Goal: Task Accomplishment & Management: Manage account settings

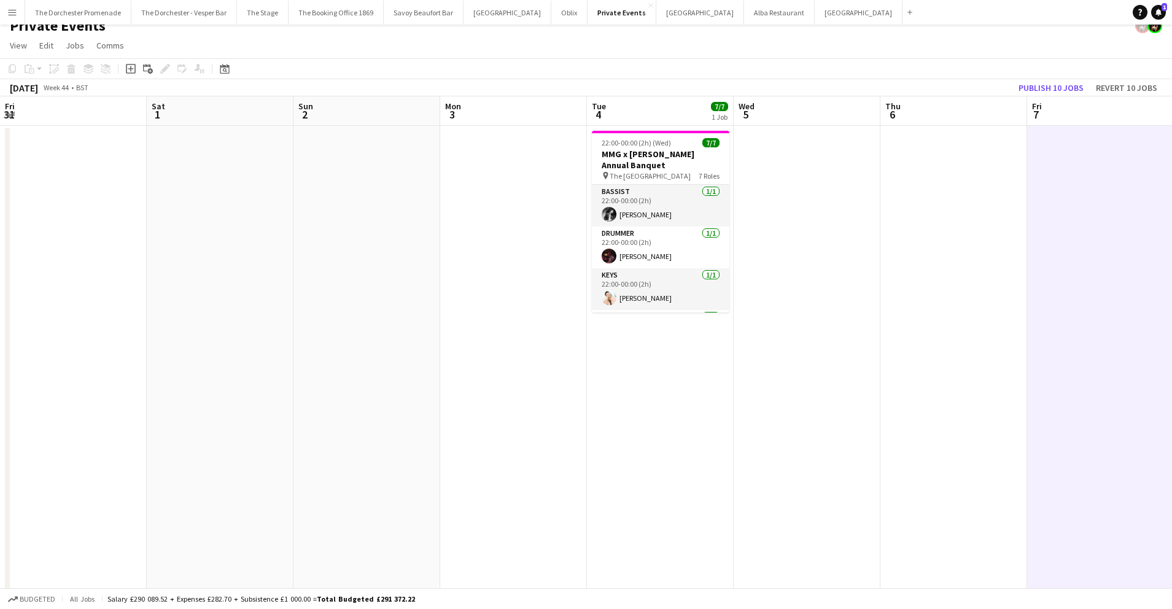
scroll to position [0, 301]
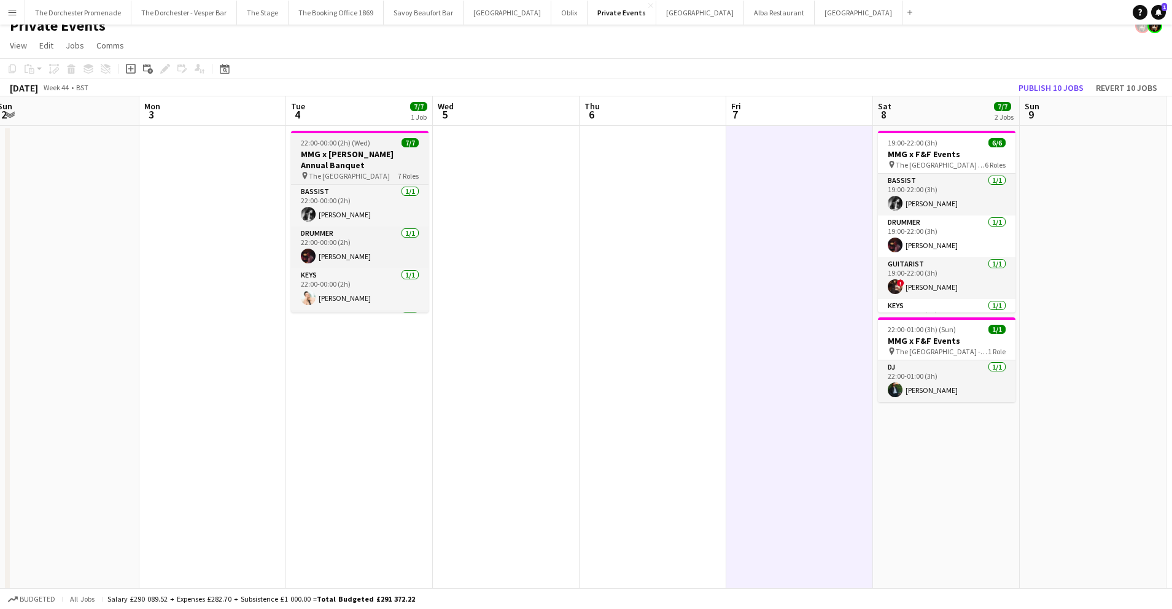
click at [341, 153] on h3 "MMG x [PERSON_NAME] Annual Banquet" at bounding box center [360, 160] width 138 height 22
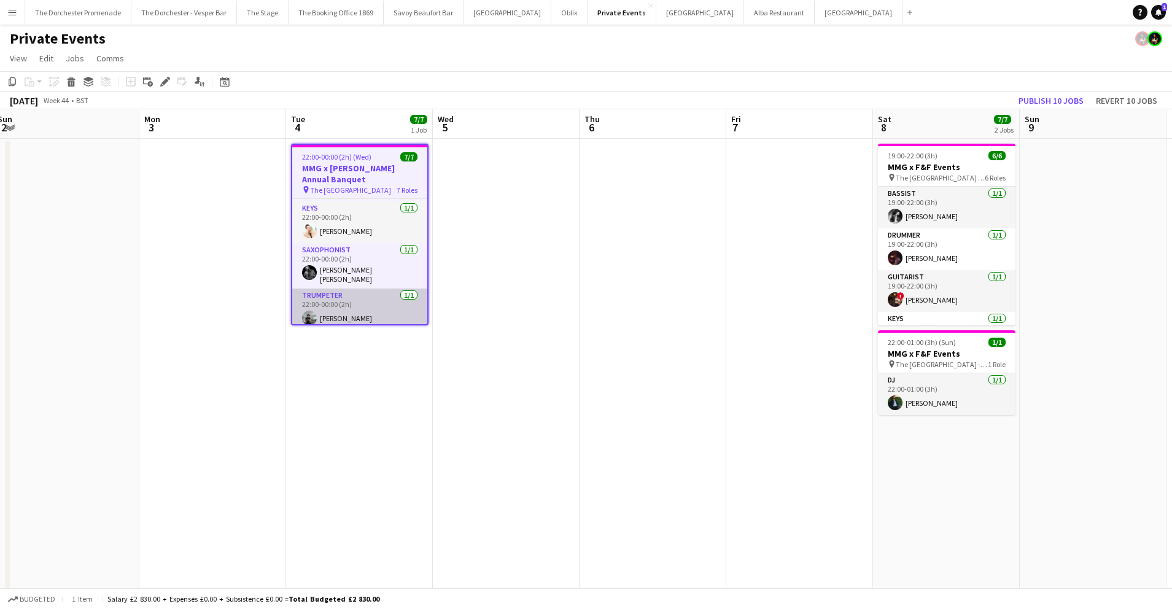
scroll to position [82, 0]
click at [356, 168] on h3 "MMG x [PERSON_NAME] Annual Banquet" at bounding box center [359, 174] width 135 height 22
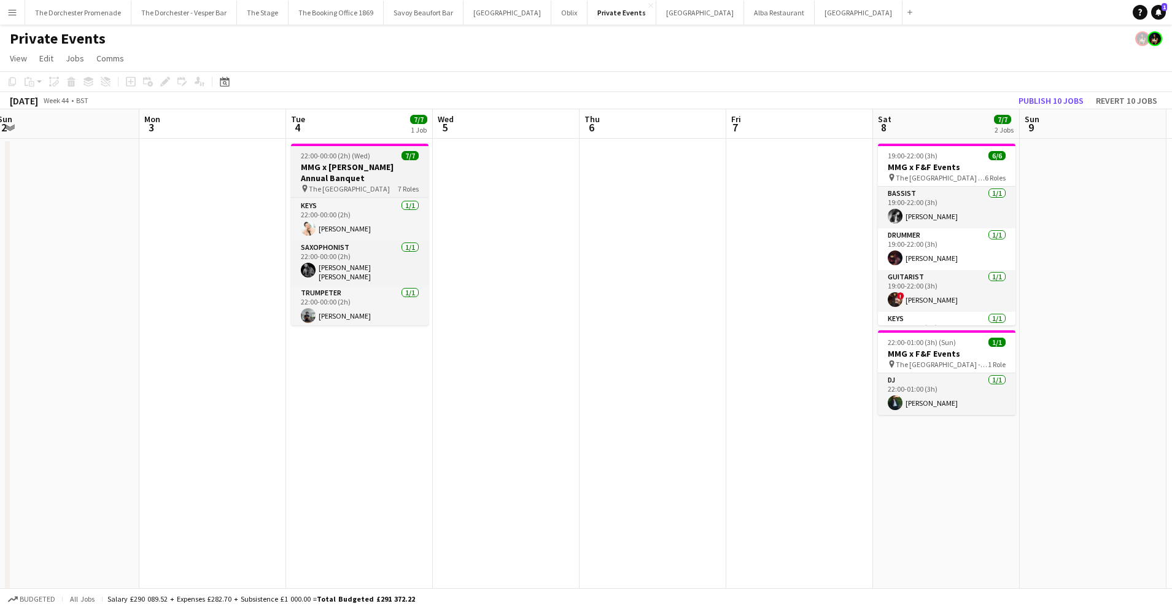
click at [349, 157] on span "22:00-00:00 (2h) (Wed)" at bounding box center [335, 155] width 69 height 9
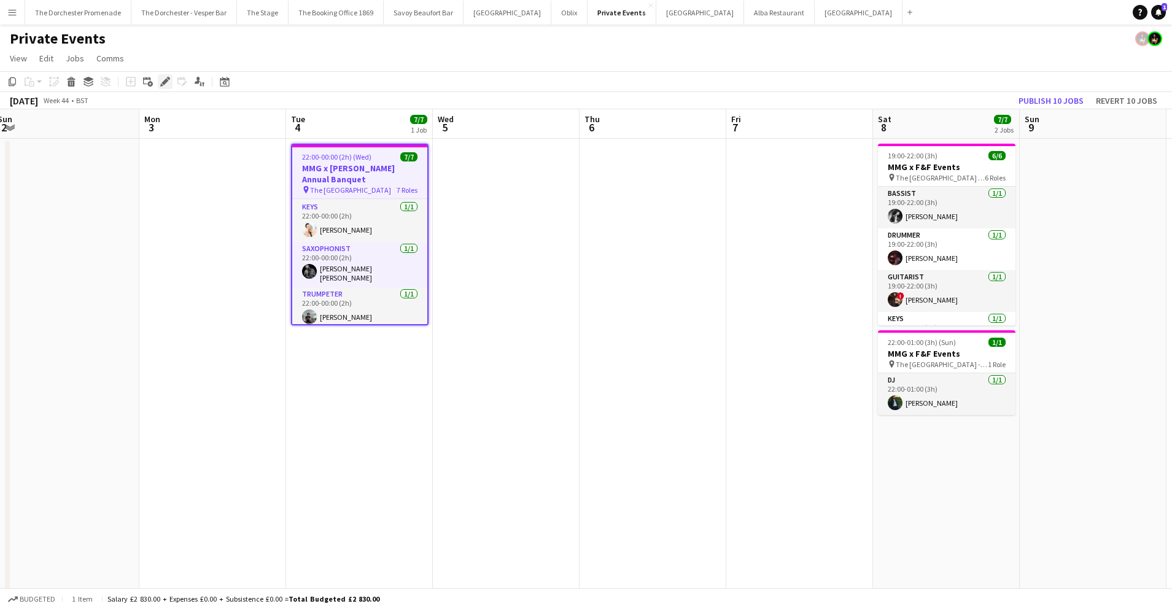
click at [158, 80] on div "Edit" at bounding box center [165, 81] width 15 height 15
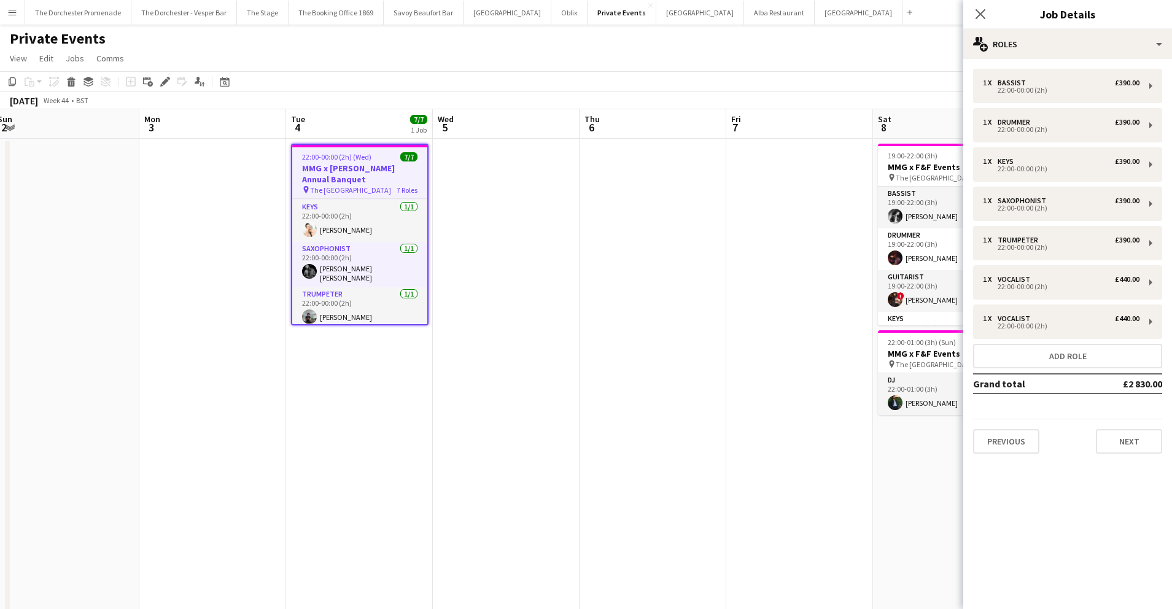
click at [1130, 427] on div "Previous Next" at bounding box center [1067, 436] width 189 height 35
click at [1133, 443] on button "Next" at bounding box center [1129, 441] width 66 height 25
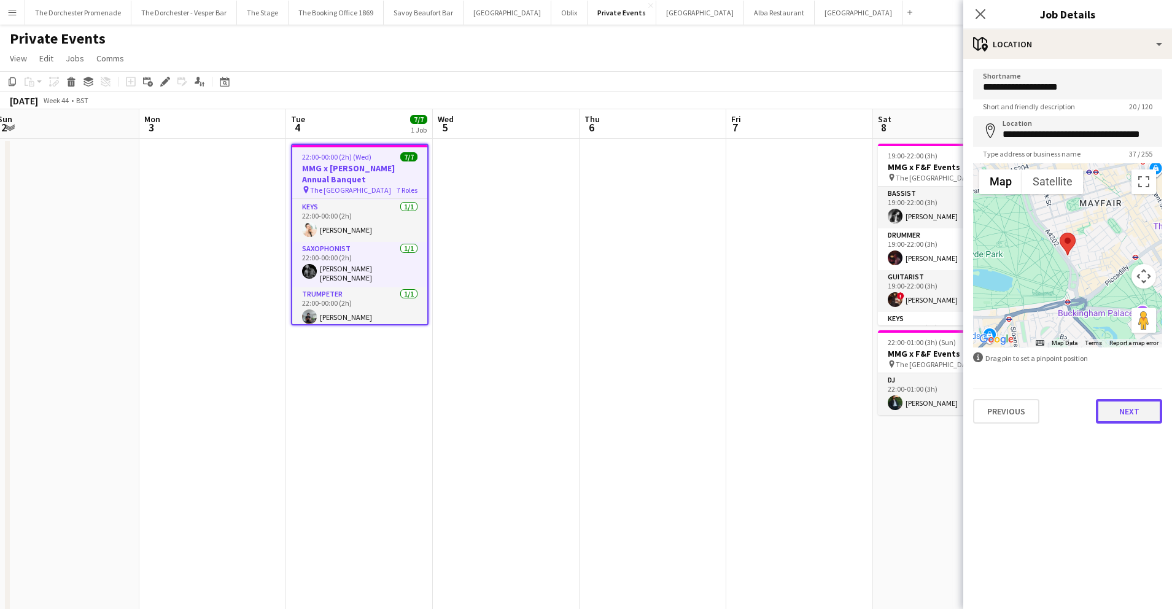
click at [1114, 419] on button "Next" at bounding box center [1129, 411] width 66 height 25
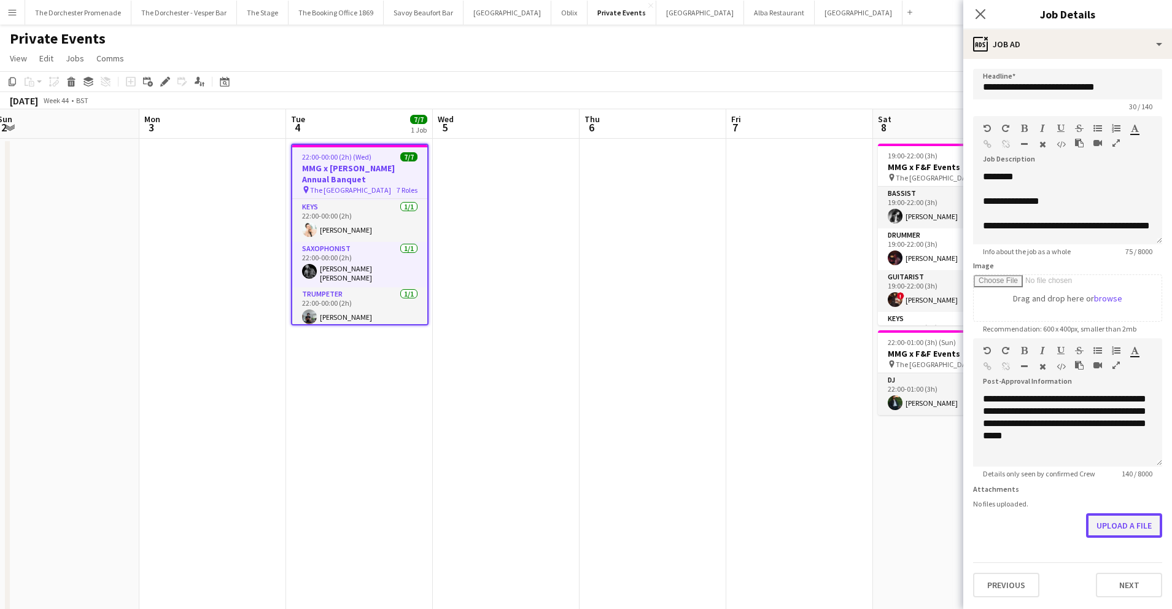
click at [1130, 524] on button "Upload a file" at bounding box center [1124, 525] width 76 height 25
click at [1133, 518] on button "Upload a file" at bounding box center [1124, 525] width 76 height 25
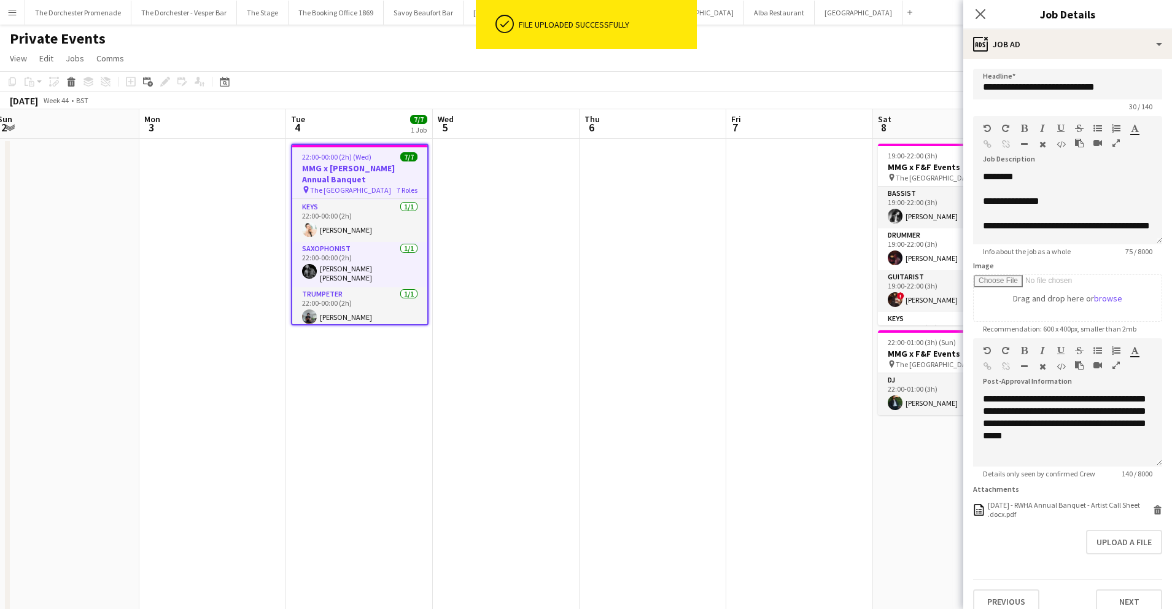
click at [492, 405] on app-date-cell at bounding box center [506, 400] width 147 height 522
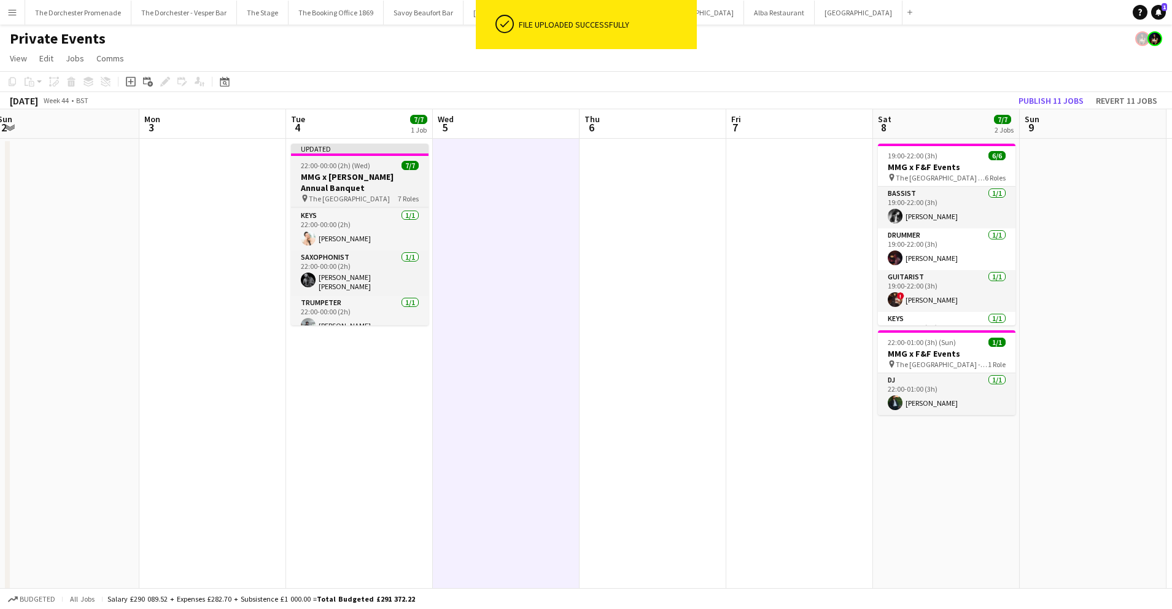
click at [359, 180] on h3 "MMG x [PERSON_NAME] Annual Banquet" at bounding box center [360, 182] width 138 height 22
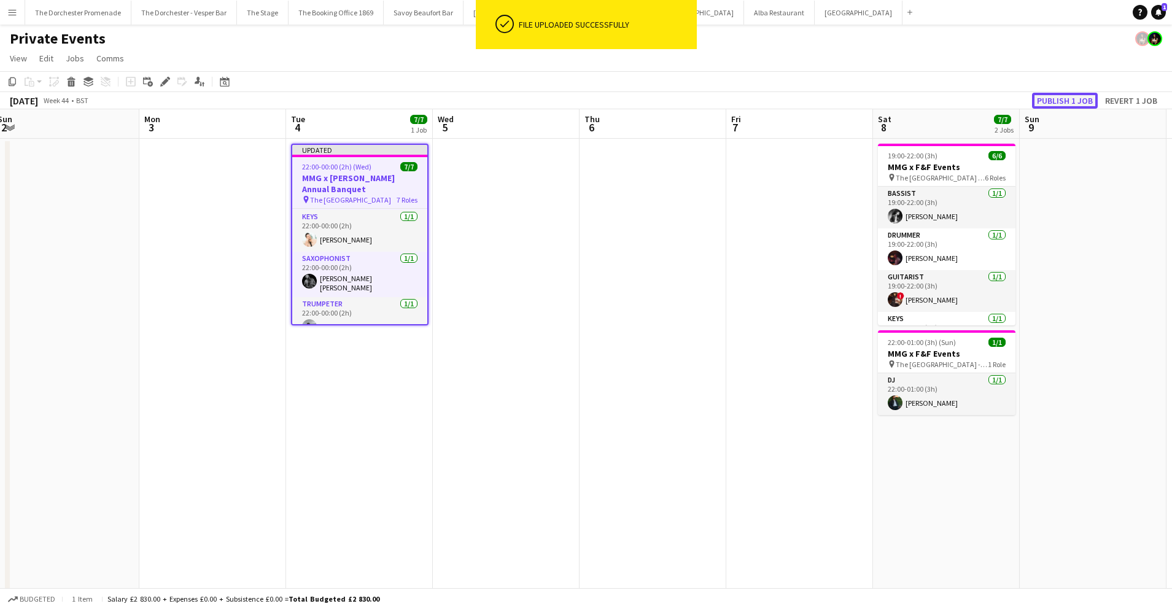
click at [1083, 98] on button "Publish 1 job" at bounding box center [1065, 101] width 66 height 16
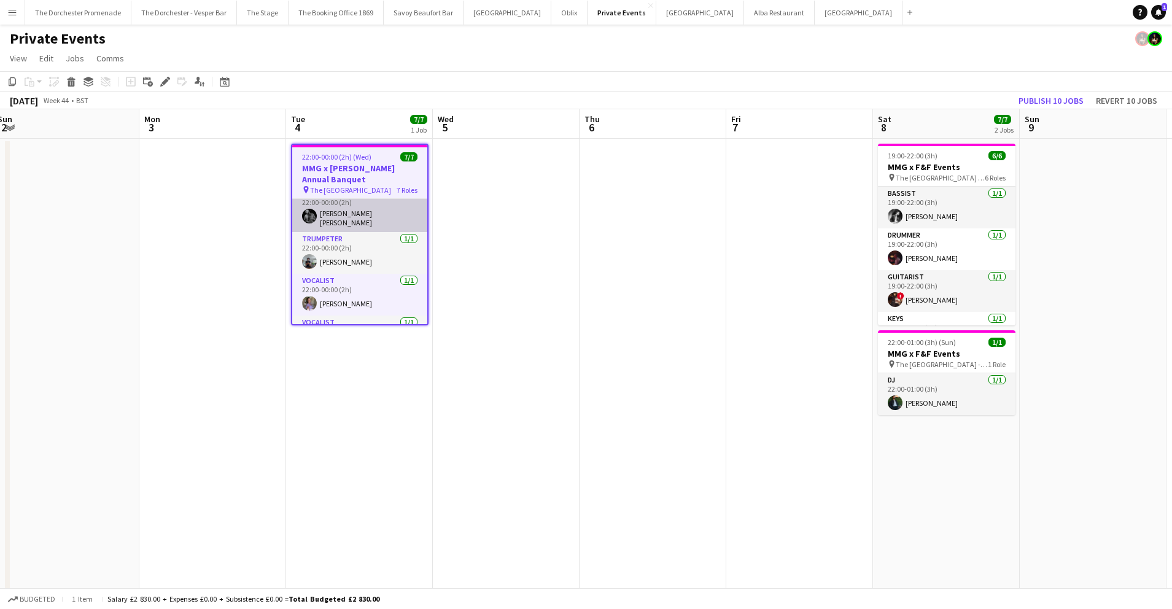
scroll to position [167, 0]
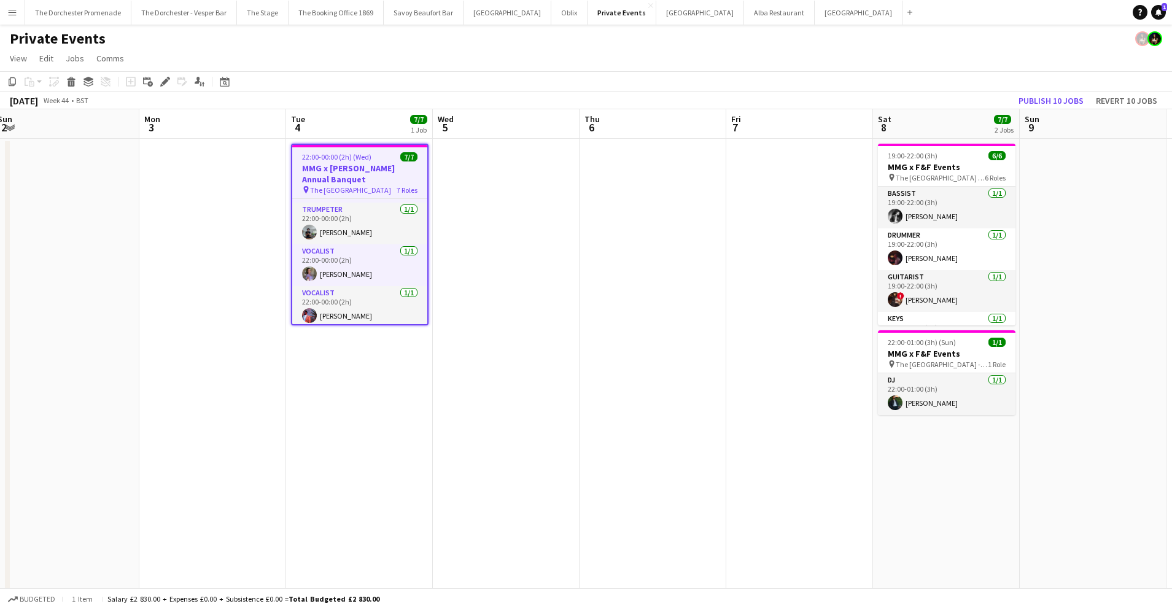
click at [14, 12] on app-icon "Menu" at bounding box center [12, 12] width 10 height 10
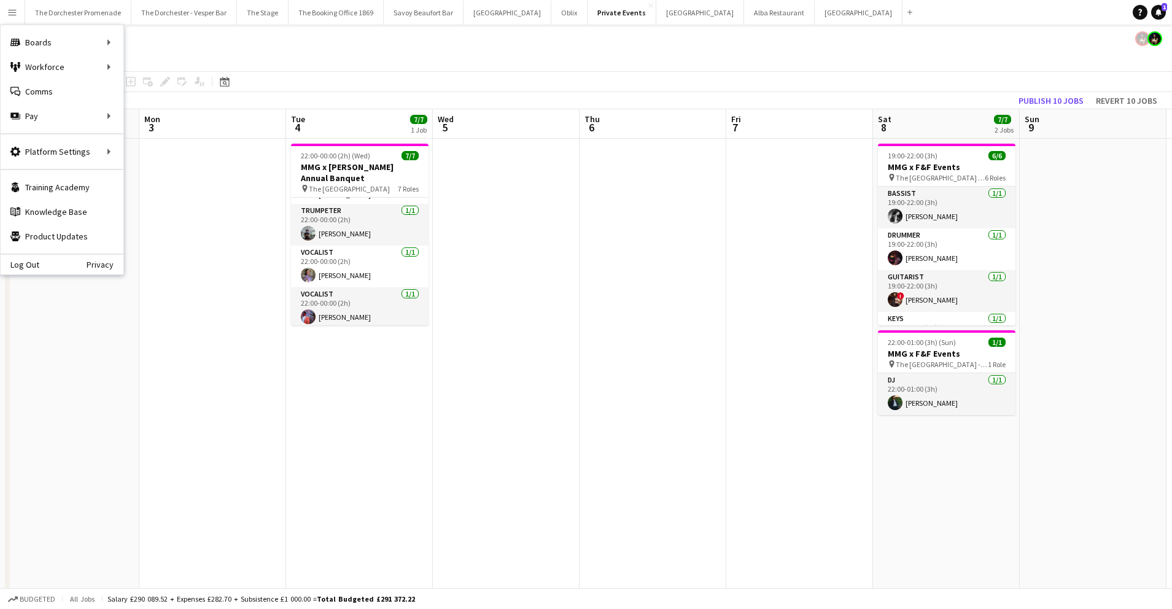
click at [161, 268] on app-date-cell at bounding box center [212, 400] width 147 height 522
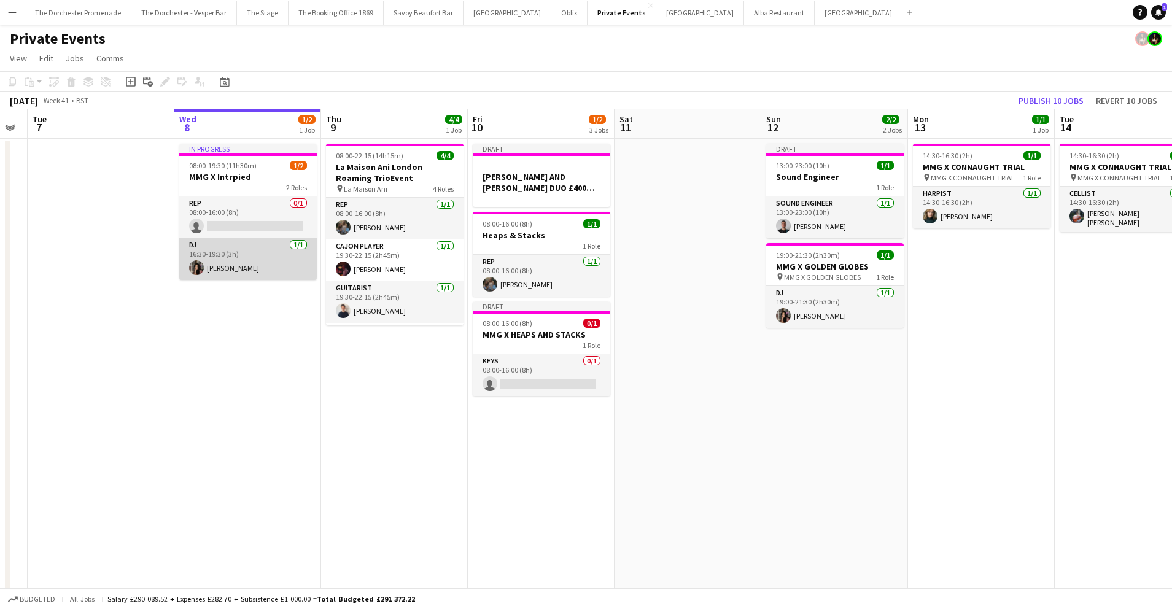
scroll to position [4, 0]
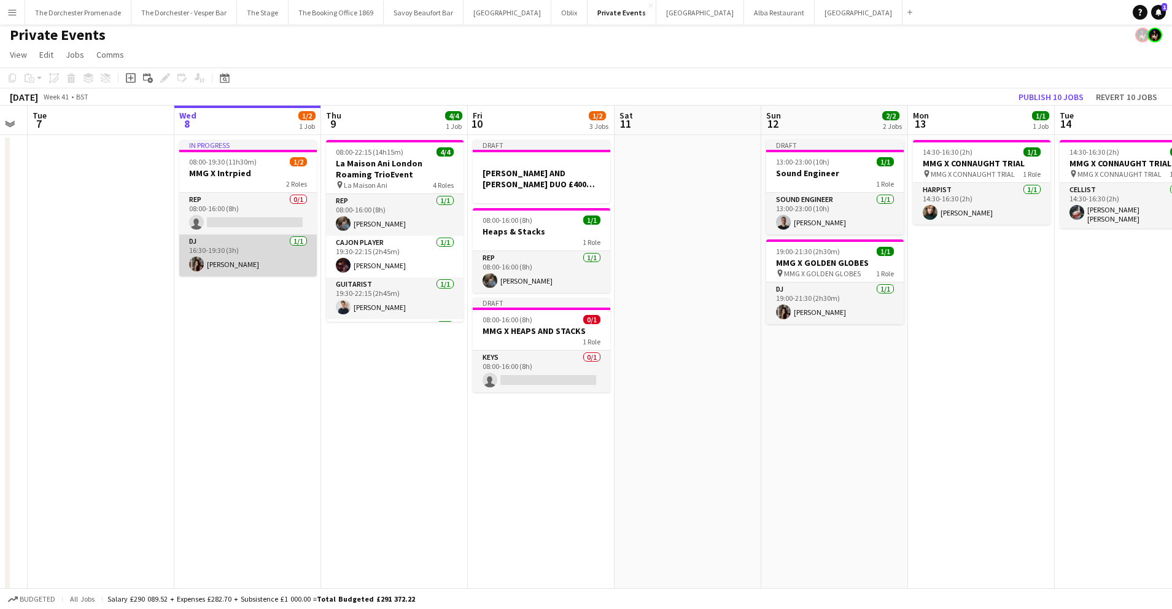
click at [249, 250] on app-card-role "DJ 1/1 16:30-19:30 (3h) Daisybelle Ferreira" at bounding box center [248, 256] width 138 height 42
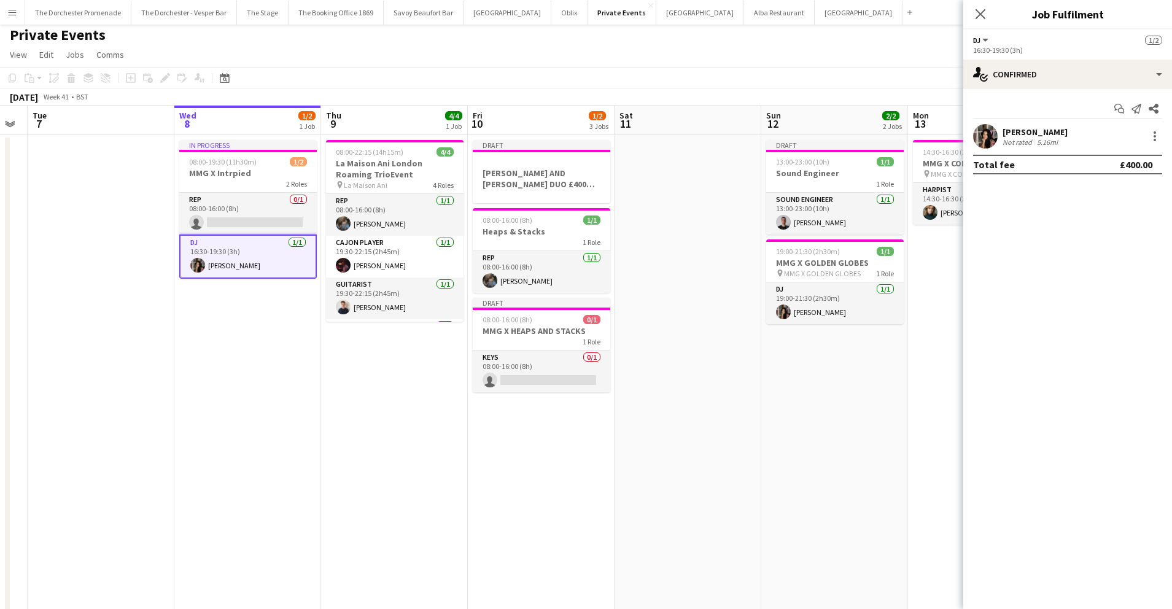
click at [260, 417] on app-date-cell "In progress 08:00-19:30 (11h30m) 1/2 MMG X Intrpied 2 Roles Rep 0/1 08:00-16:00…" at bounding box center [247, 396] width 147 height 522
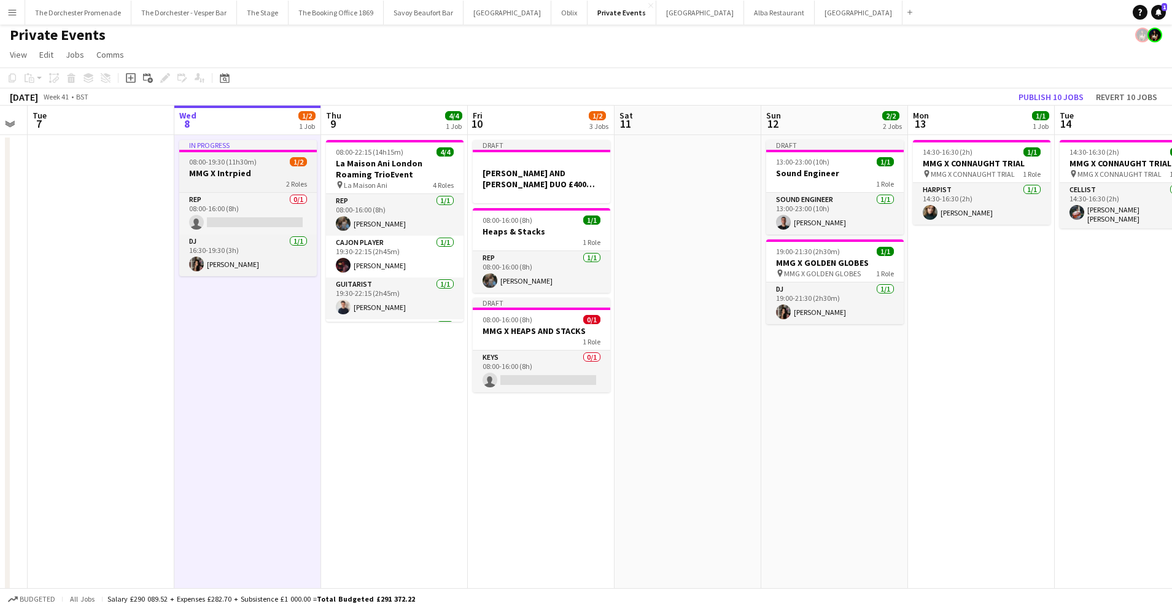
click at [262, 168] on h3 "MMG X Intrpied" at bounding box center [248, 173] width 138 height 11
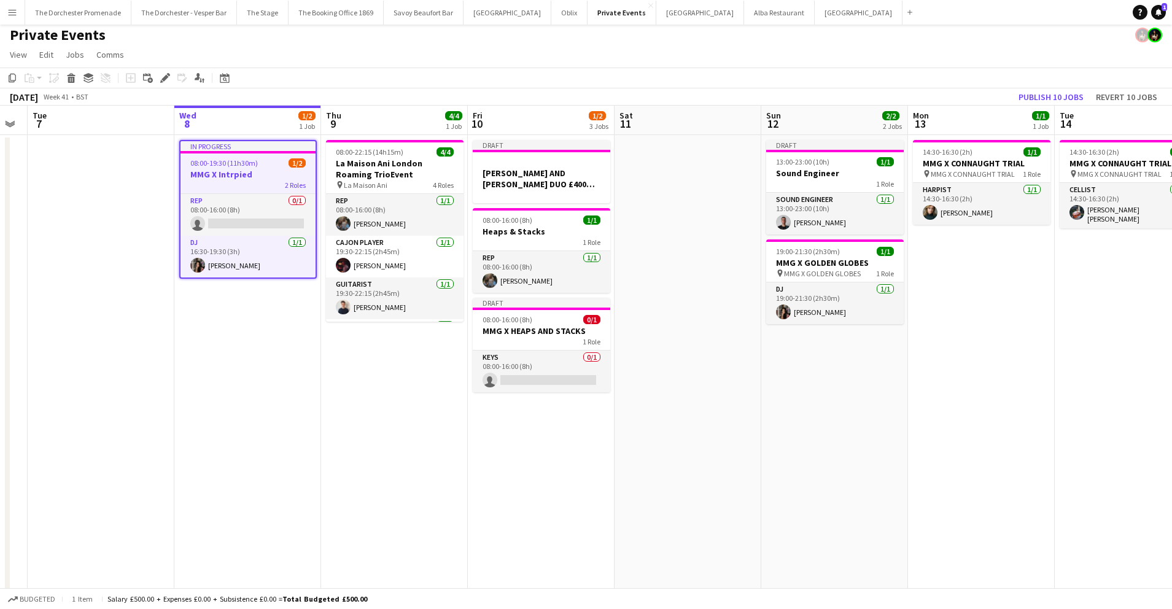
click at [199, 478] on app-date-cell "In progress 08:00-19:30 (11h30m) 1/2 MMG X Intrpied 2 Roles Rep 0/1 08:00-16:00…" at bounding box center [247, 396] width 147 height 522
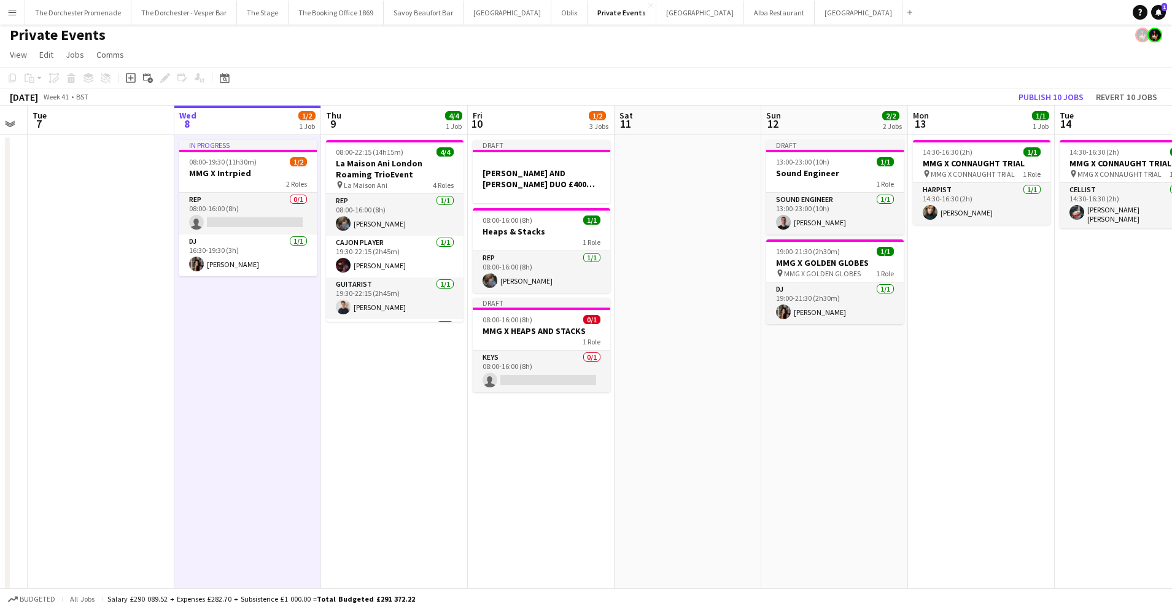
click at [244, 381] on app-date-cell "In progress 08:00-19:30 (11h30m) 1/2 MMG X Intrpied 2 Roles Rep 0/1 08:00-16:00…" at bounding box center [247, 396] width 147 height 522
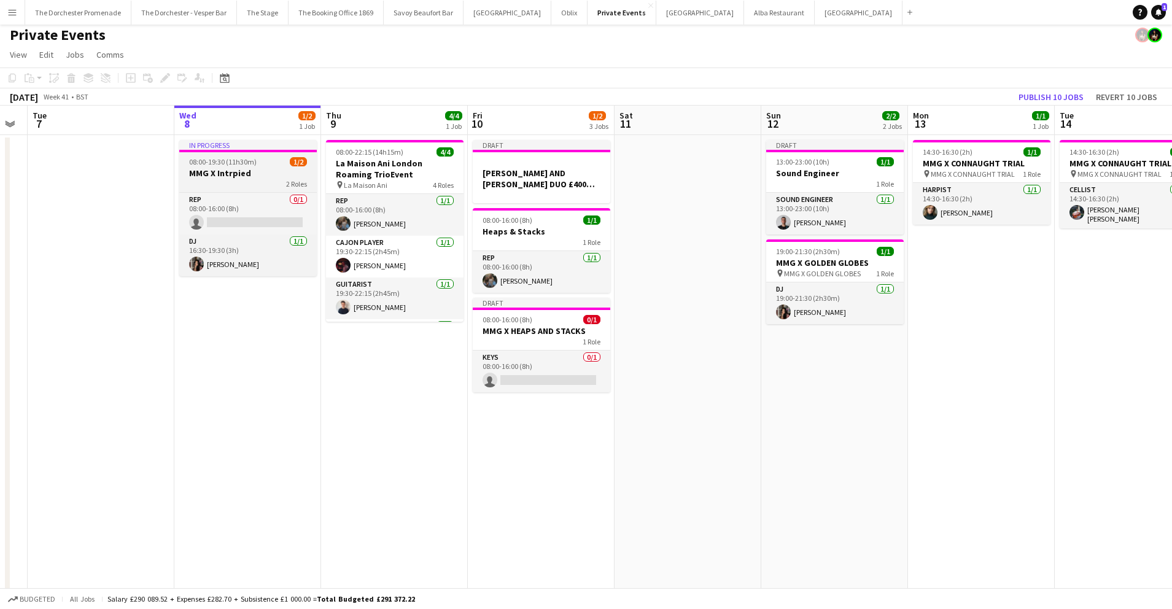
click at [265, 170] on h3 "MMG X Intrpied" at bounding box center [248, 173] width 138 height 11
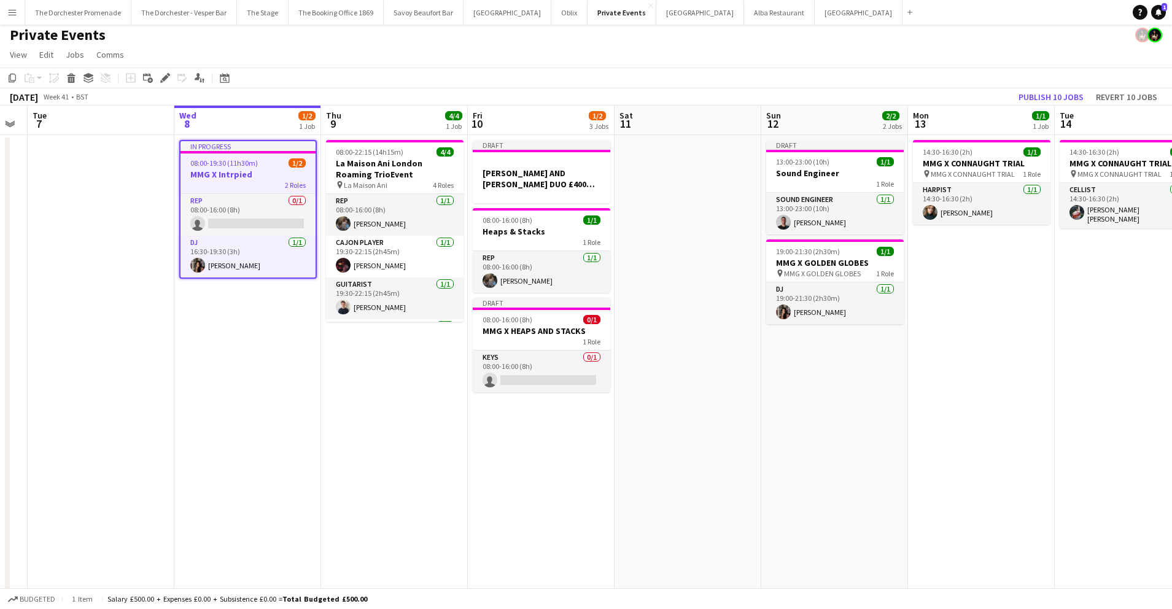
click at [810, 468] on app-date-cell "Draft 13:00-23:00 (10h) 1/1 Sound Engineer 1 Role Sound Engineer 1/1 13:00-23:0…" at bounding box center [834, 396] width 147 height 522
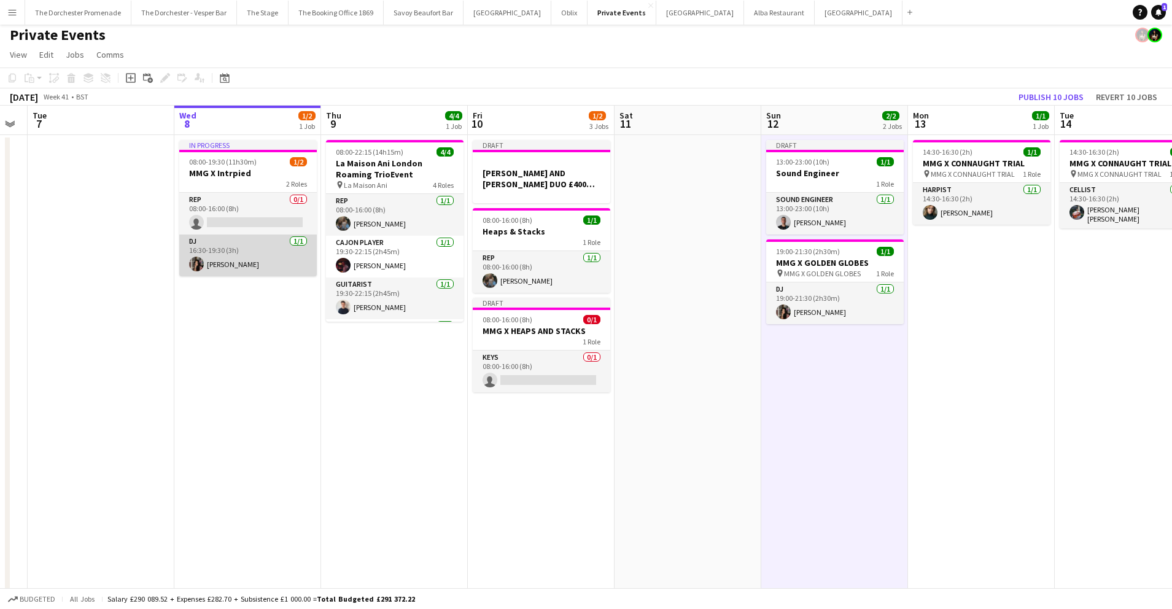
click at [240, 252] on app-card-role "DJ 1/1 16:30-19:30 (3h) Daisybelle Ferreira" at bounding box center [248, 256] width 138 height 42
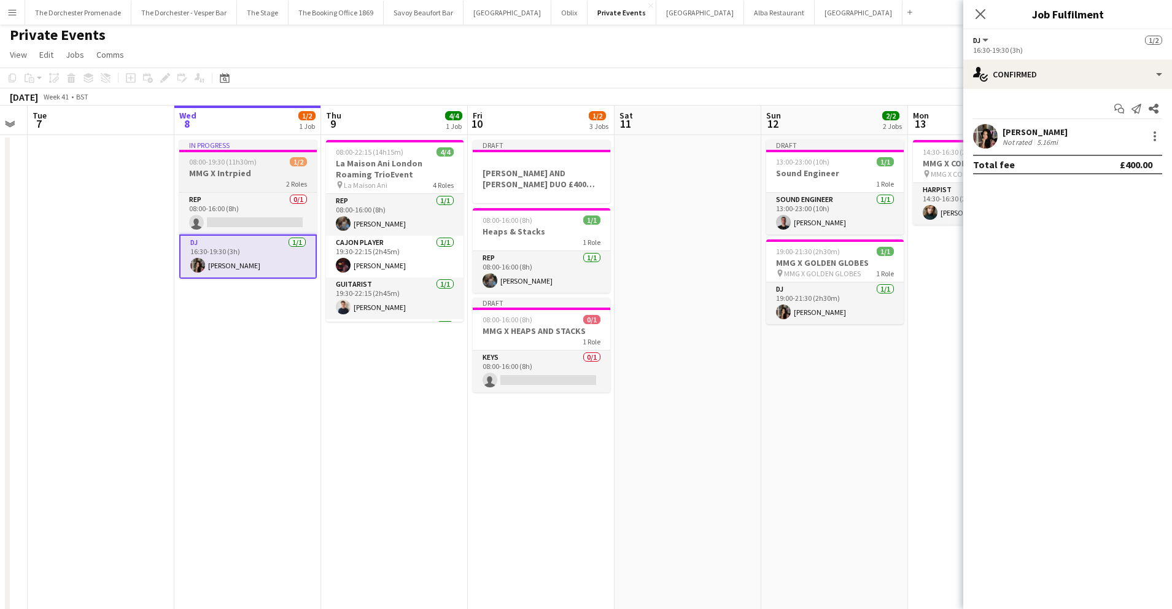
click at [215, 177] on h3 "MMG X Intrpied" at bounding box center [248, 173] width 138 height 11
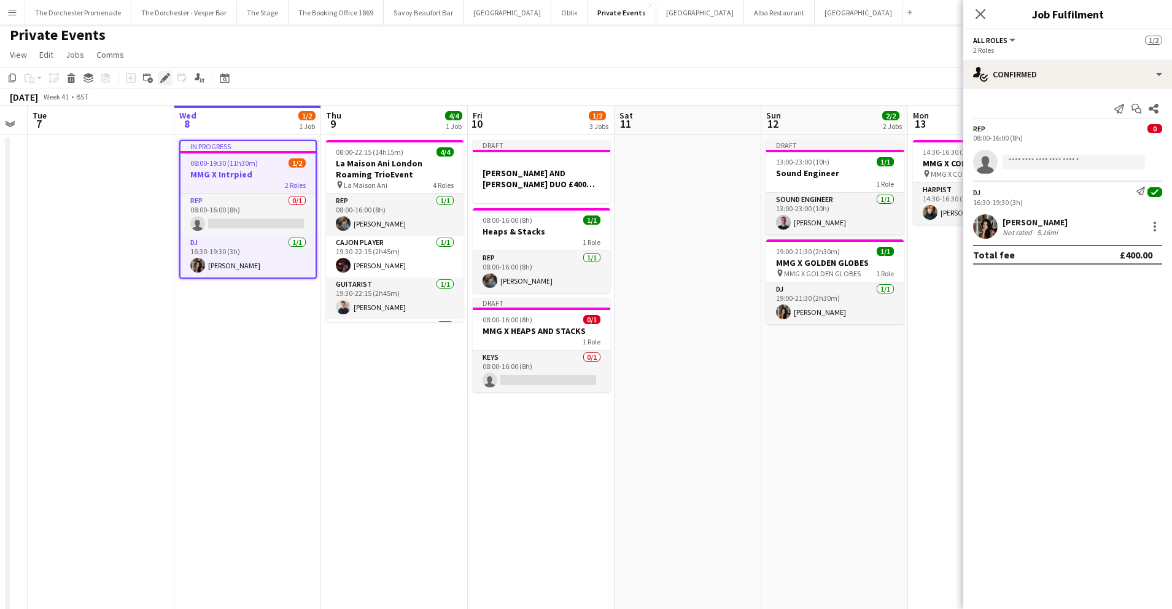
click at [168, 75] on icon at bounding box center [168, 74] width 3 height 3
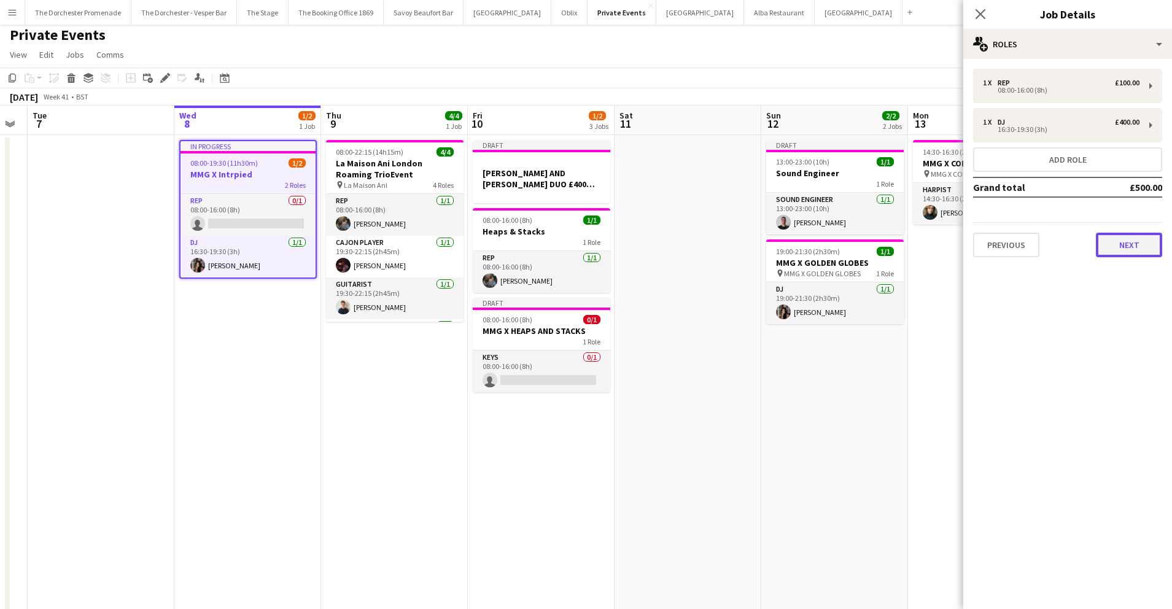
click at [1119, 236] on button "Next" at bounding box center [1129, 245] width 66 height 25
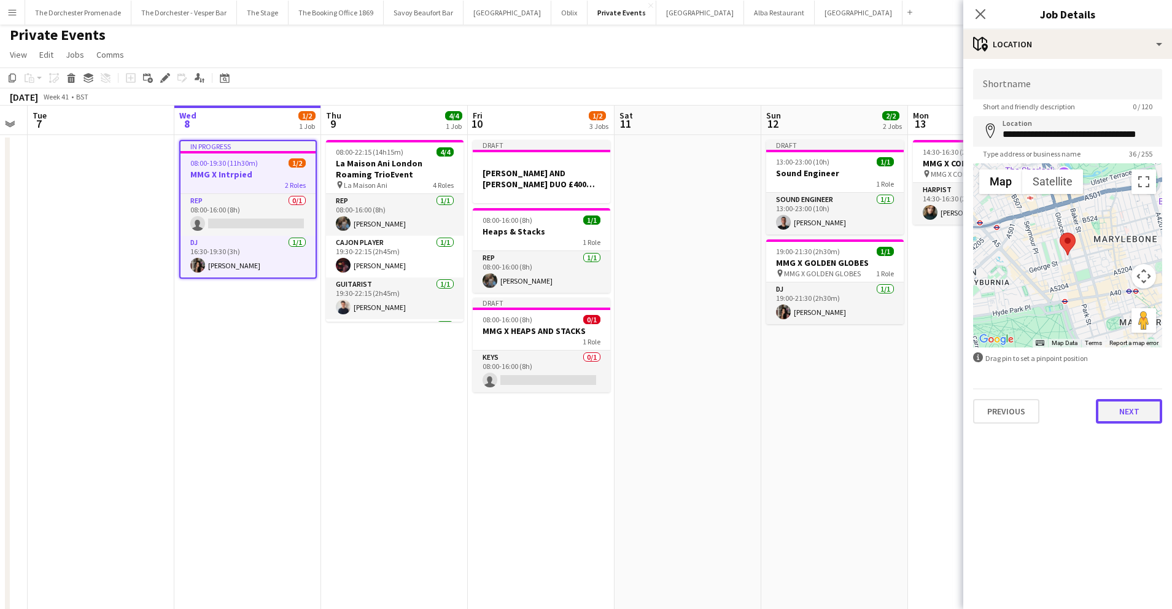
click at [1123, 400] on button "Next" at bounding box center [1129, 411] width 66 height 25
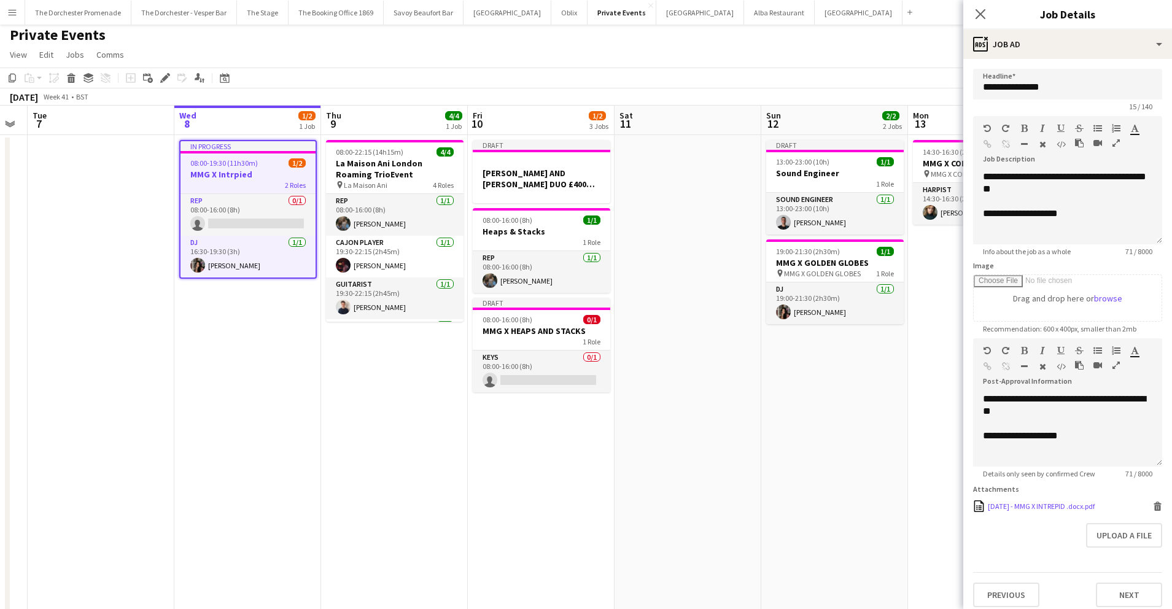
click at [1038, 502] on div "[DATE] - MMG X INTREPID .docx.pdf" at bounding box center [1041, 506] width 107 height 9
click at [381, 426] on app-date-cell "08:00-22:15 (14h15m) 4/4 La Maison Ani London Roaming TrioEvent pin La Maison A…" at bounding box center [394, 396] width 147 height 522
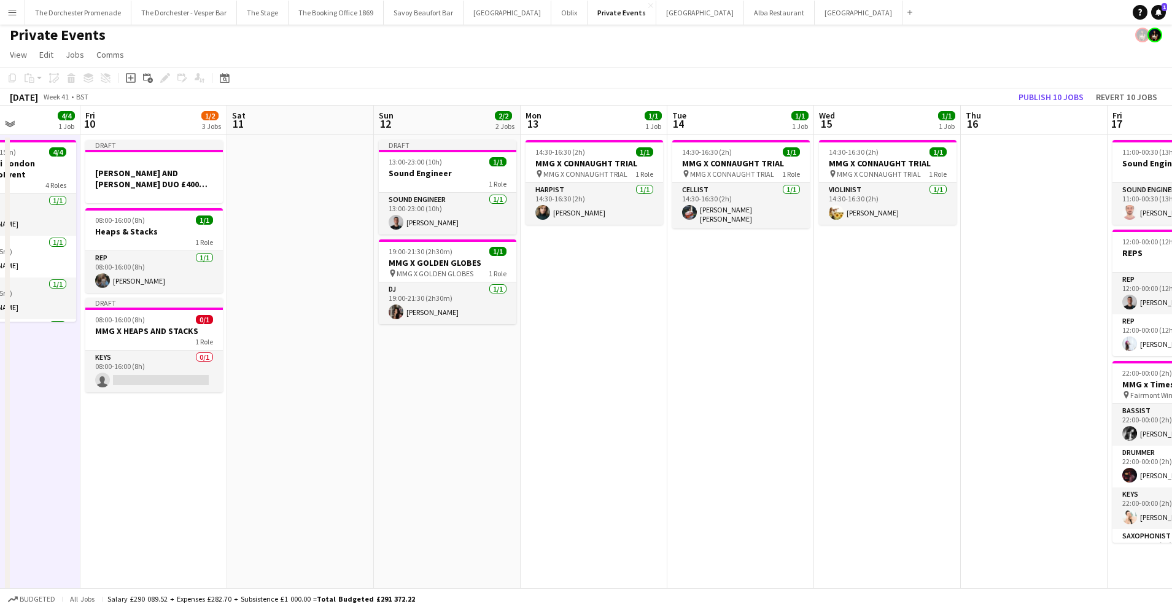
scroll to position [0, 430]
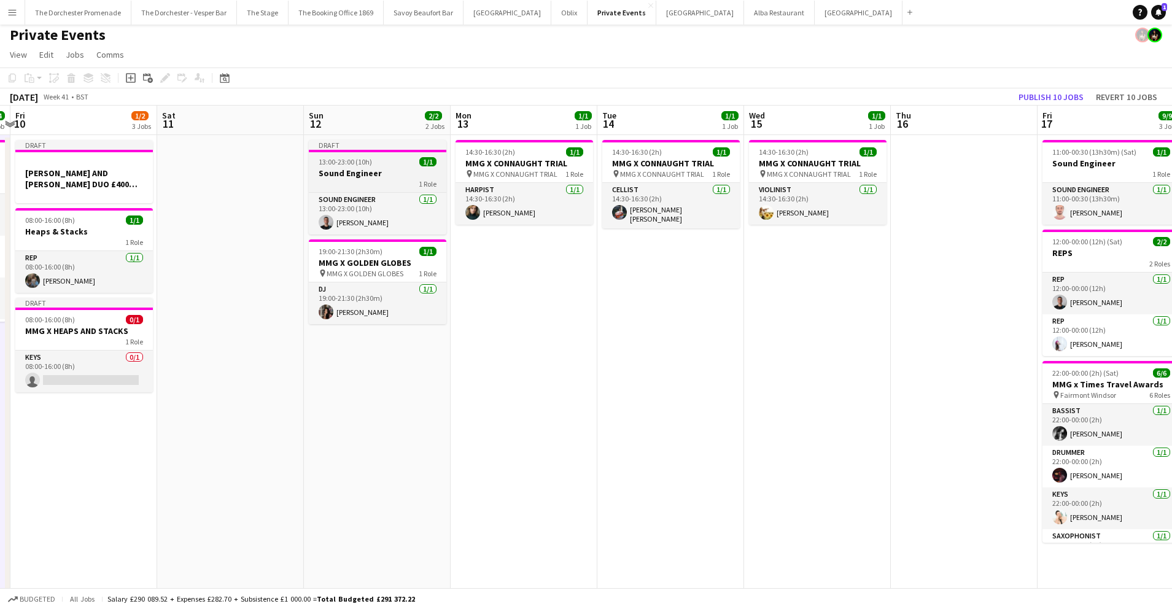
click at [352, 170] on h3 "Sound Engineer" at bounding box center [378, 173] width 138 height 11
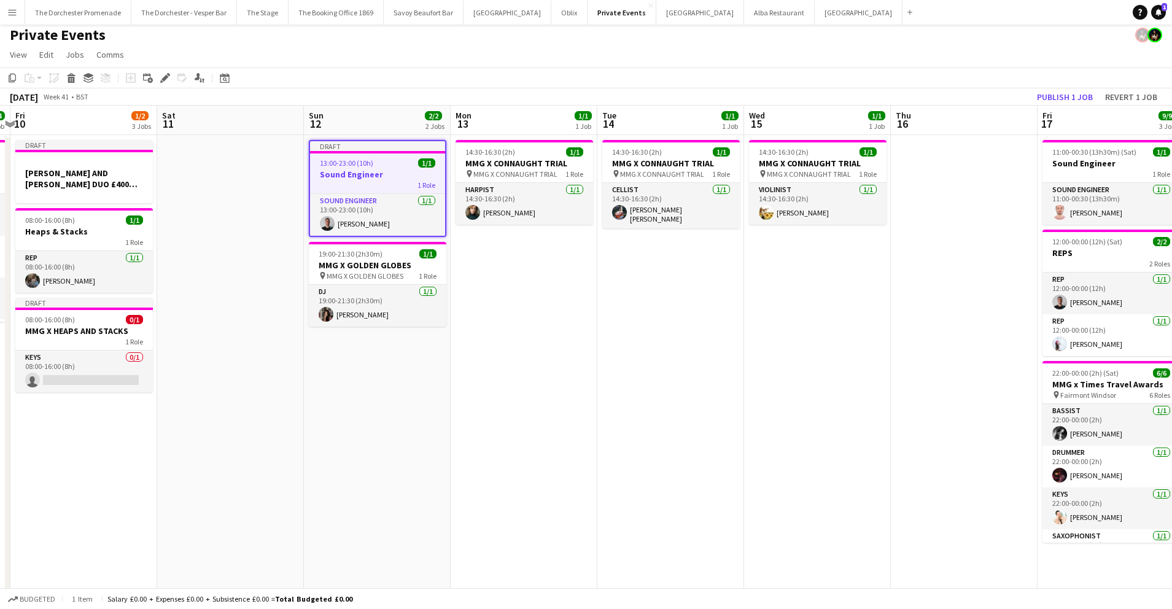
click at [499, 308] on app-date-cell "14:30-16:30 (2h) 1/1 MMG X CONNAUGHT TRIAL pin MMG X CONNAUGHT TRIAL 1 Role Har…" at bounding box center [524, 396] width 147 height 522
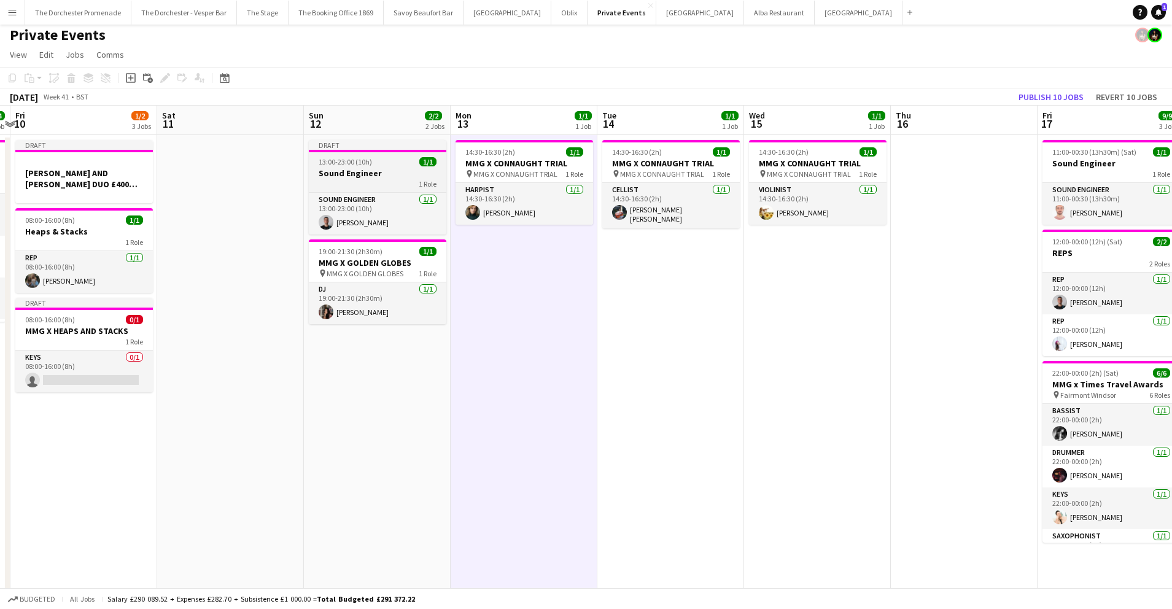
click at [389, 168] on h3 "Sound Engineer" at bounding box center [378, 173] width 138 height 11
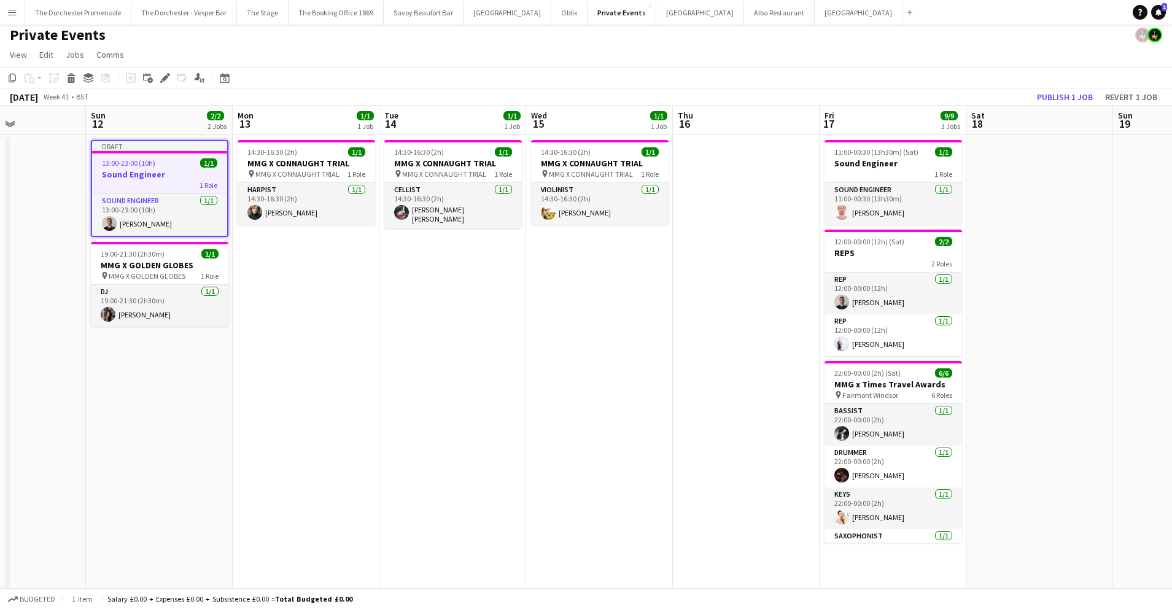
scroll to position [0, 363]
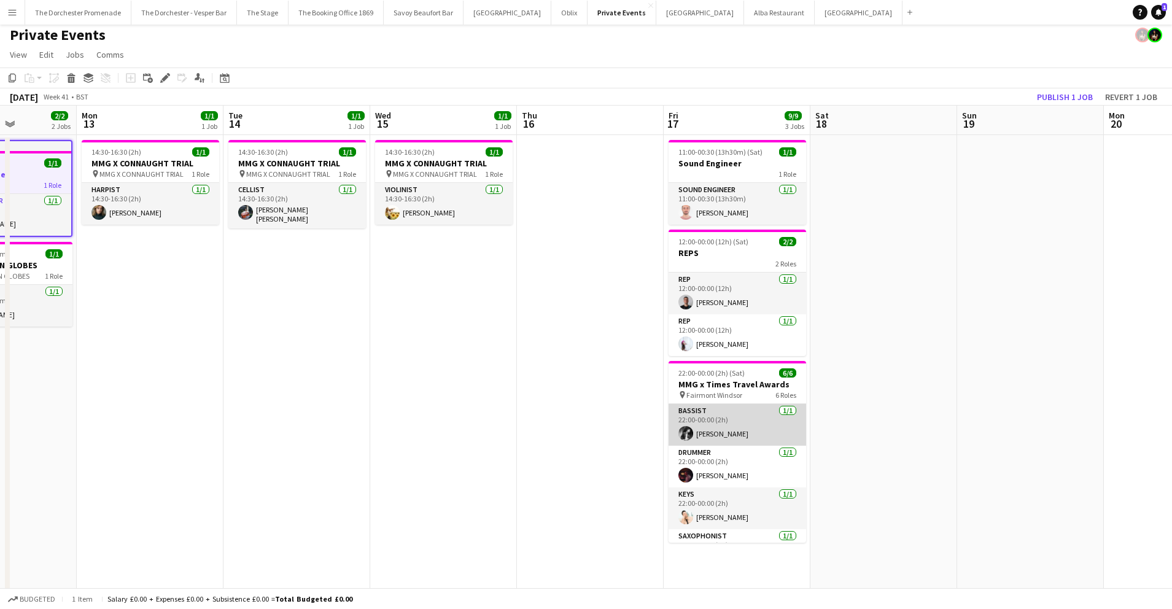
click at [714, 415] on app-card-role "Bassist [DATE] 22:00-00:00 (2h) [PERSON_NAME]" at bounding box center [738, 425] width 138 height 42
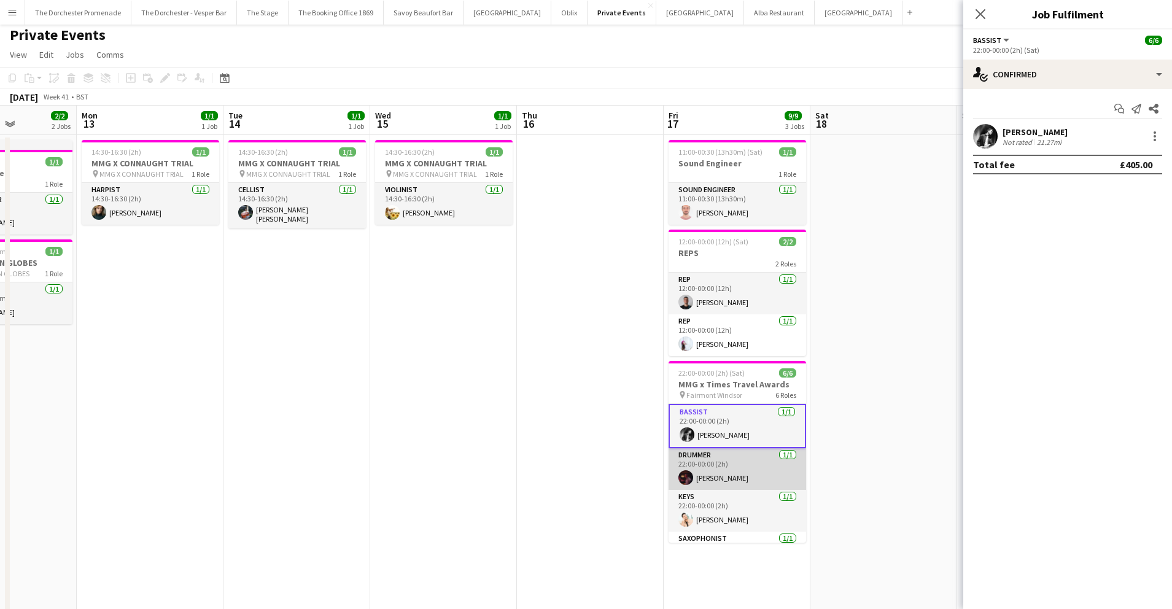
click at [725, 476] on app-card-role "Drummer 1/1 22:00-00:00 (2h) Alex Temple-Heald" at bounding box center [738, 469] width 138 height 42
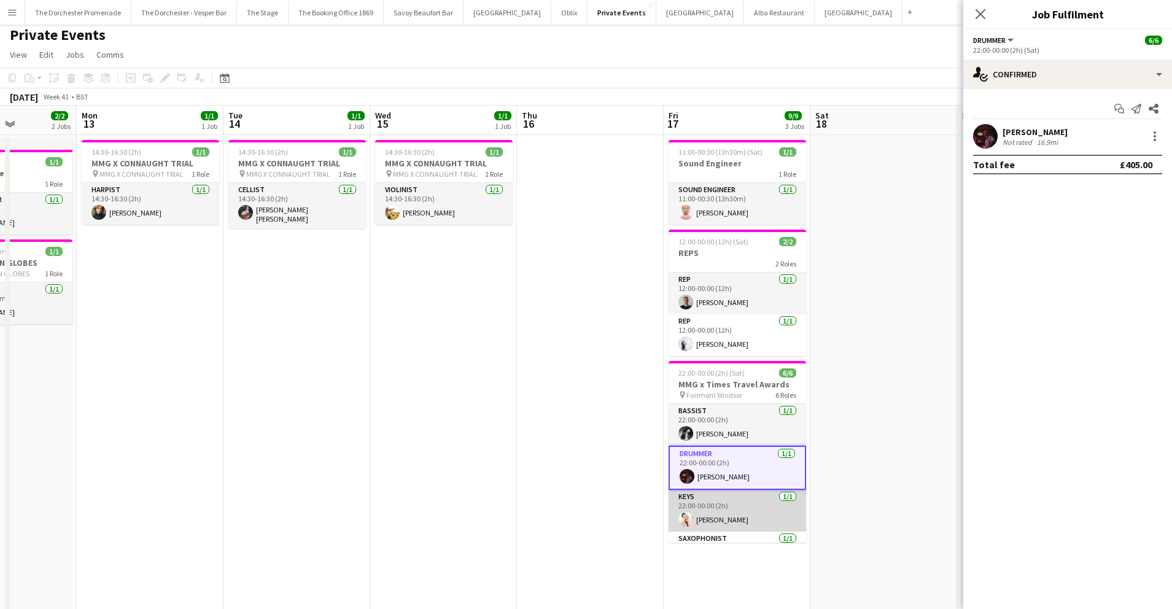
click at [723, 505] on app-card-role "Keys 1/1 22:00-00:00 (2h) Silvan Rupp" at bounding box center [738, 511] width 138 height 42
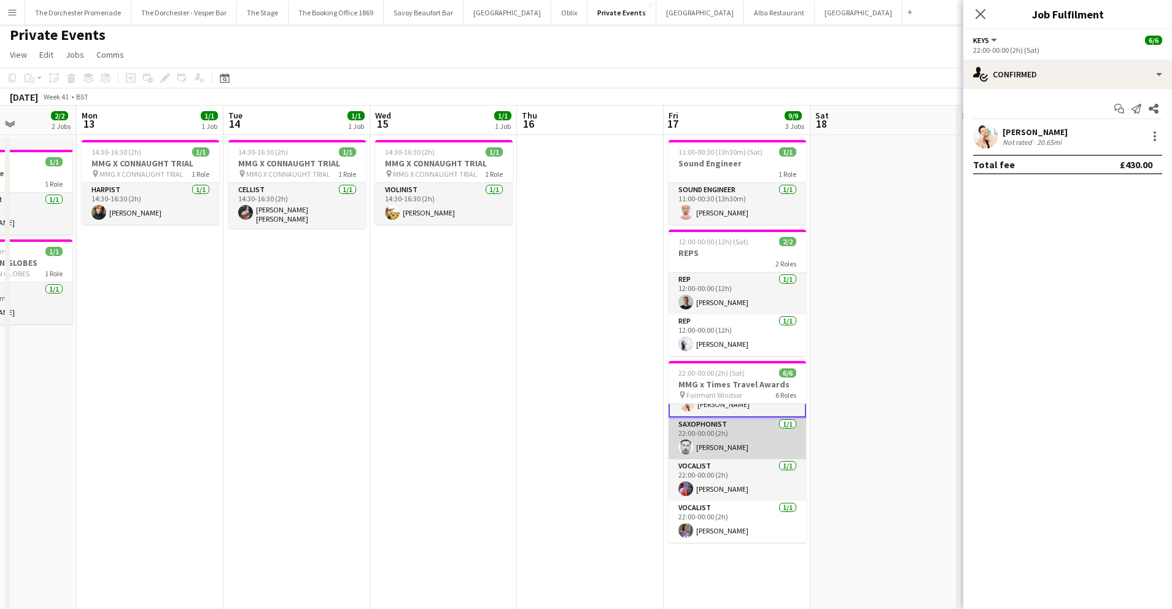
click at [727, 442] on app-card-role "Saxophonist 1/1 22:00-00:00 (2h) Tom Bennett" at bounding box center [738, 438] width 138 height 42
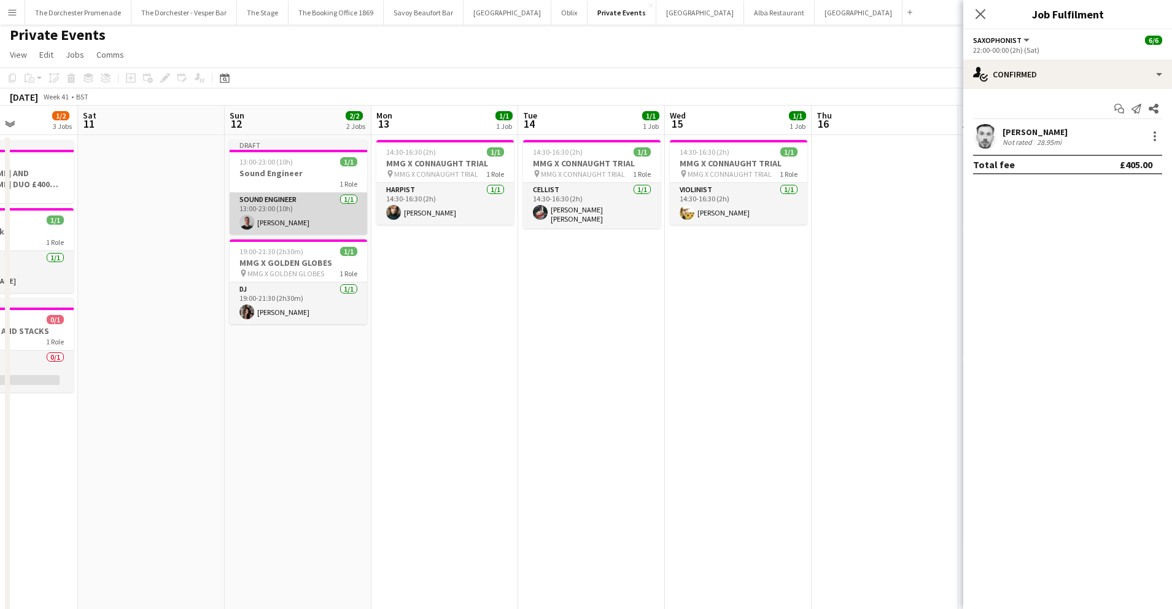
scroll to position [0, 362]
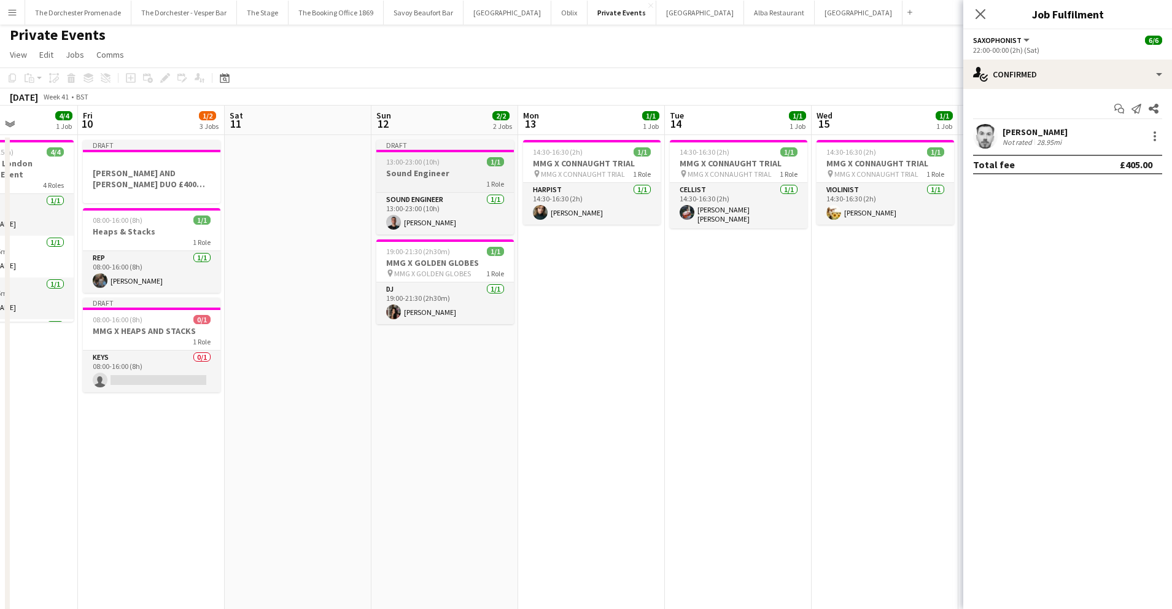
click at [436, 162] on span "13:00-23:00 (10h)" at bounding box center [412, 161] width 53 height 9
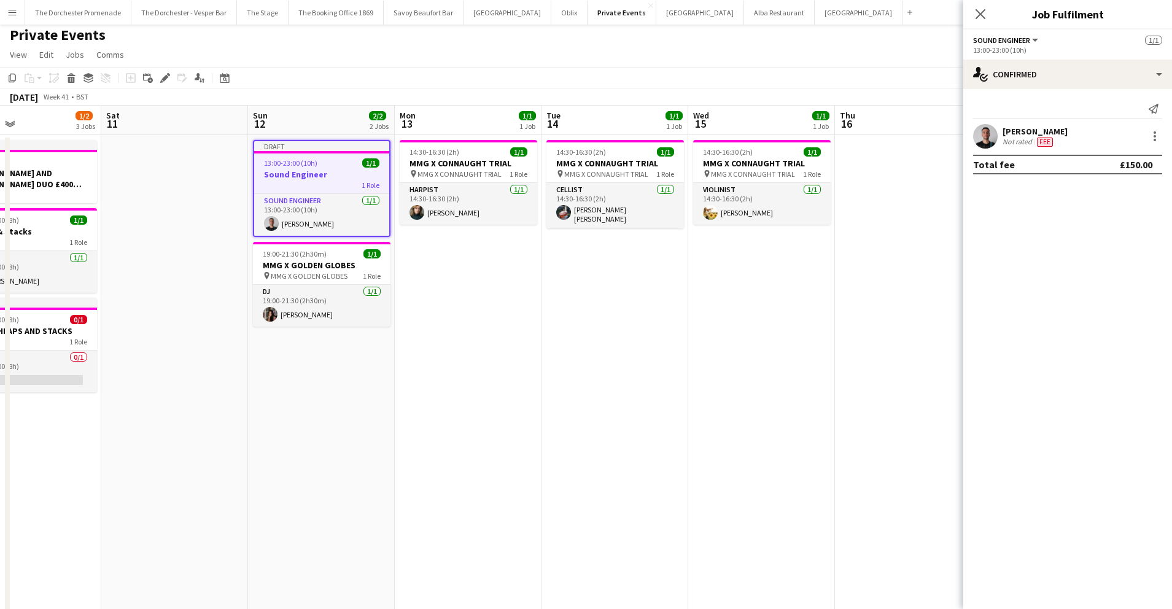
scroll to position [0, 366]
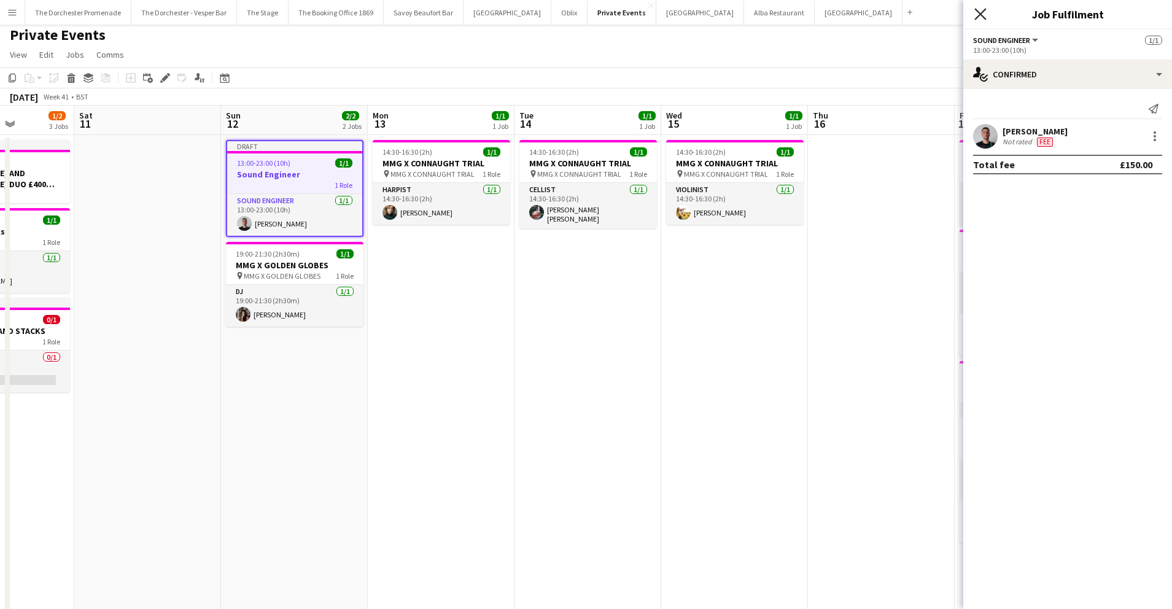
click at [977, 15] on icon "Close pop-in" at bounding box center [980, 14] width 12 height 12
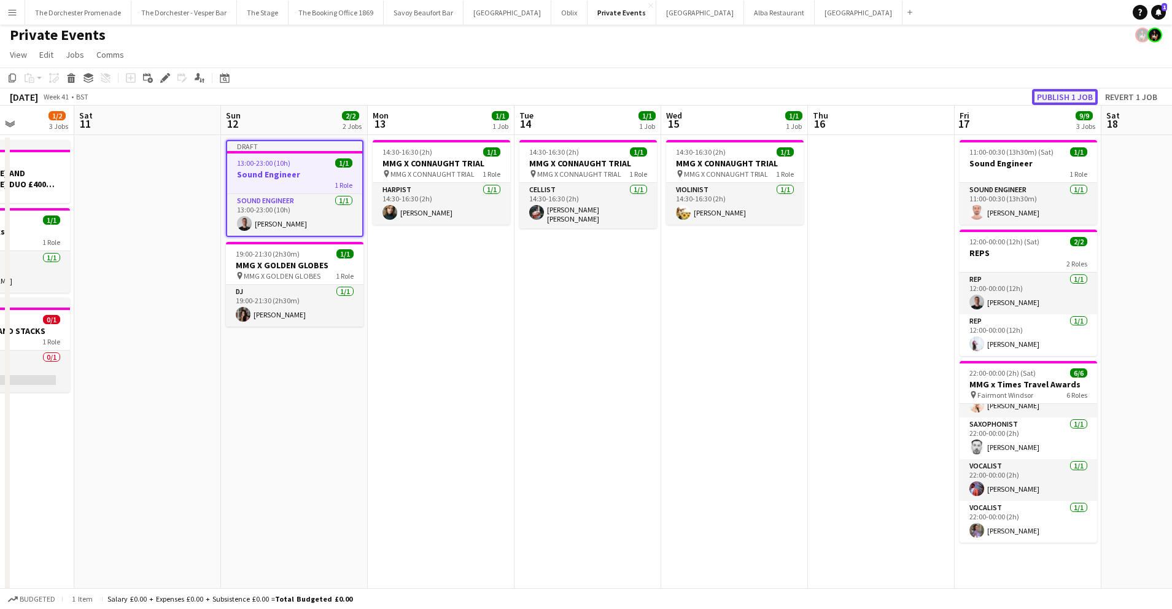
click at [1058, 98] on button "Publish 1 job" at bounding box center [1065, 97] width 66 height 16
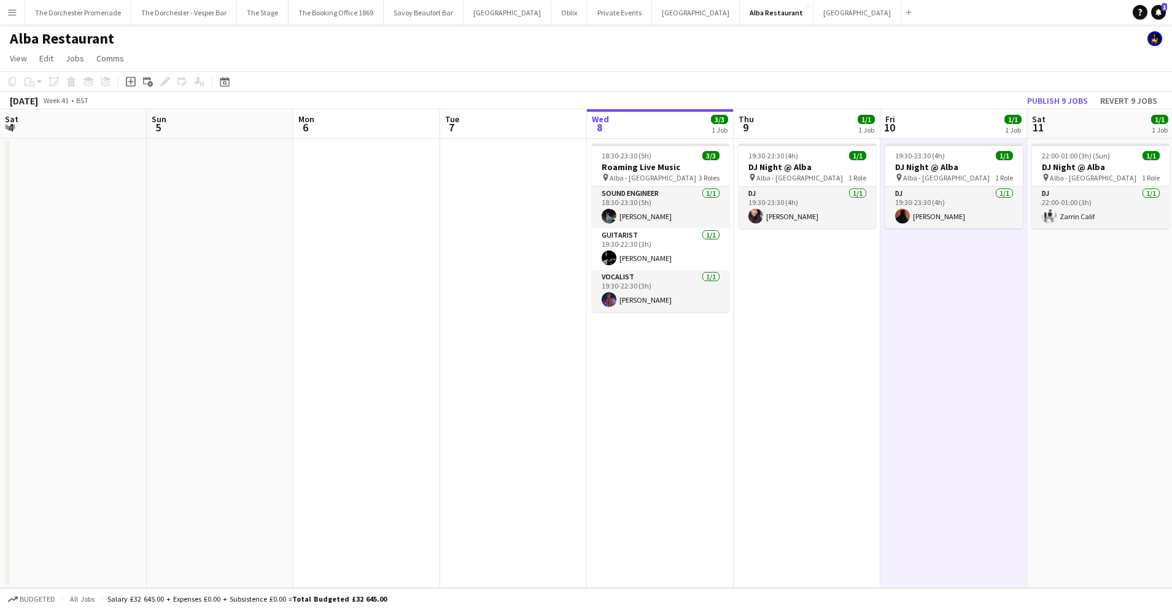
scroll to position [0, 387]
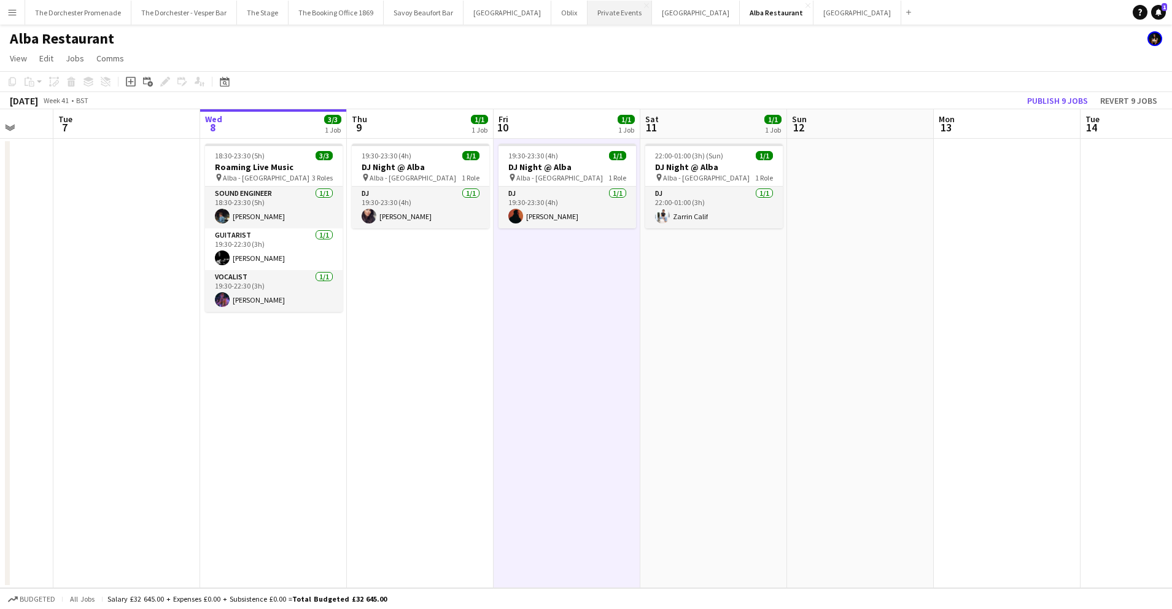
click at [587, 11] on button "Private Events Close" at bounding box center [619, 13] width 64 height 24
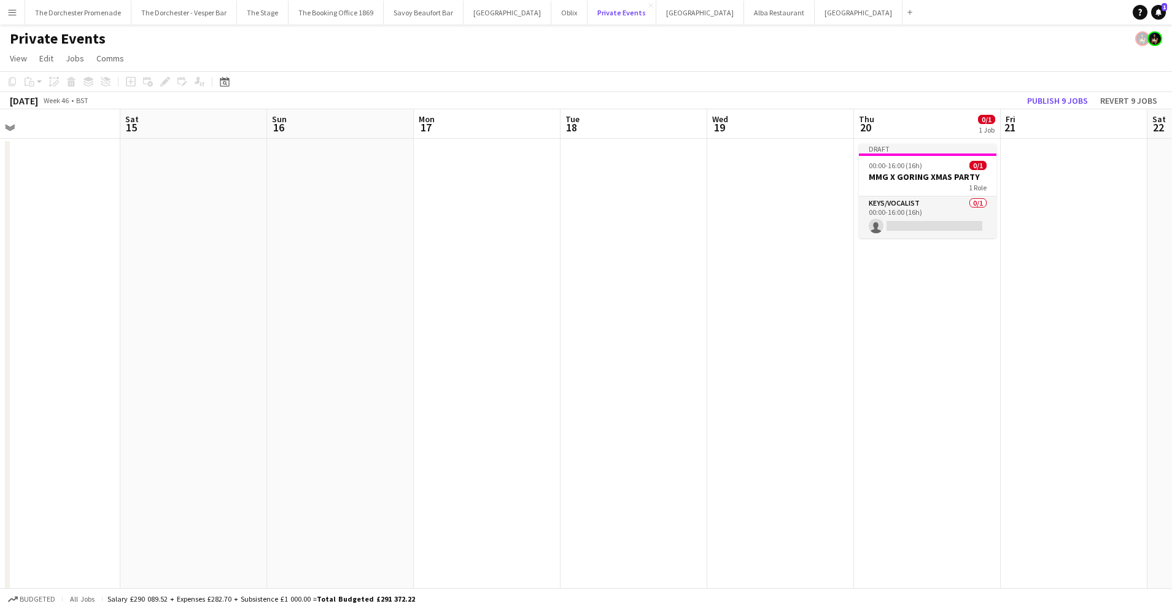
scroll to position [0, 358]
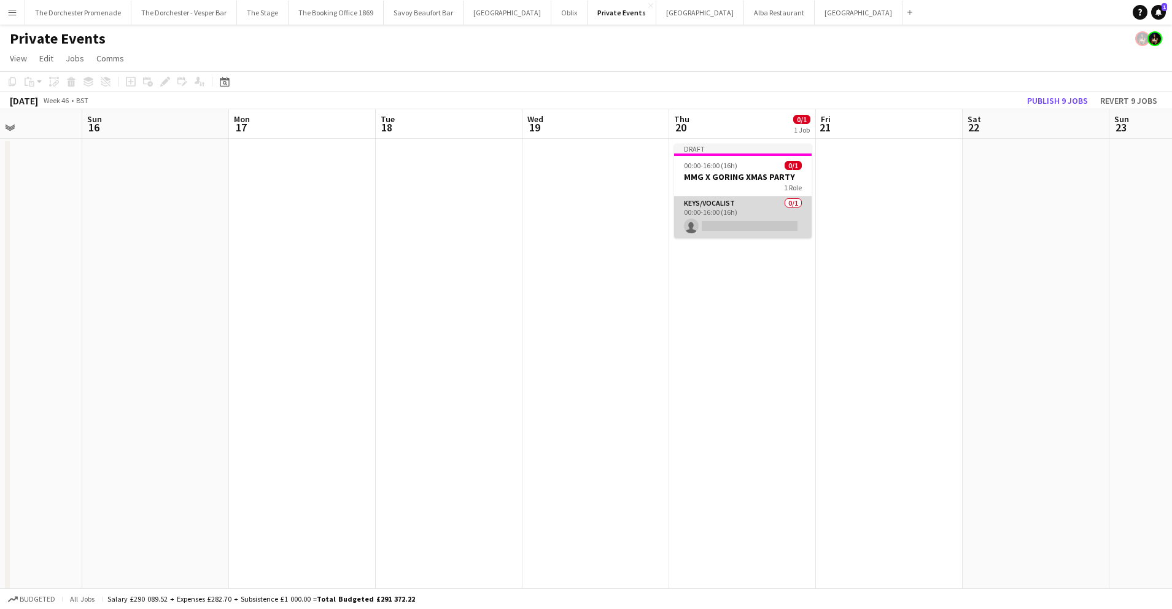
click at [763, 204] on app-card-role "Keys/Vocalist 0/1 00:00-16:00 (16h) single-neutral-actions" at bounding box center [743, 217] width 138 height 42
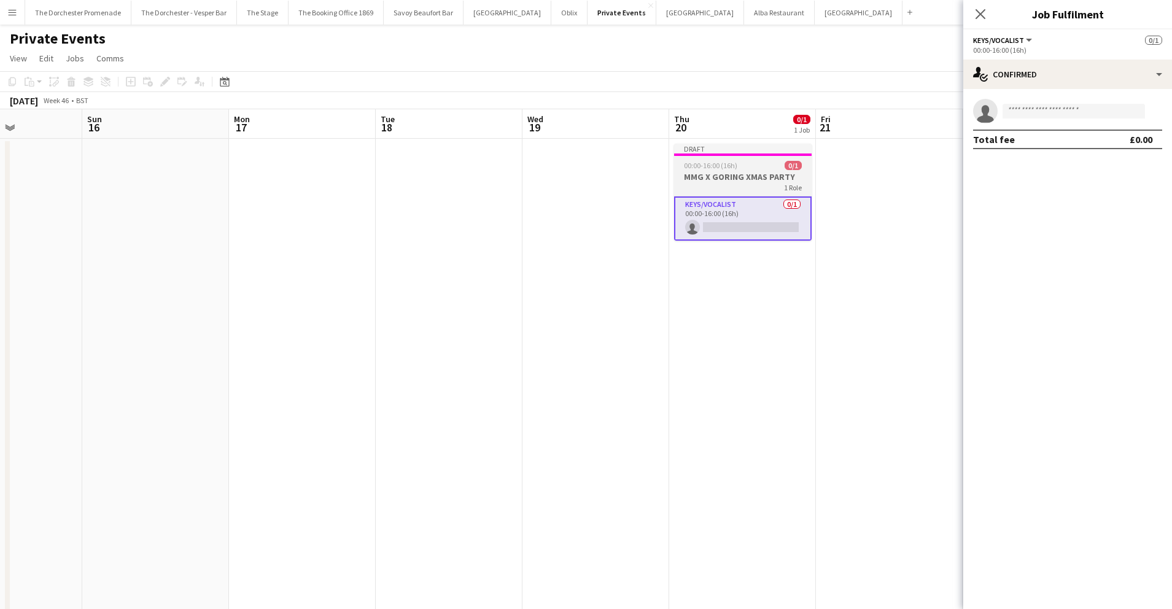
click at [721, 162] on span "00:00-16:00 (16h)" at bounding box center [710, 165] width 53 height 9
click at [161, 80] on icon "Edit" at bounding box center [165, 82] width 10 height 10
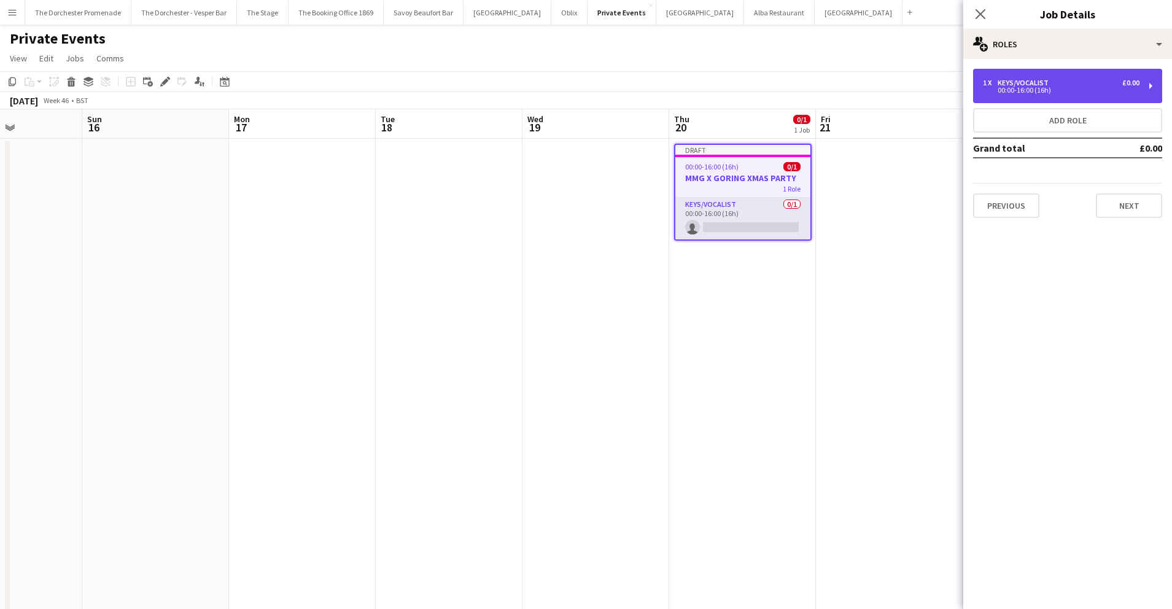
click at [1070, 87] on div "1 x Keys/Vocalist £0.00" at bounding box center [1061, 83] width 157 height 9
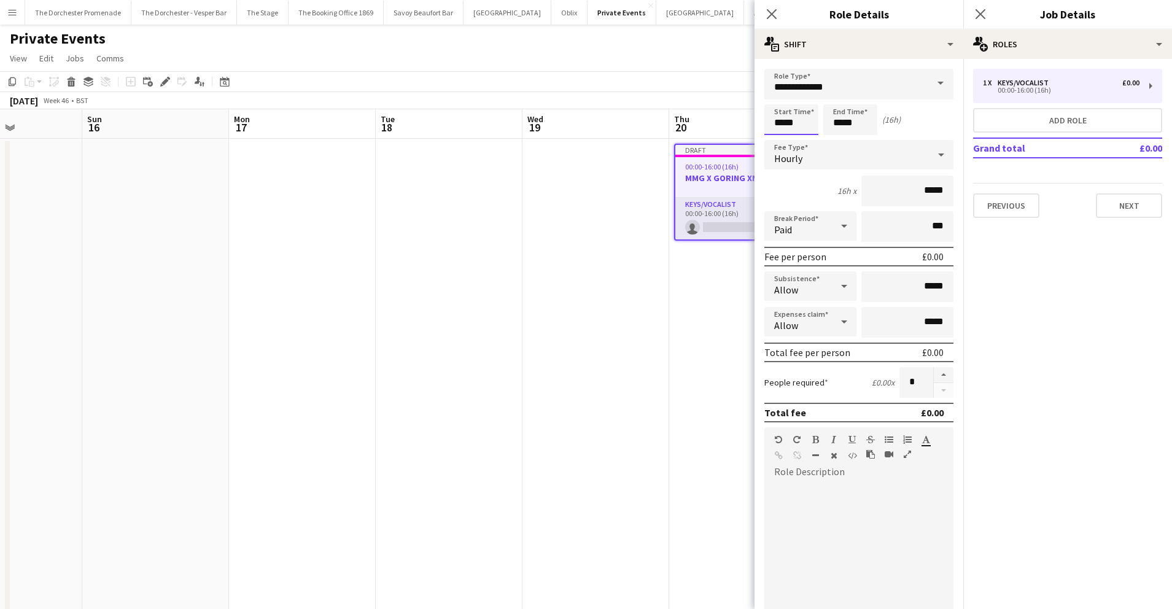
click at [785, 123] on input "*****" at bounding box center [791, 119] width 54 height 31
type input "*****"
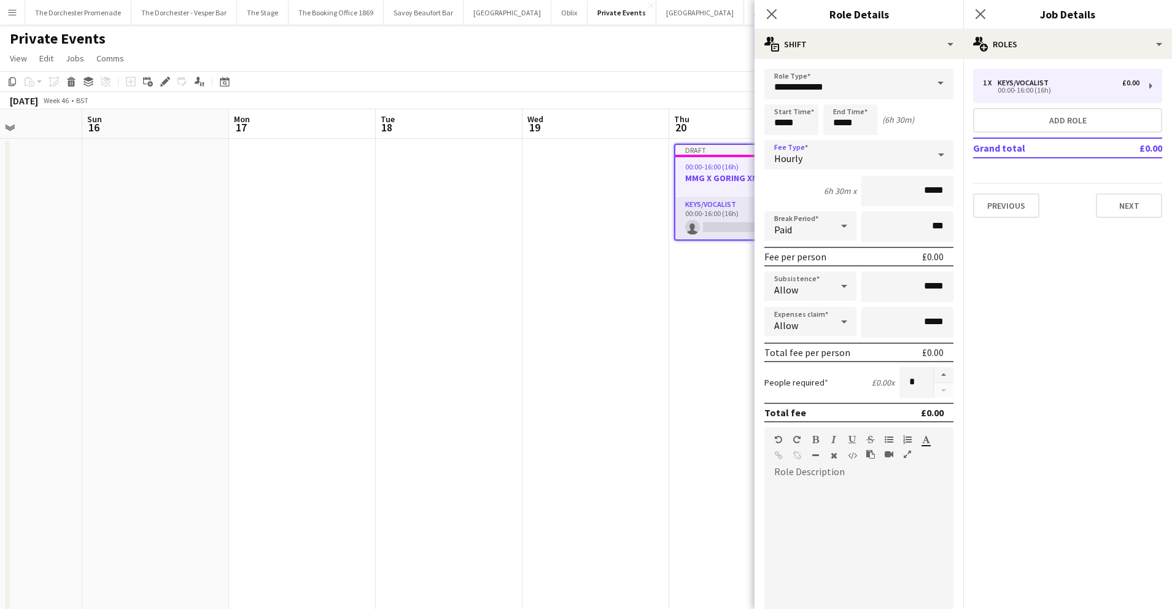
click at [812, 158] on div "Hourly" at bounding box center [846, 154] width 165 height 29
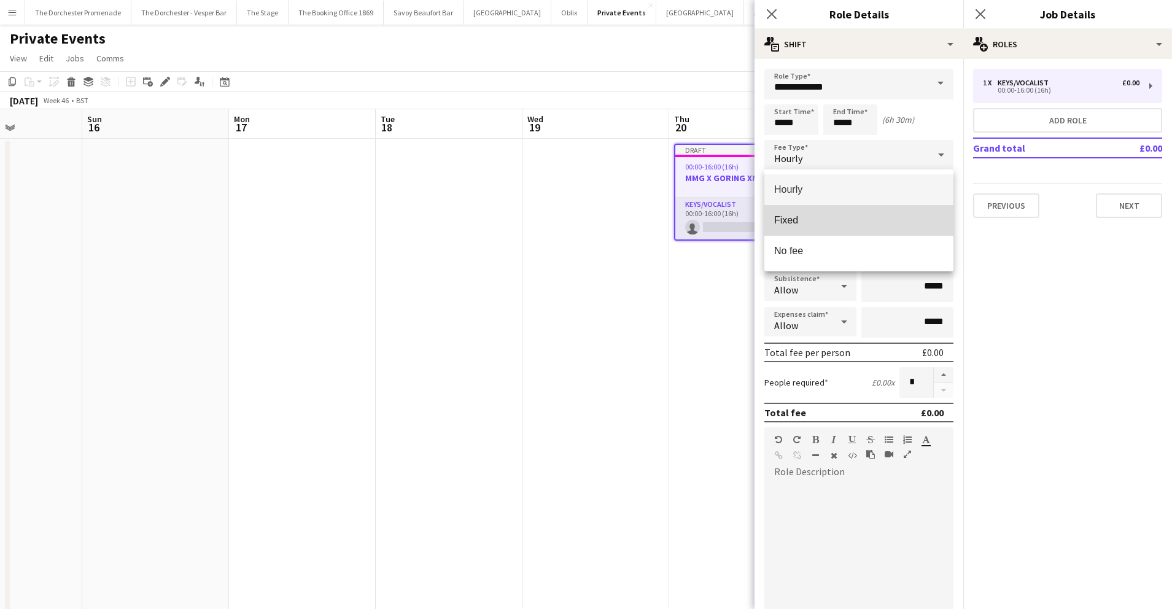
click at [826, 223] on span "Fixed" at bounding box center [858, 220] width 169 height 12
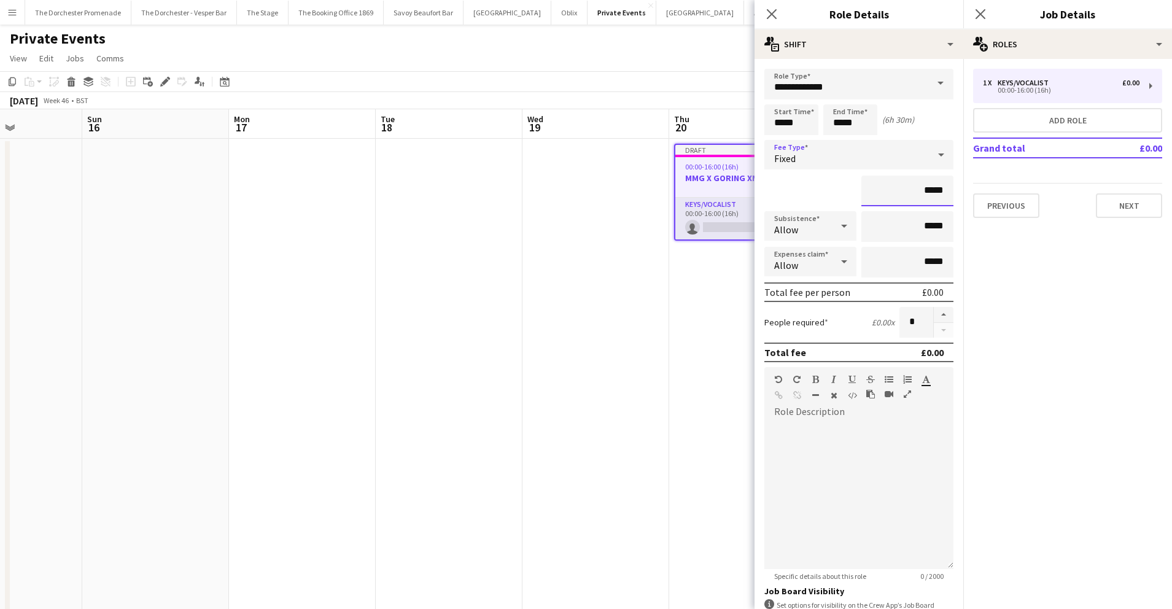
click at [941, 189] on input "*****" at bounding box center [907, 191] width 92 height 31
type input "****"
click at [1139, 209] on button "Next" at bounding box center [1129, 205] width 66 height 25
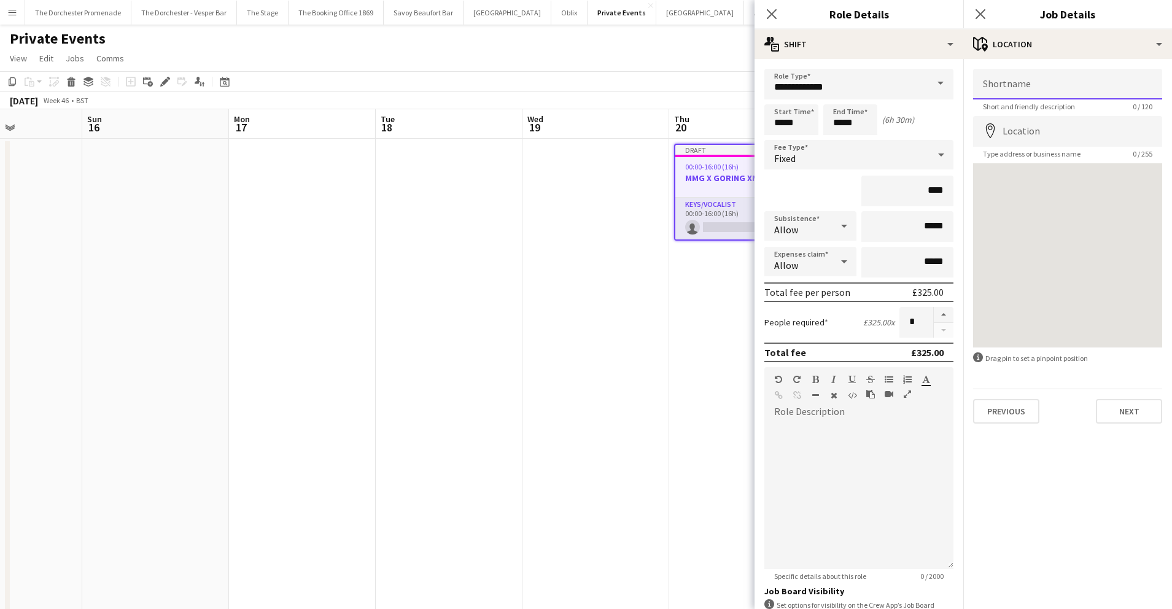
click at [1018, 80] on input "Shortname" at bounding box center [1067, 84] width 189 height 31
type input "**********"
click at [1076, 133] on input "Location" at bounding box center [1067, 131] width 189 height 31
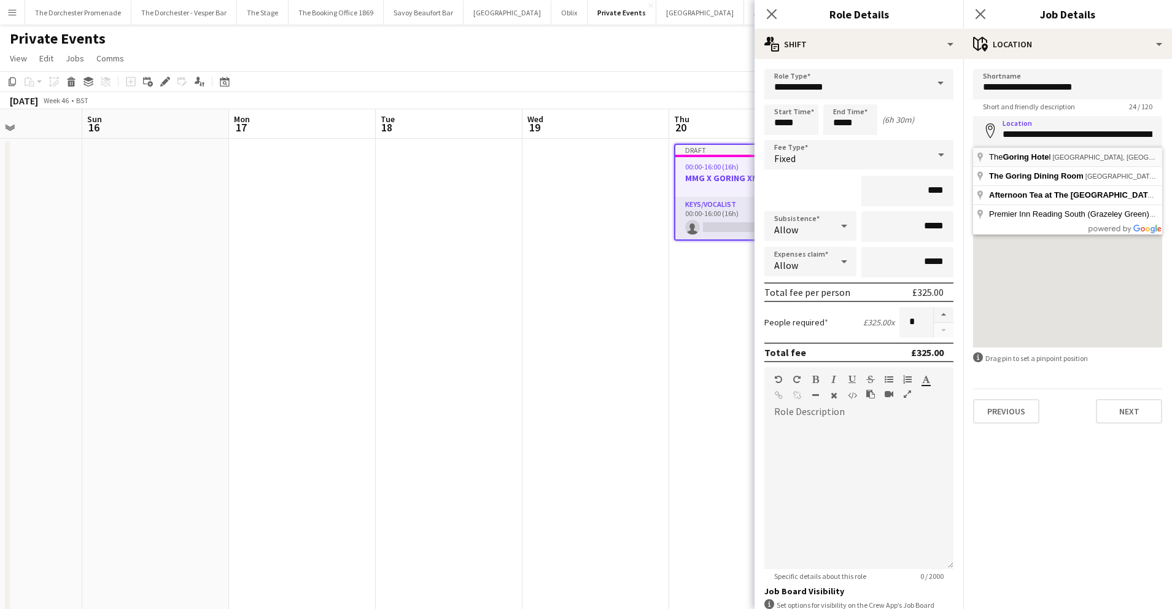
type input "**********"
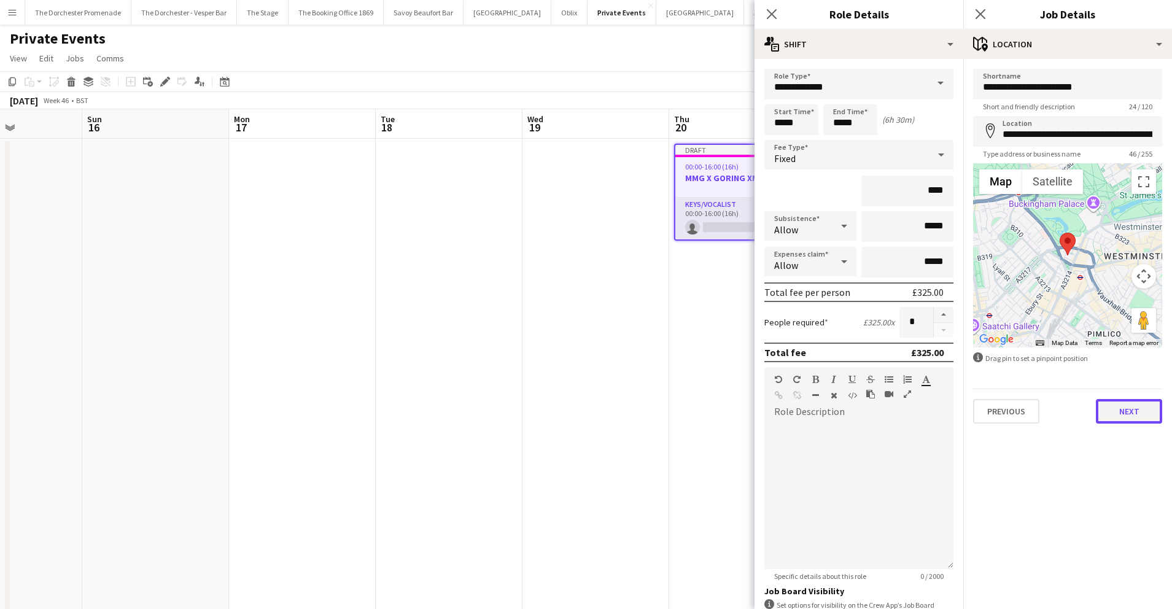
click at [1132, 417] on button "Next" at bounding box center [1129, 411] width 66 height 25
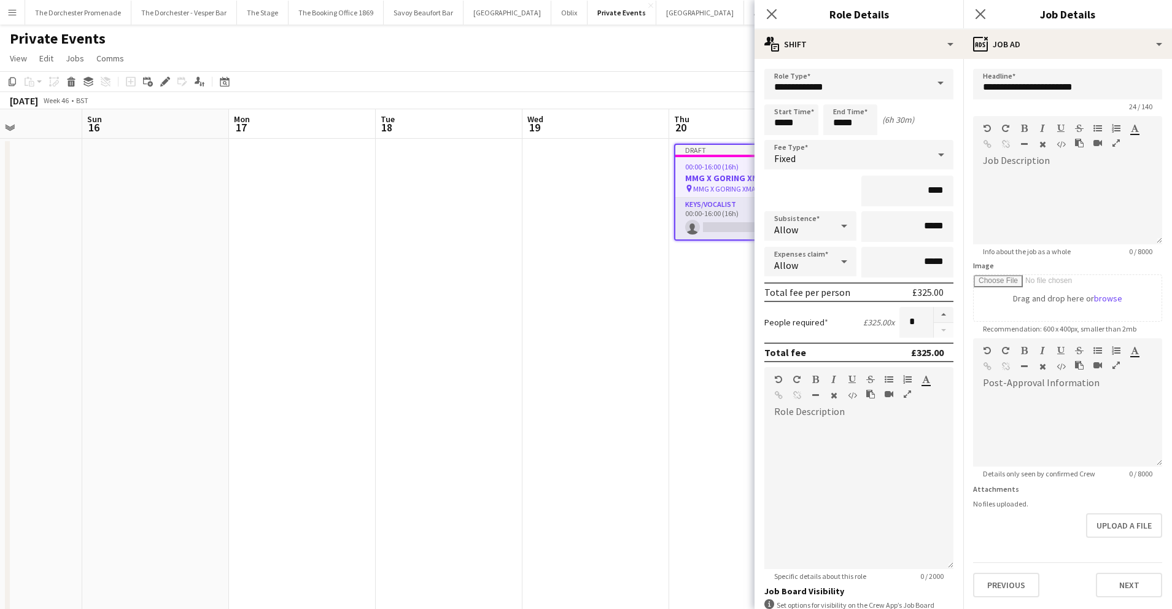
click at [488, 373] on app-date-cell at bounding box center [449, 400] width 147 height 522
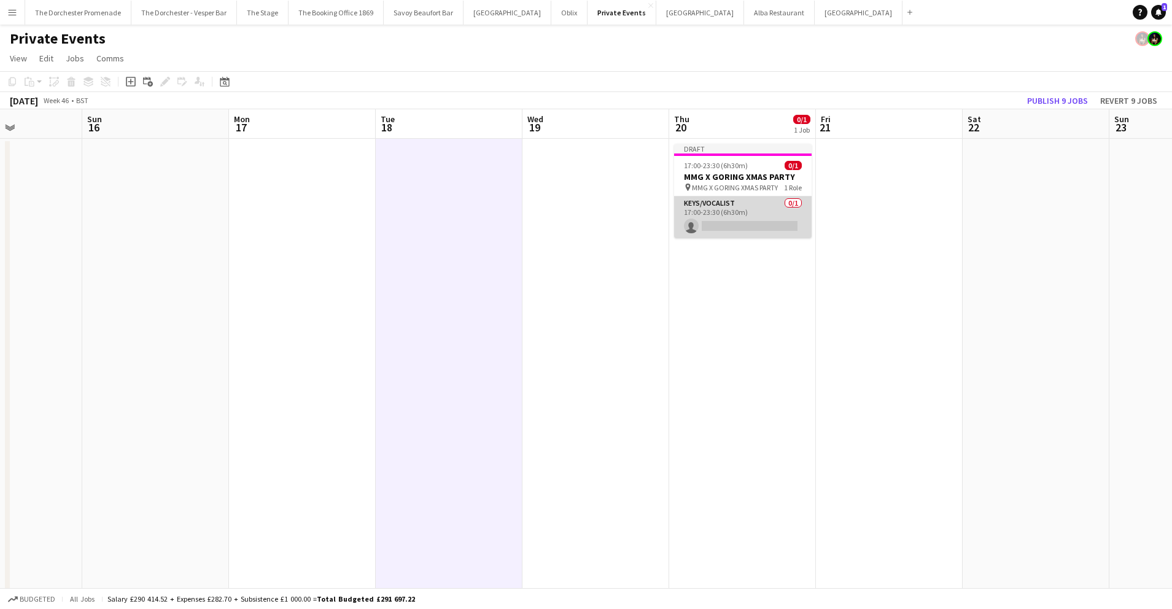
click at [726, 210] on app-card-role "Keys/Vocalist 0/1 17:00-23:30 (6h30m) single-neutral-actions" at bounding box center [743, 217] width 138 height 42
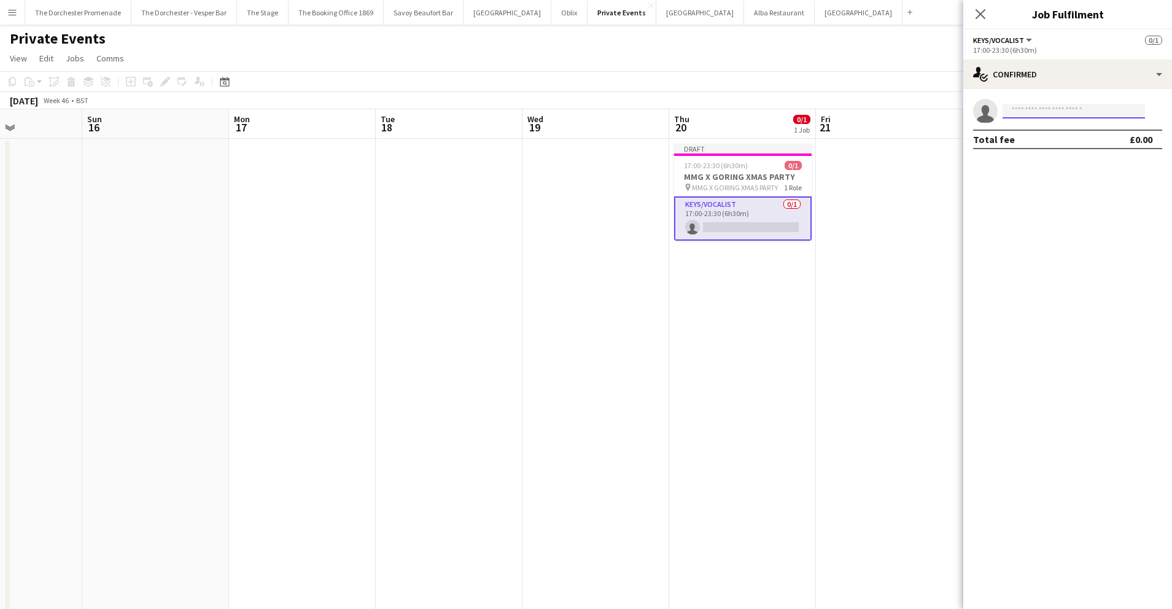
click at [1066, 109] on input at bounding box center [1073, 111] width 142 height 15
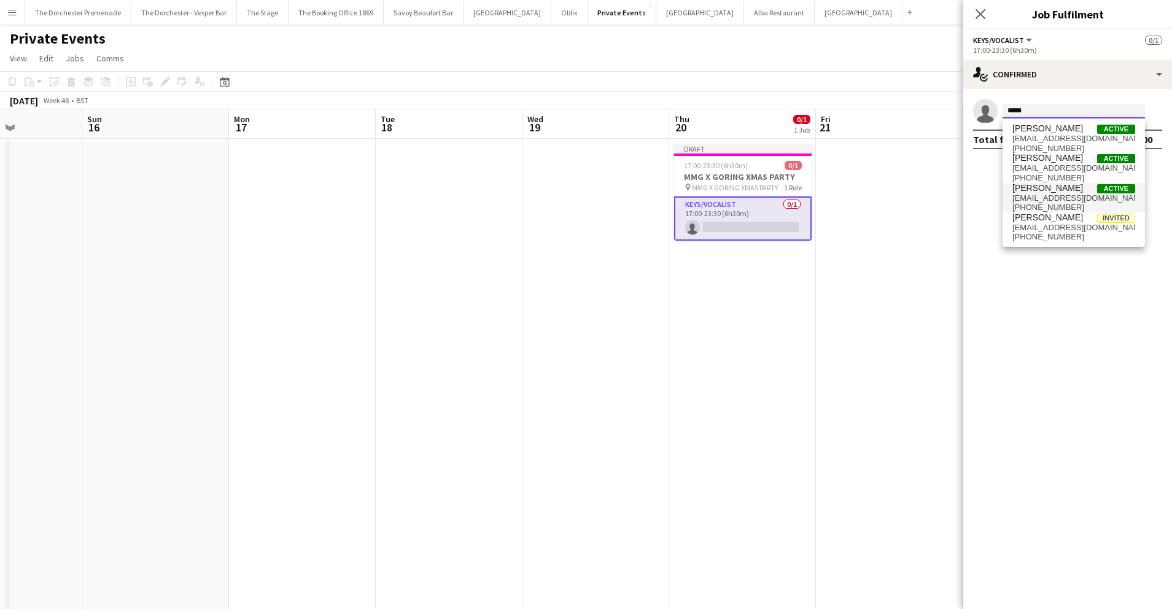
type input "*****"
click at [1066, 192] on span "[PERSON_NAME]" at bounding box center [1047, 188] width 71 height 10
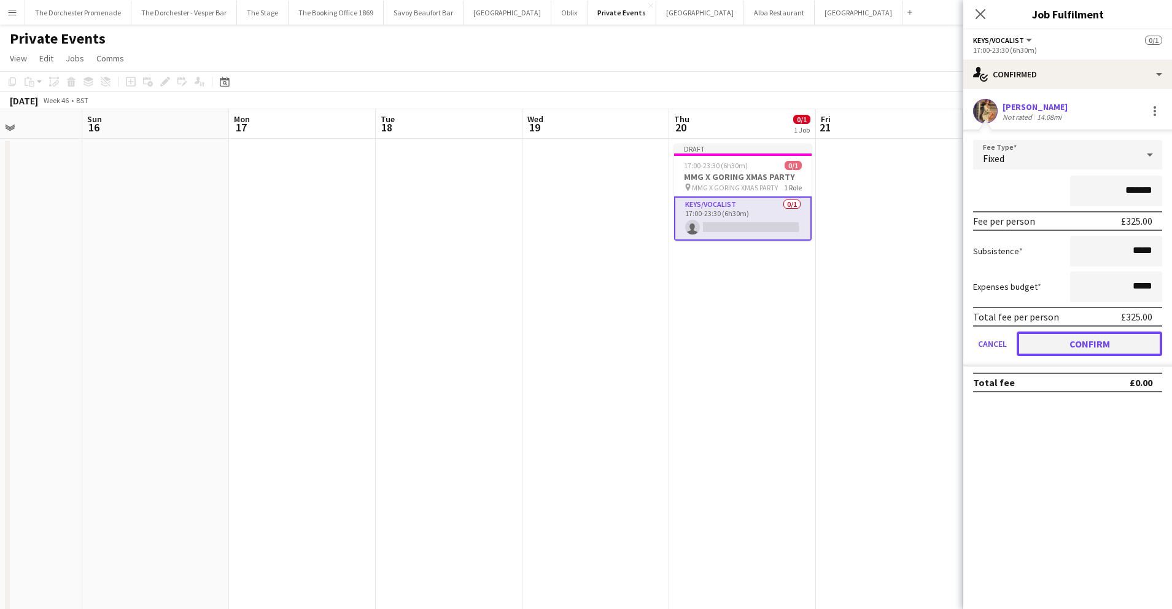
click at [1050, 341] on button "Confirm" at bounding box center [1089, 343] width 145 height 25
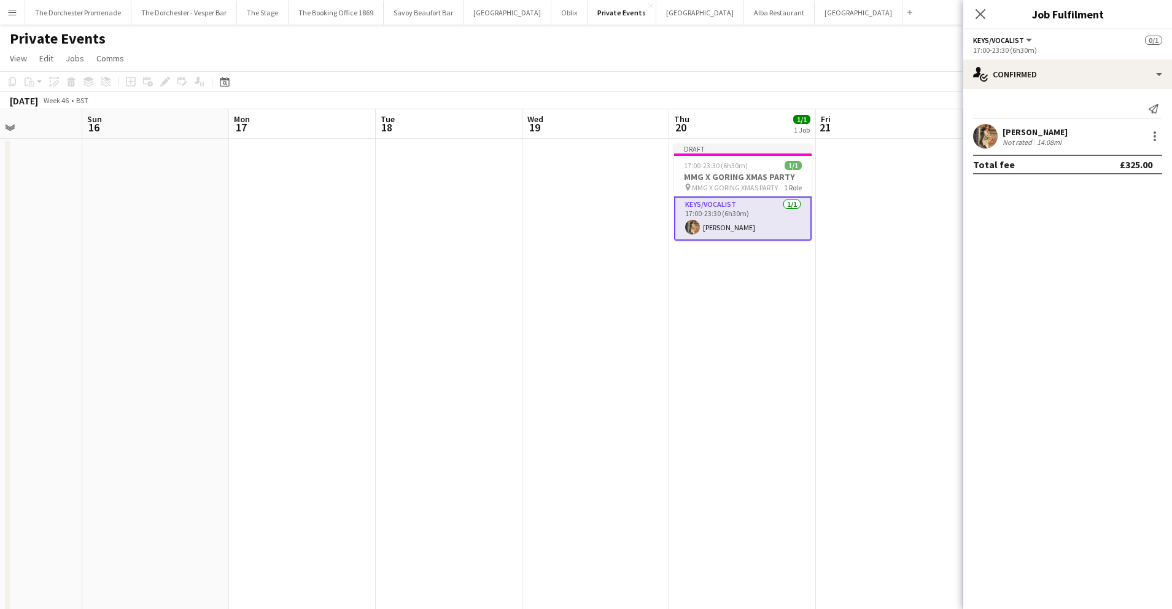
click at [673, 336] on app-date-cell "Draft 17:00-23:30 (6h30m) 1/1 MMG X GORING XMAS PARTY pin MMG X GORING XMAS PAR…" at bounding box center [742, 400] width 147 height 522
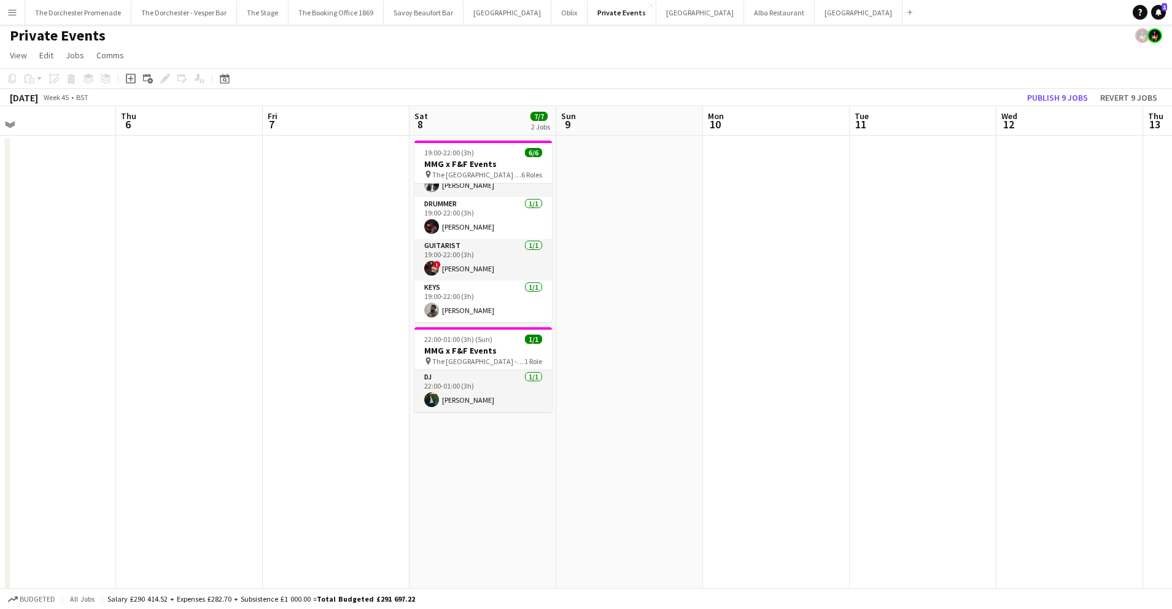
scroll to position [0, 0]
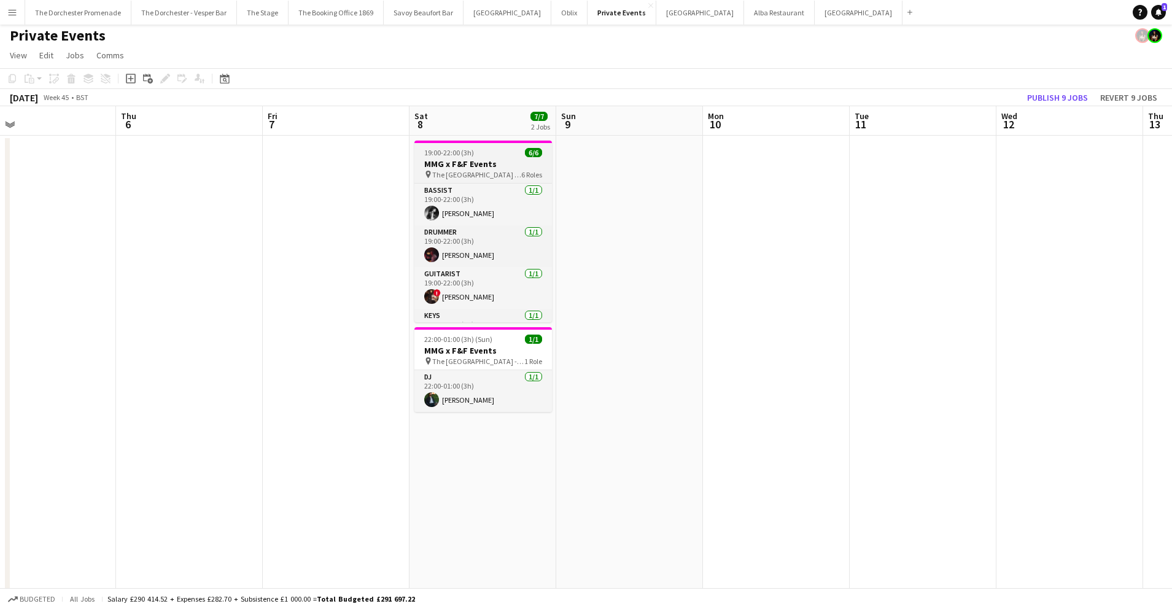
click at [498, 163] on h3 "MMG x F&F Events" at bounding box center [483, 163] width 138 height 11
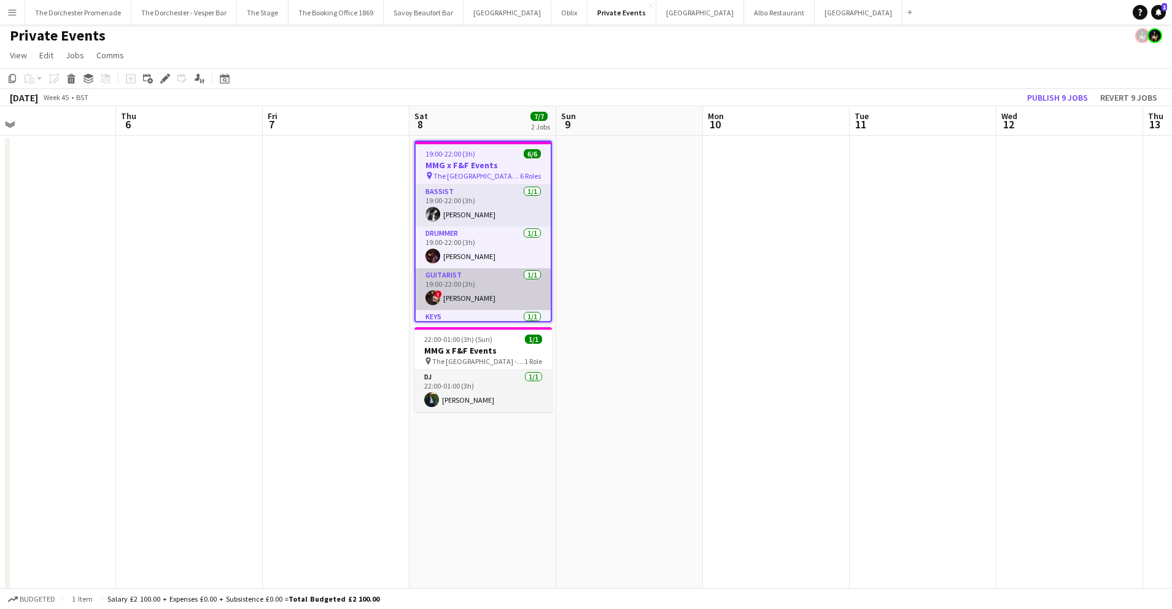
scroll to position [114, 0]
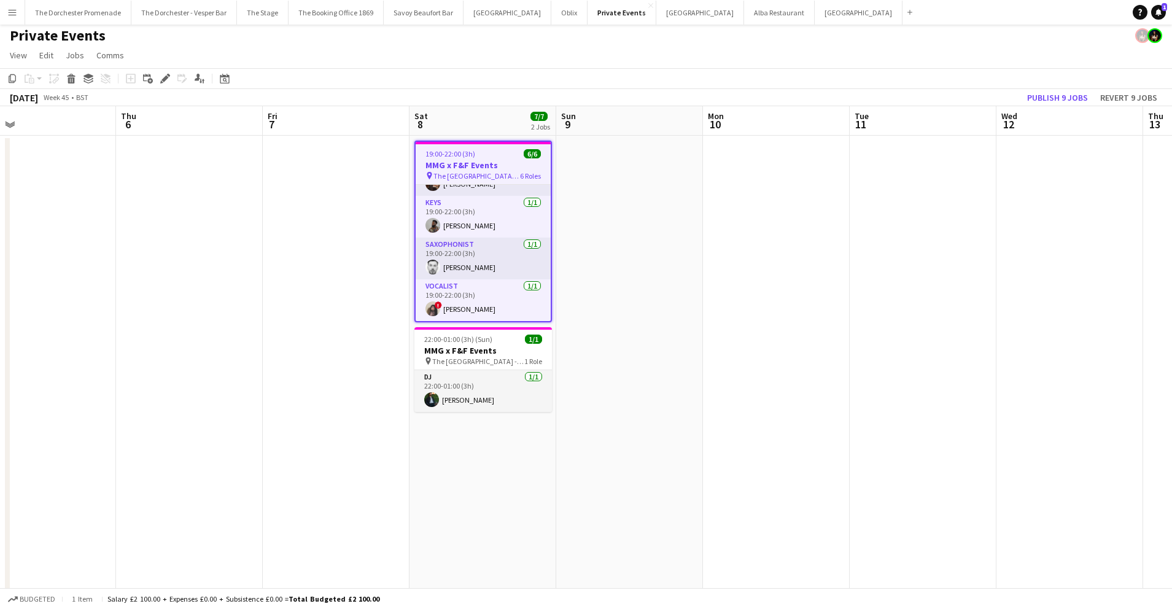
click at [614, 244] on app-date-cell at bounding box center [629, 397] width 147 height 522
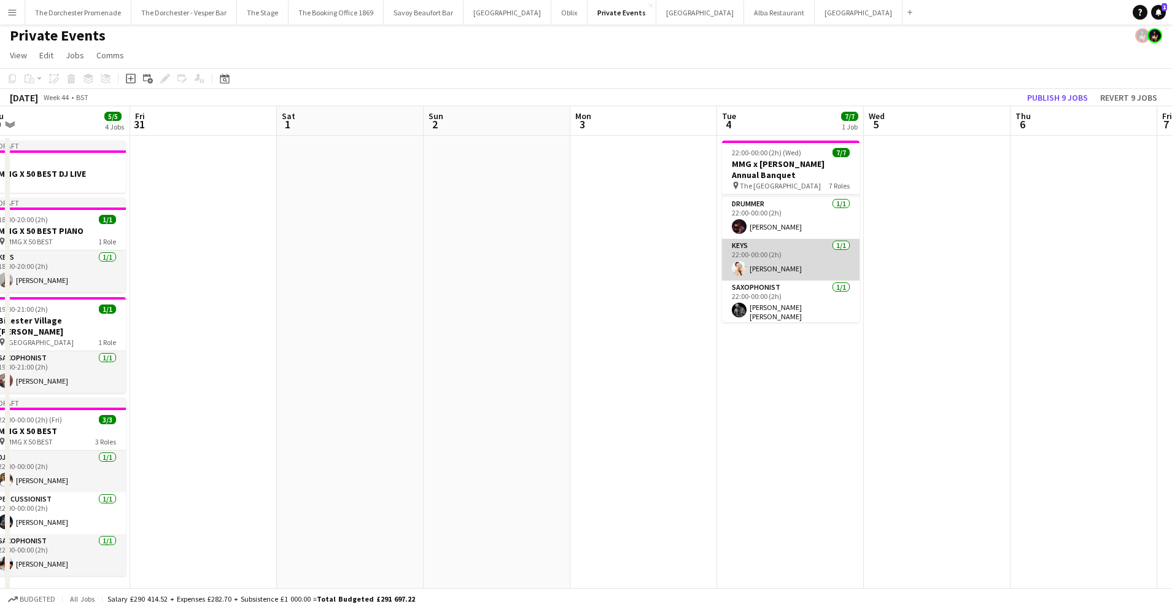
scroll to position [0, 0]
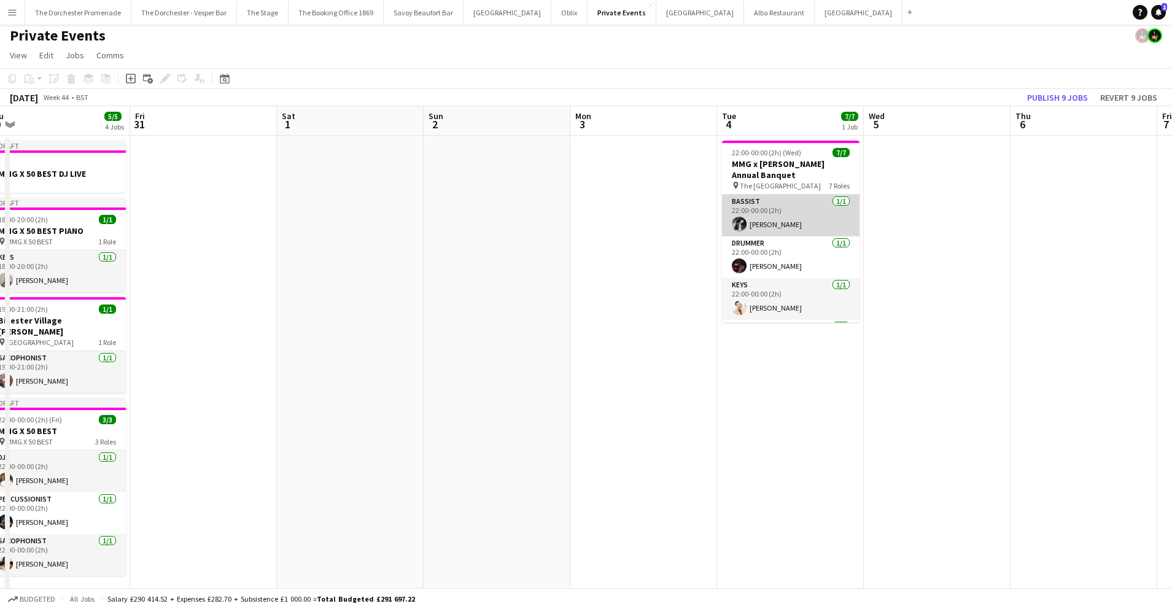
click at [787, 214] on app-card-role "Bassist [DATE] 22:00-00:00 (2h) [PERSON_NAME]" at bounding box center [791, 216] width 138 height 42
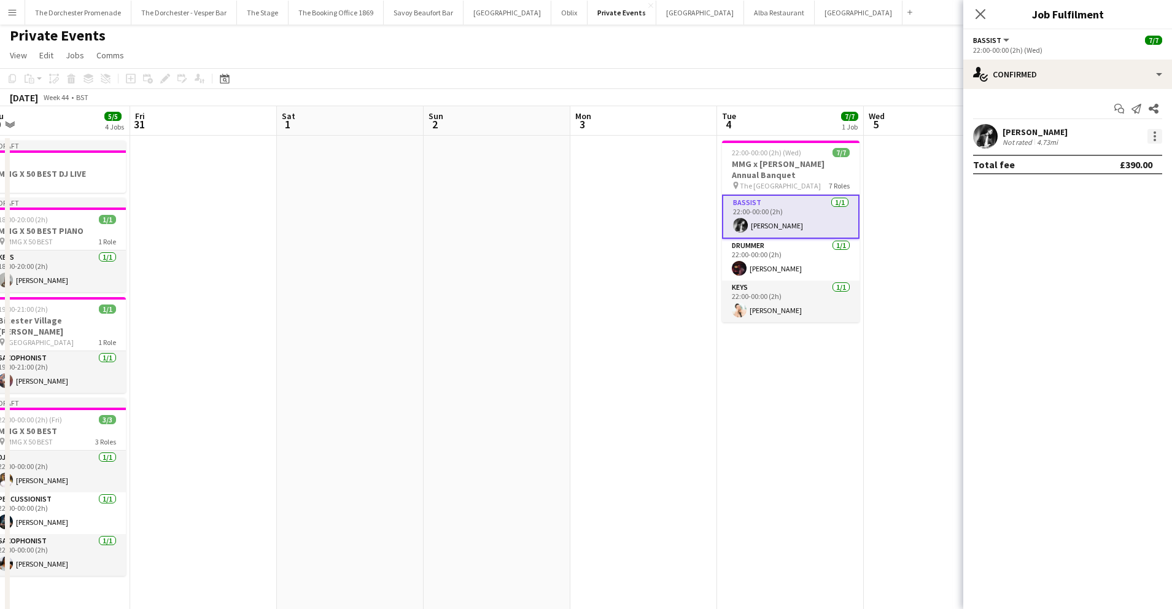
click at [1155, 136] on div at bounding box center [1154, 136] width 2 height 2
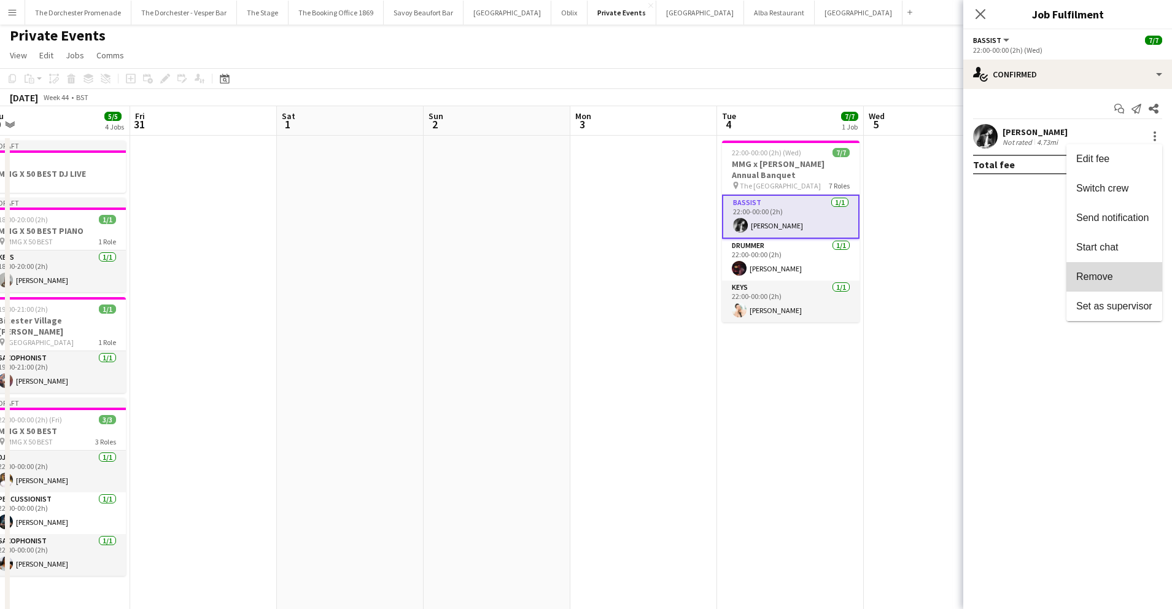
click at [1100, 282] on span "Remove" at bounding box center [1094, 276] width 37 height 10
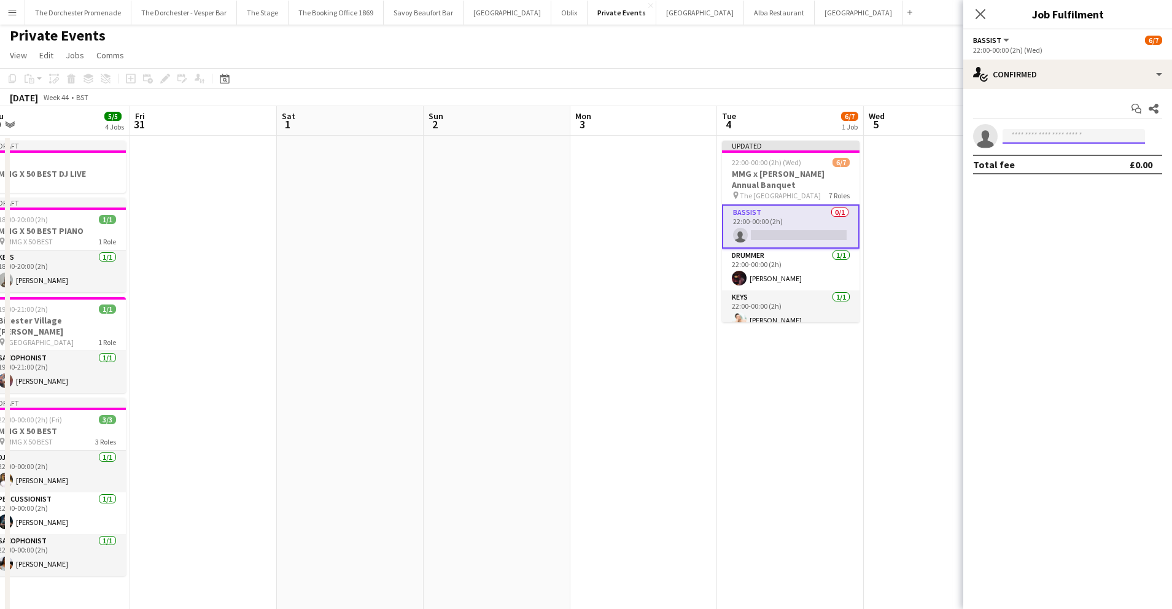
click at [1073, 136] on input at bounding box center [1073, 136] width 142 height 15
type input "****"
click at [1045, 161] on span "[EMAIL_ADDRESS][DOMAIN_NAME]" at bounding box center [1073, 164] width 123 height 10
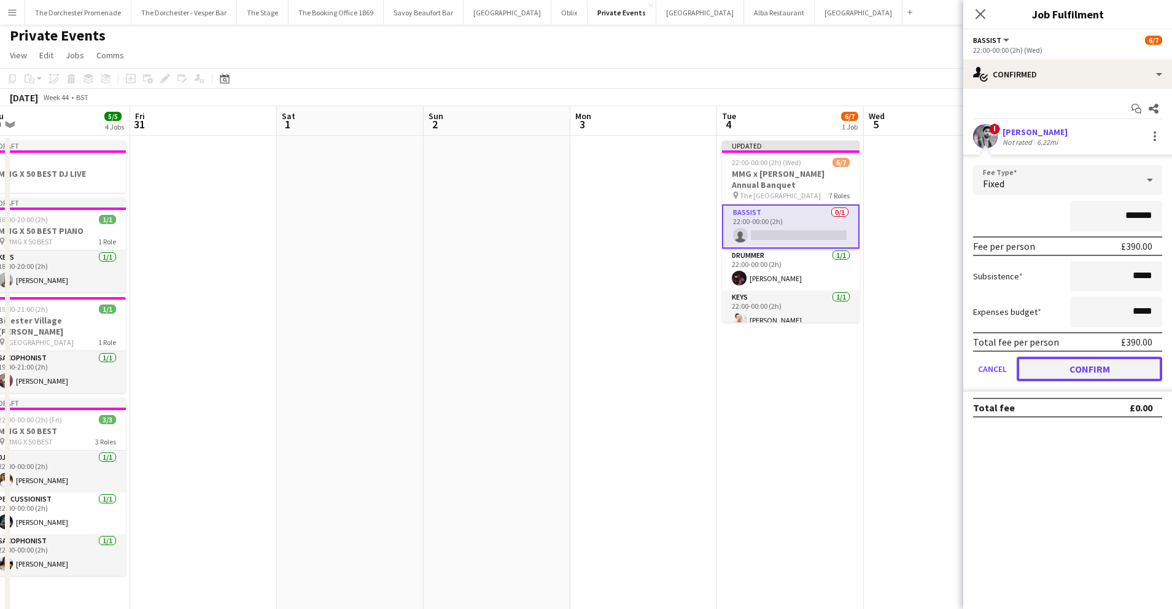
click at [1040, 362] on button "Confirm" at bounding box center [1089, 369] width 145 height 25
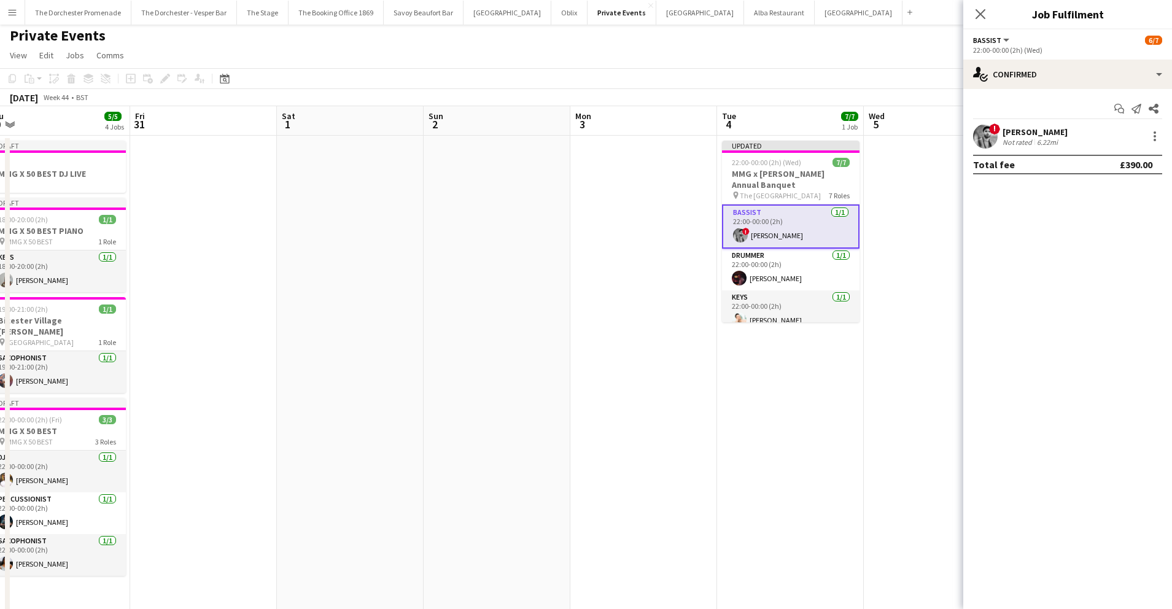
click at [829, 395] on app-date-cell "Updated 22:00-00:00 (2h) (Wed) 7/7 MMG x [PERSON_NAME] Annual Banquet pin The […" at bounding box center [790, 397] width 147 height 522
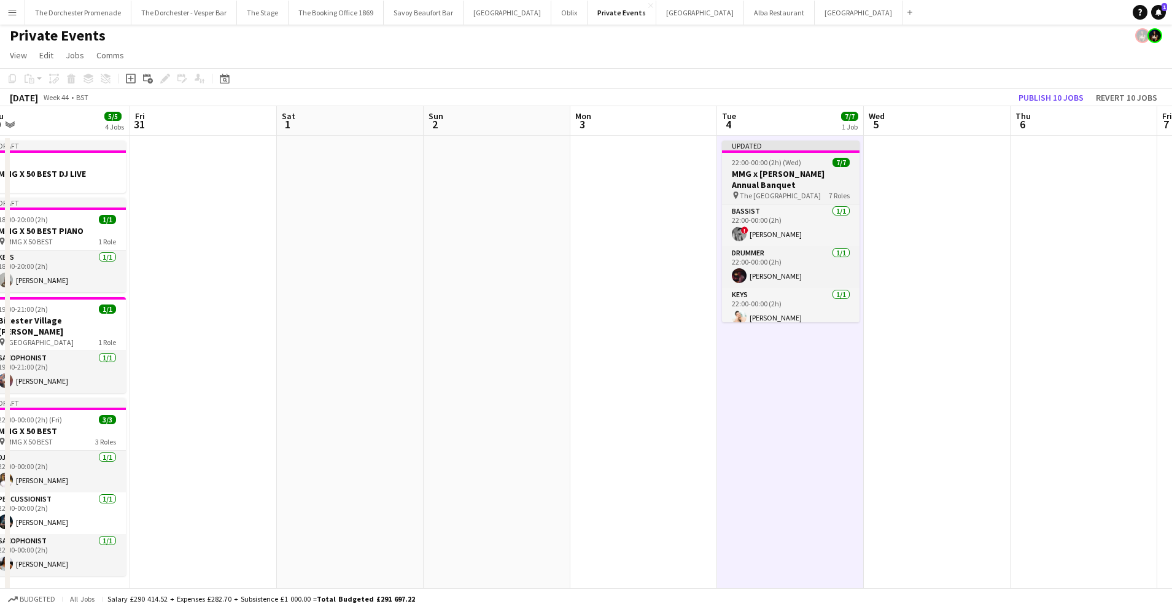
click at [786, 170] on h3 "MMG x [PERSON_NAME] Annual Banquet" at bounding box center [791, 179] width 138 height 22
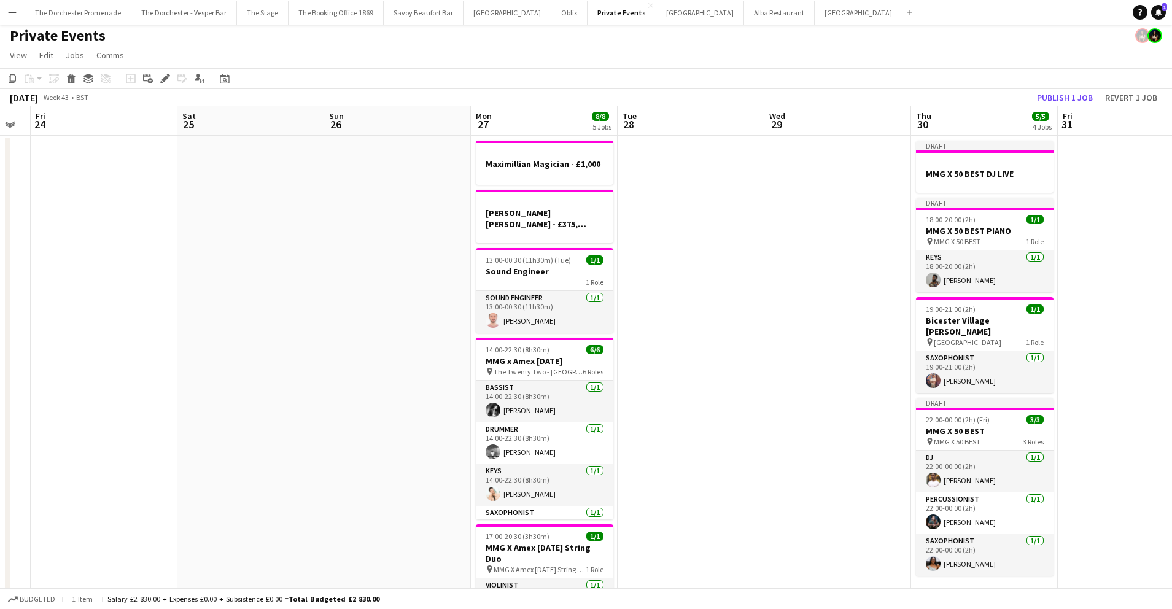
scroll to position [4, 0]
click at [540, 355] on h3 "MMG x Amex [DATE]" at bounding box center [545, 360] width 138 height 11
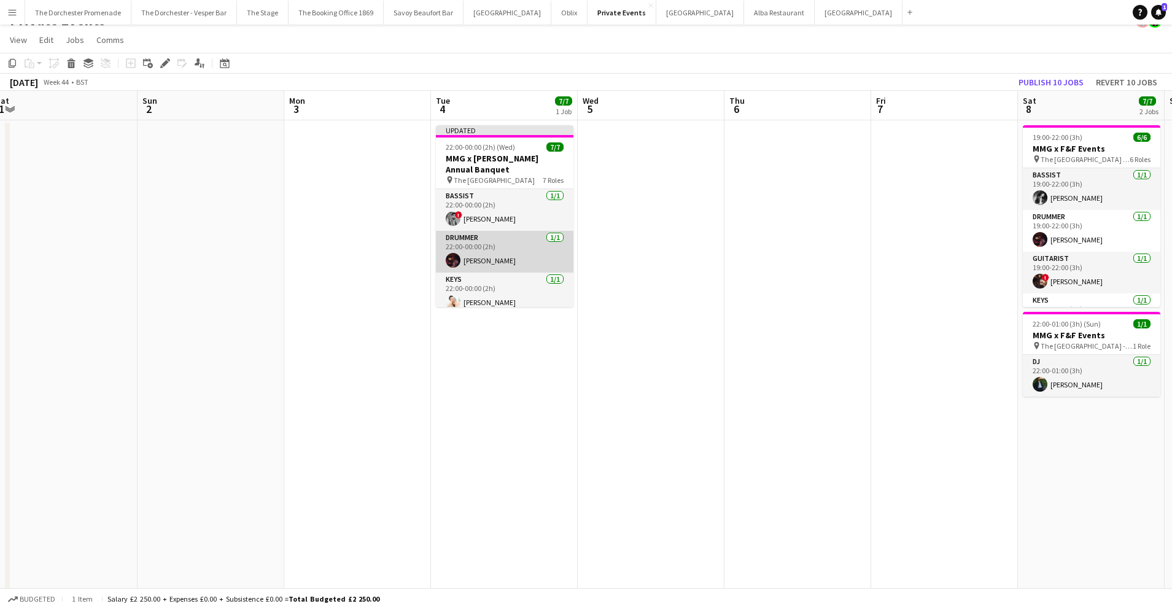
scroll to position [17, 0]
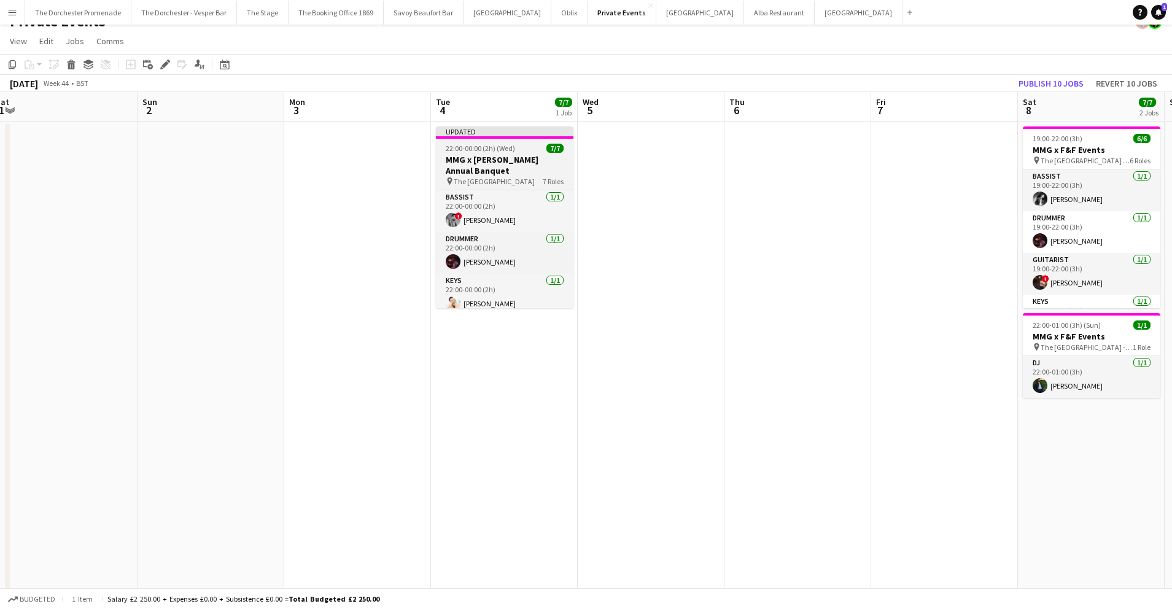
click at [491, 143] on app-job-card "Updated 22:00-00:00 (2h) (Wed) 7/7 MMG x [PERSON_NAME] Annual Banquet pin The […" at bounding box center [505, 217] width 138 height 182
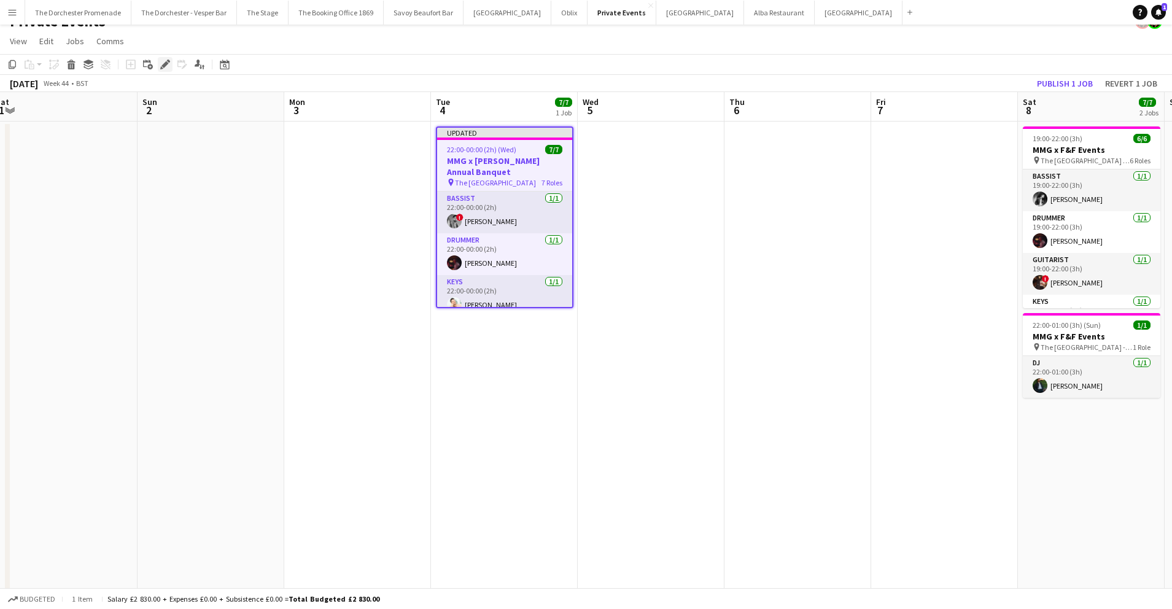
click at [161, 64] on icon "Edit" at bounding box center [165, 65] width 10 height 10
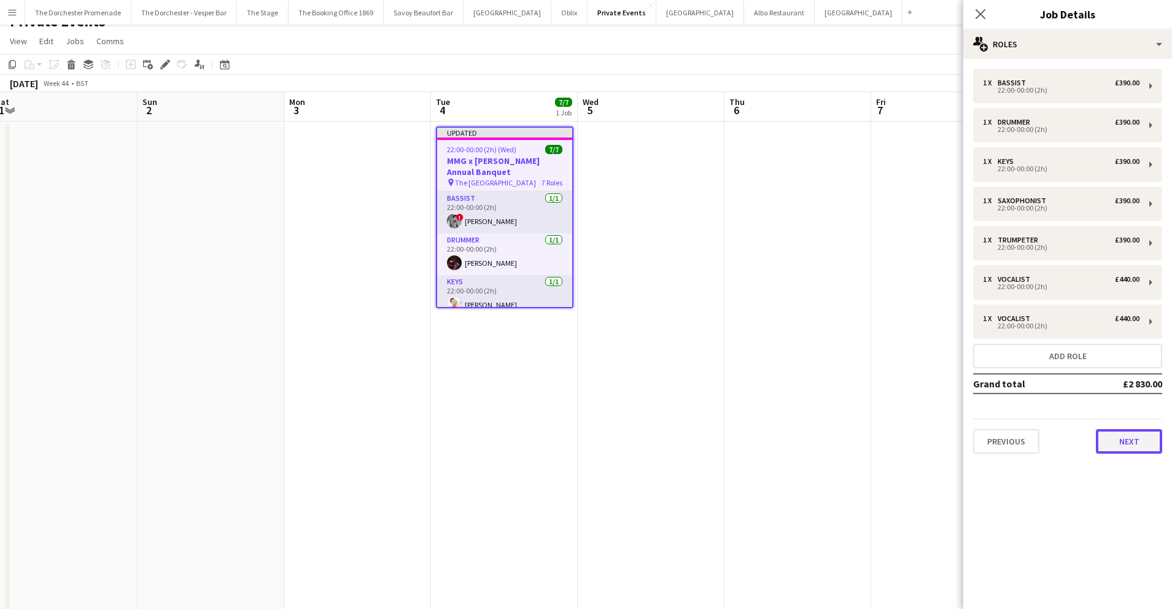
click at [1122, 445] on button "Next" at bounding box center [1129, 441] width 66 height 25
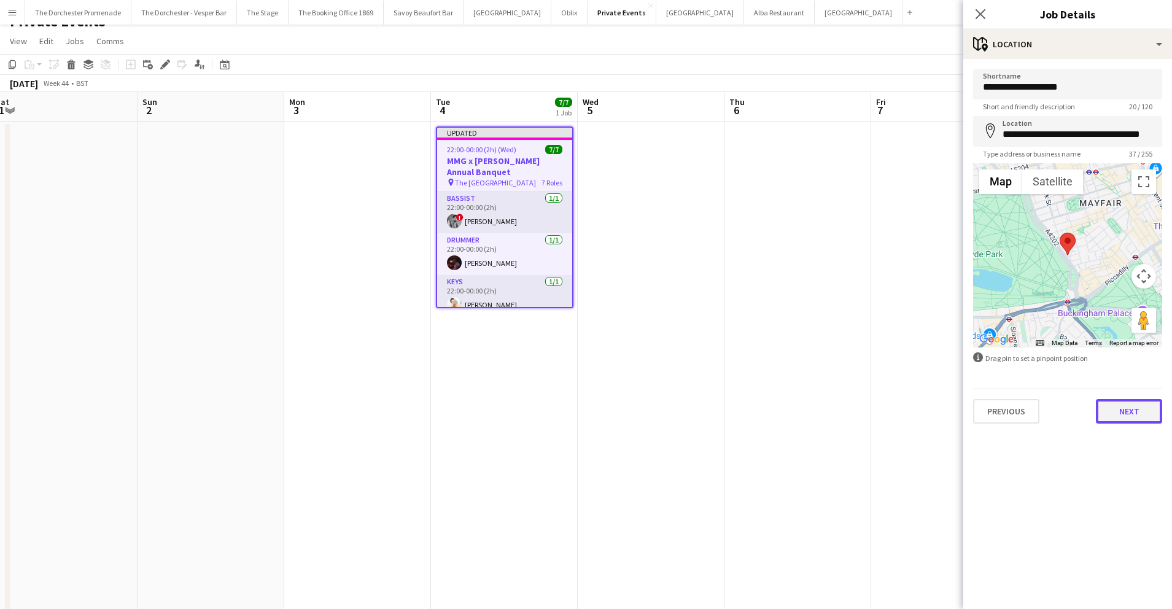
click at [1112, 417] on button "Next" at bounding box center [1129, 411] width 66 height 25
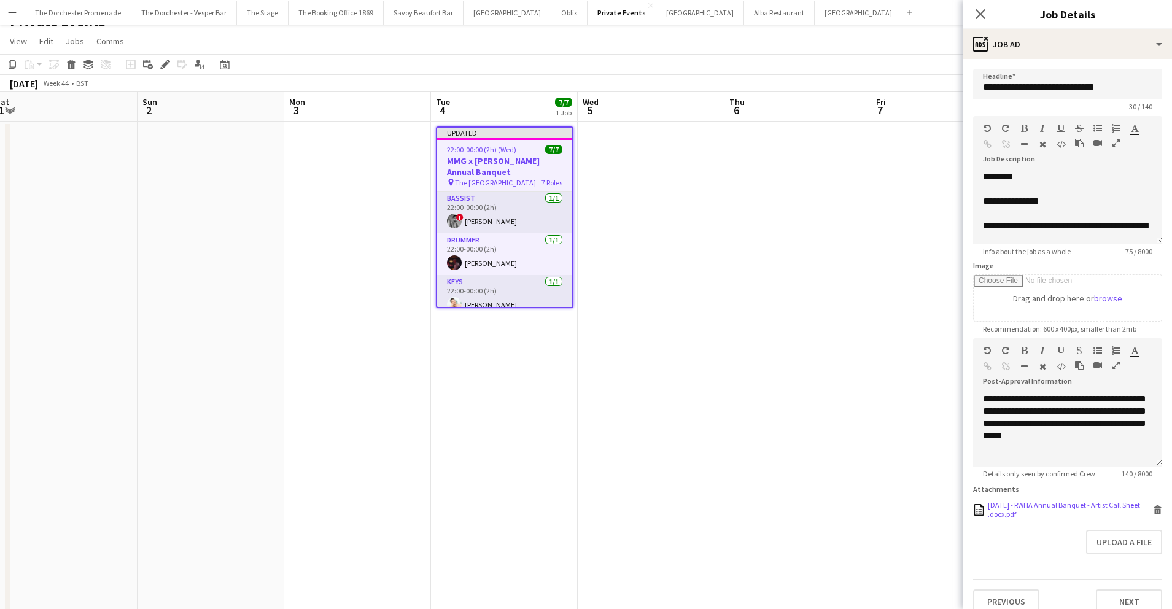
click at [1153, 508] on icon "Delete" at bounding box center [1157, 509] width 9 height 9
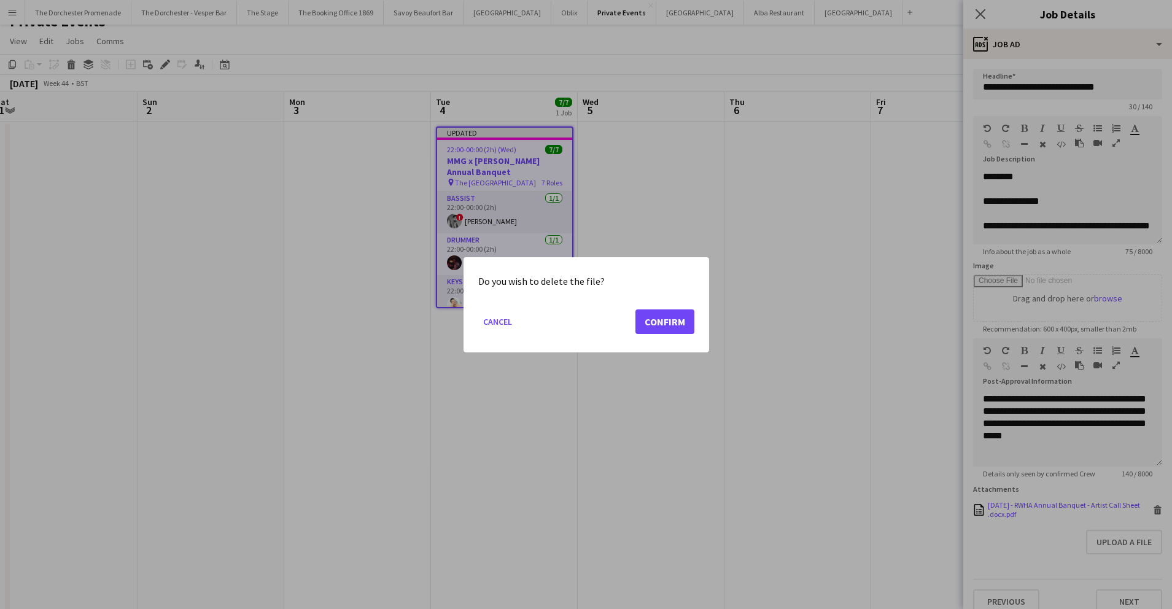
scroll to position [0, 0]
click at [676, 316] on button "Confirm" at bounding box center [664, 321] width 59 height 25
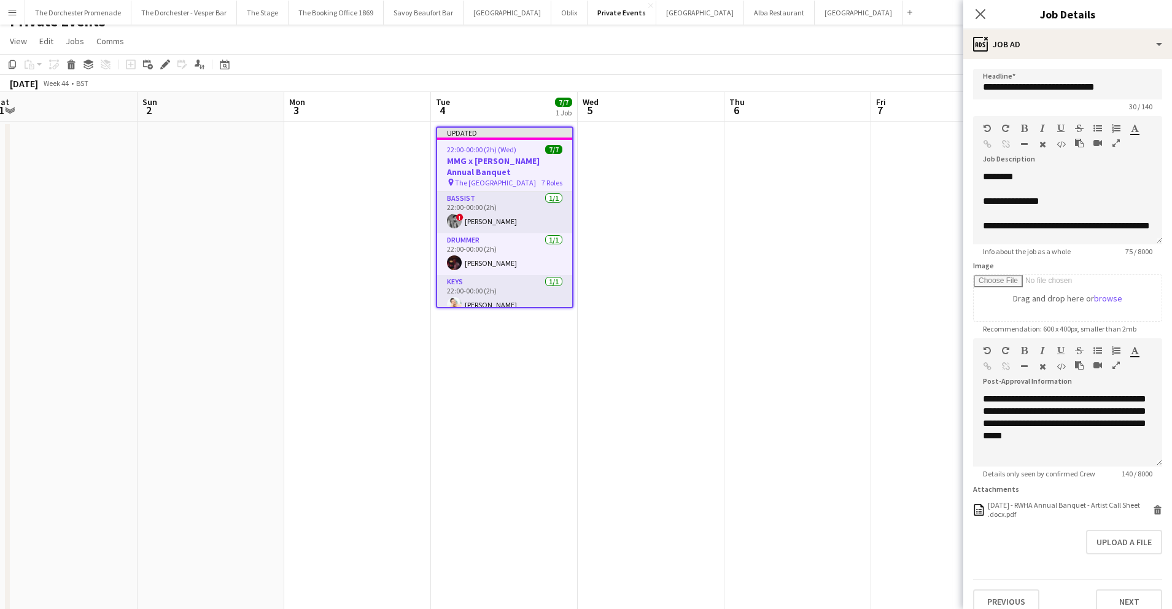
scroll to position [17, 0]
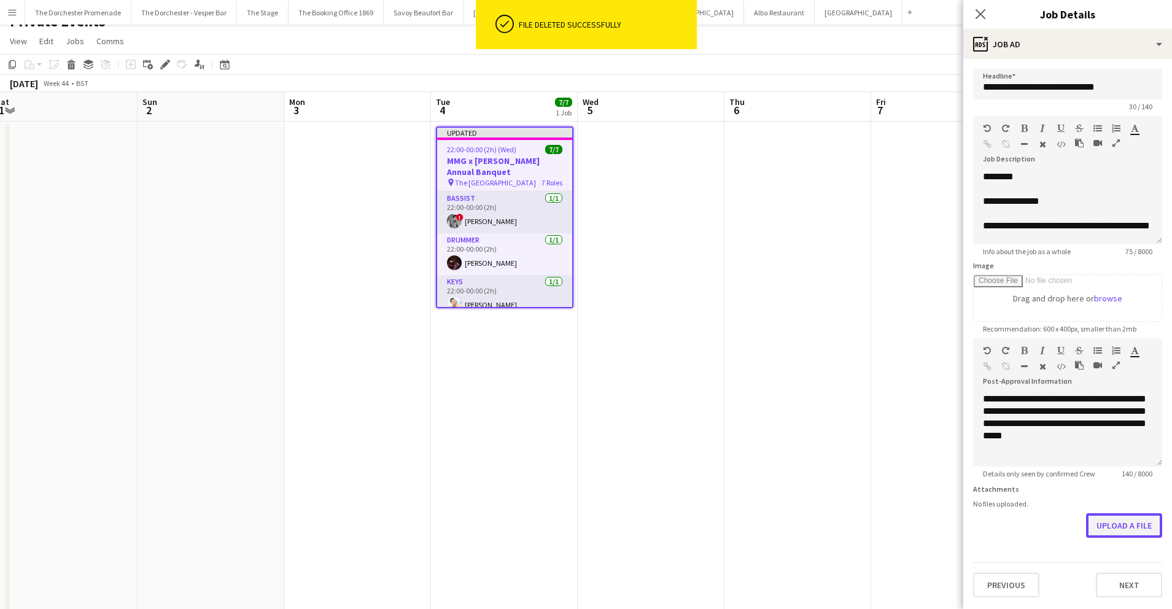
click at [1123, 519] on button "Upload a file" at bounding box center [1124, 525] width 76 height 25
click at [1125, 602] on button "Next" at bounding box center [1129, 601] width 66 height 25
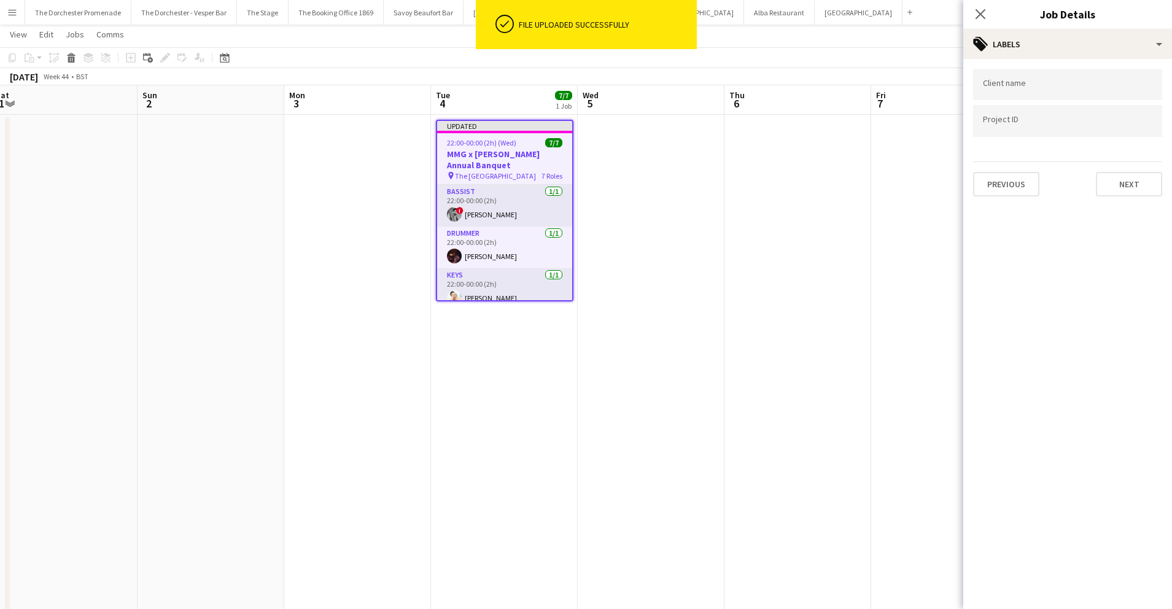
scroll to position [29, 0]
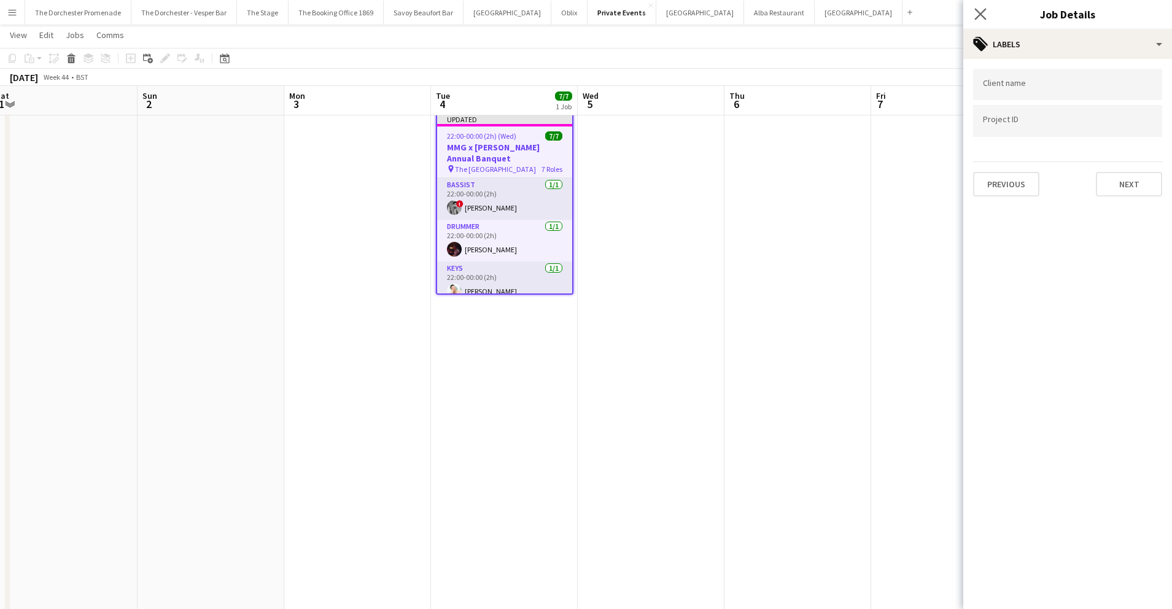
click at [978, 7] on app-icon "Close pop-in" at bounding box center [981, 15] width 18 height 18
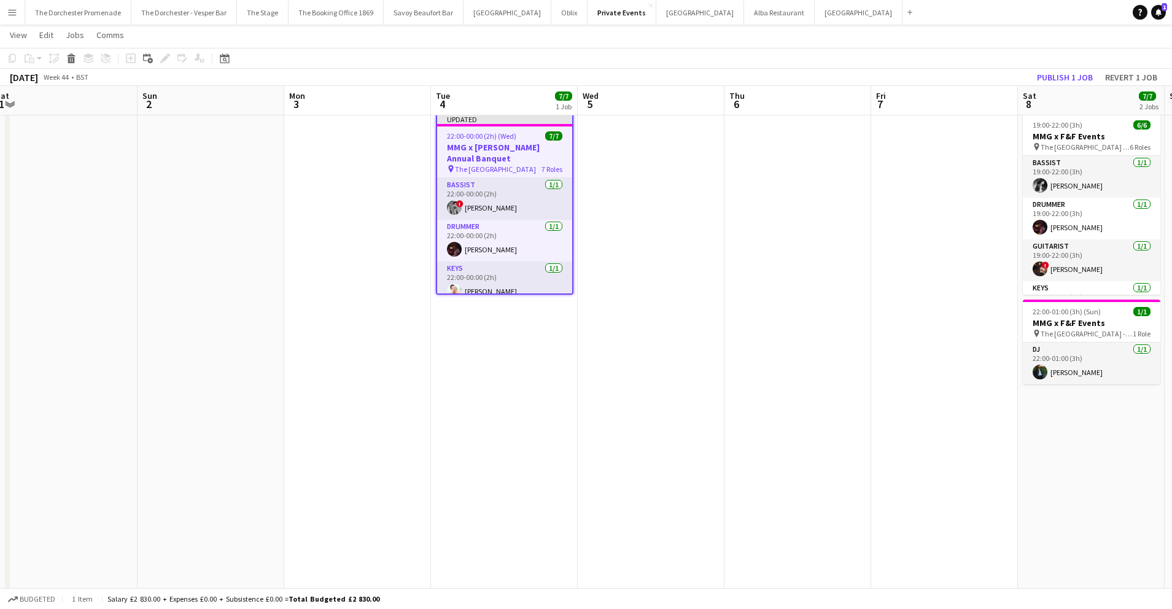
drag, startPoint x: 692, startPoint y: 266, endPoint x: 687, endPoint y: 252, distance: 14.9
click at [692, 266] on app-date-cell at bounding box center [651, 369] width 147 height 522
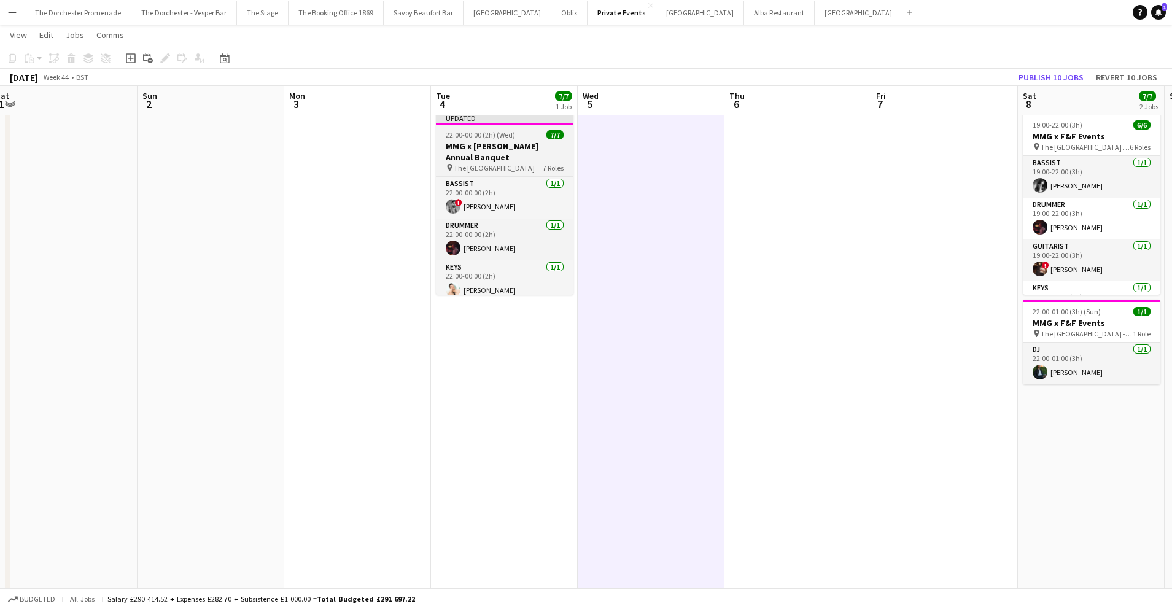
click at [525, 149] on h3 "MMG x [PERSON_NAME] Annual Banquet" at bounding box center [505, 152] width 138 height 22
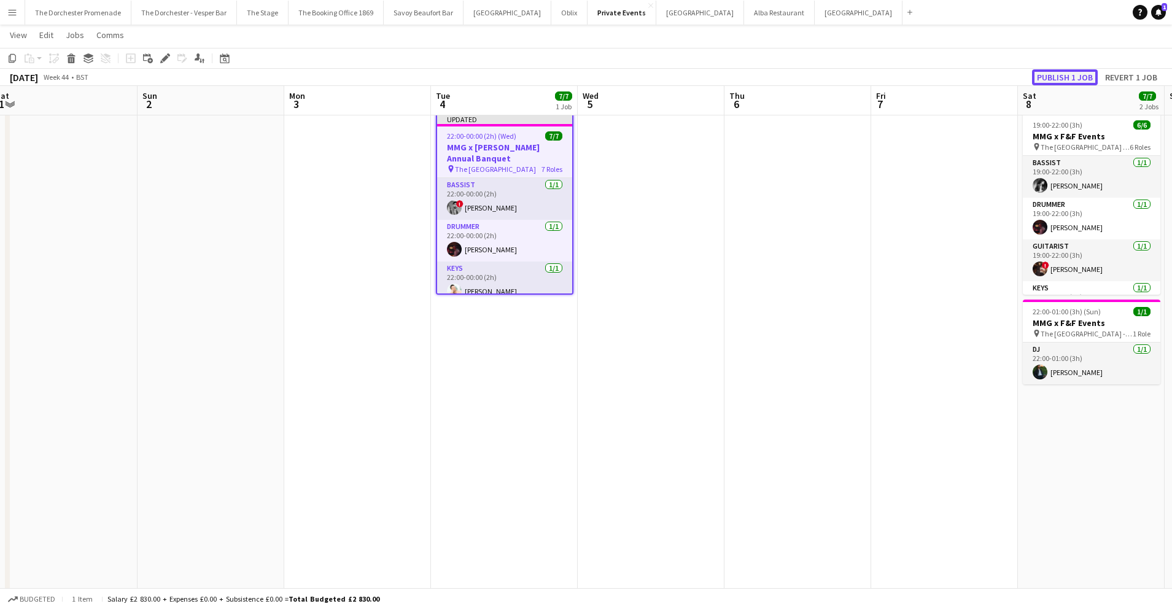
click at [1075, 76] on button "Publish 1 job" at bounding box center [1065, 77] width 66 height 16
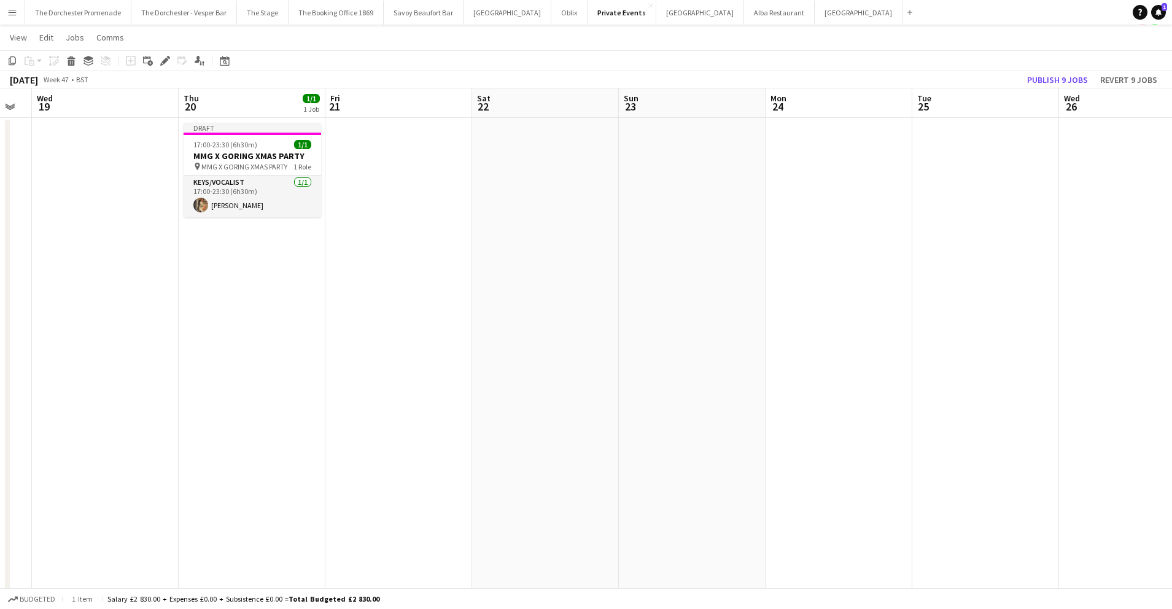
scroll to position [0, 352]
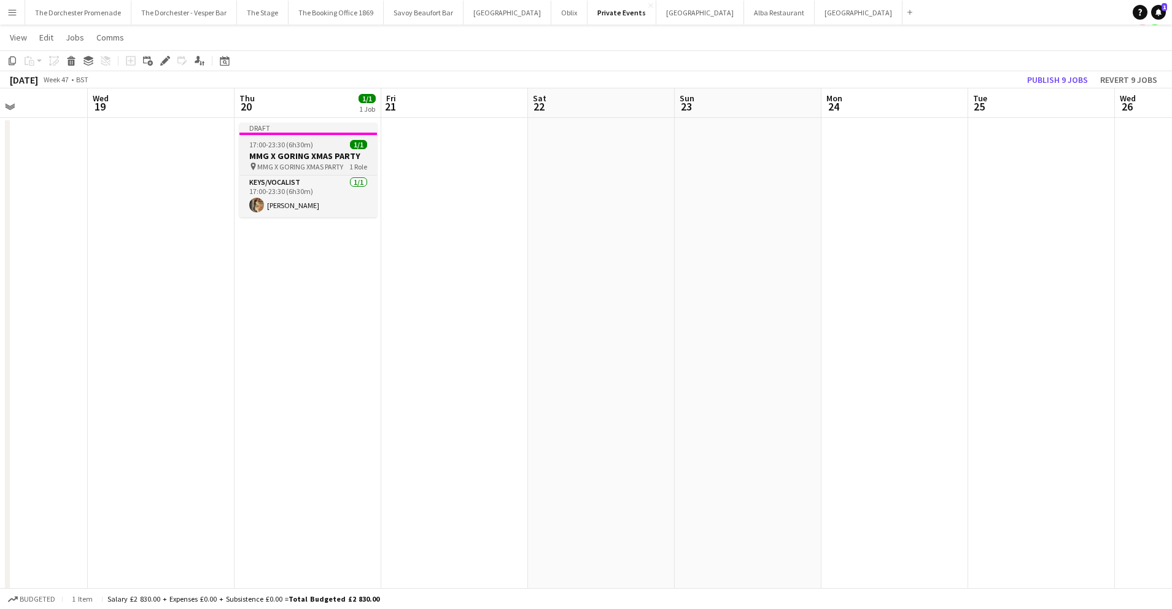
click at [349, 165] on span "1 Role" at bounding box center [358, 166] width 18 height 9
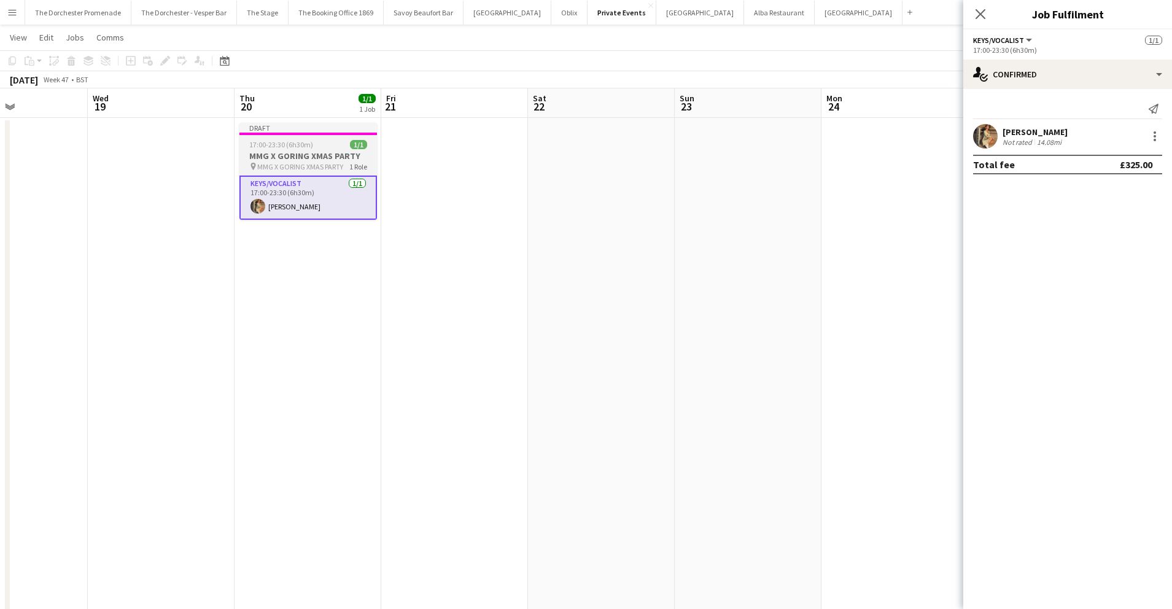
click at [312, 148] on div "17:00-23:30 (6h30m) 1/1" at bounding box center [308, 144] width 138 height 9
drag, startPoint x: 568, startPoint y: 176, endPoint x: 440, endPoint y: 166, distance: 129.3
click at [568, 176] on app-date-cell at bounding box center [601, 379] width 147 height 522
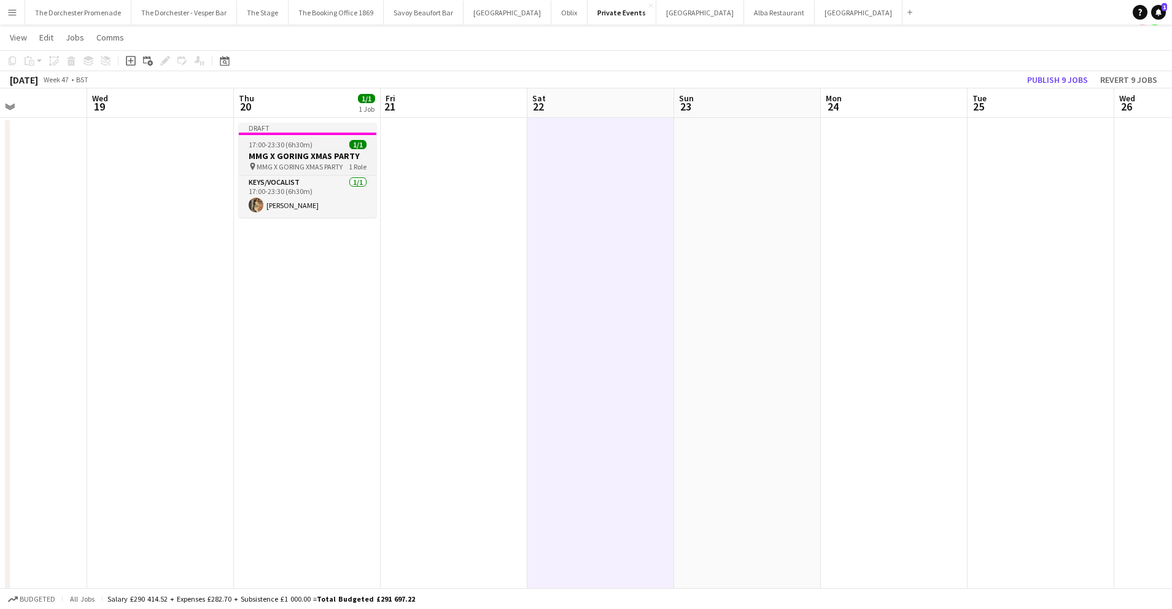
click at [311, 137] on app-job-card "Draft 17:00-23:30 (6h30m) 1/1 MMG X GORING XMAS PARTY pin MMG X GORING XMAS PAR…" at bounding box center [308, 170] width 138 height 95
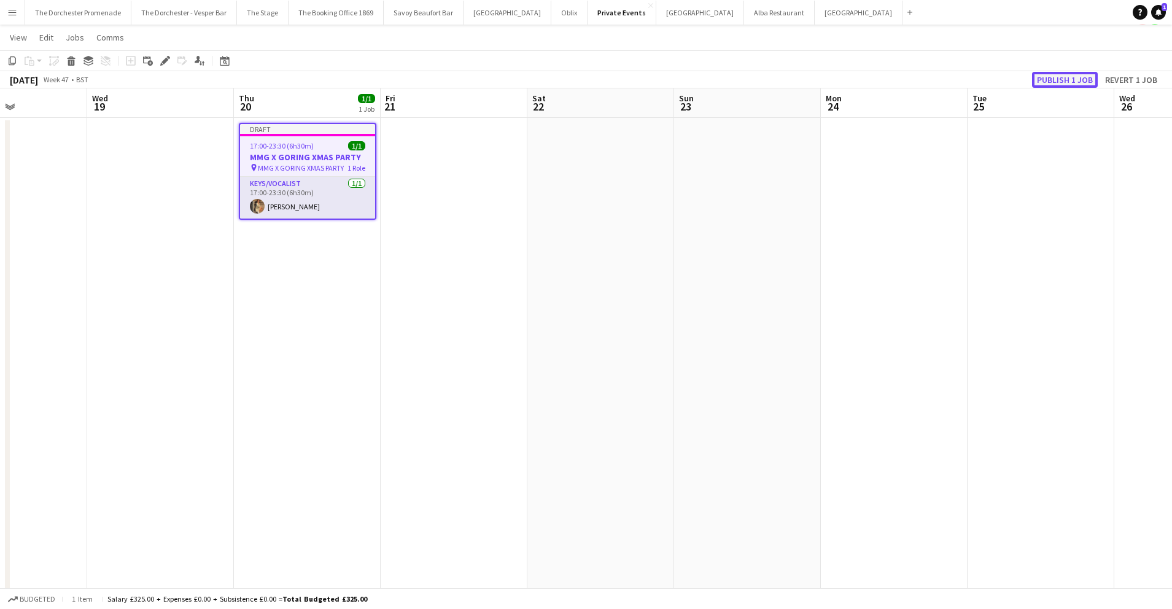
click at [1077, 82] on button "Publish 1 job" at bounding box center [1065, 80] width 66 height 16
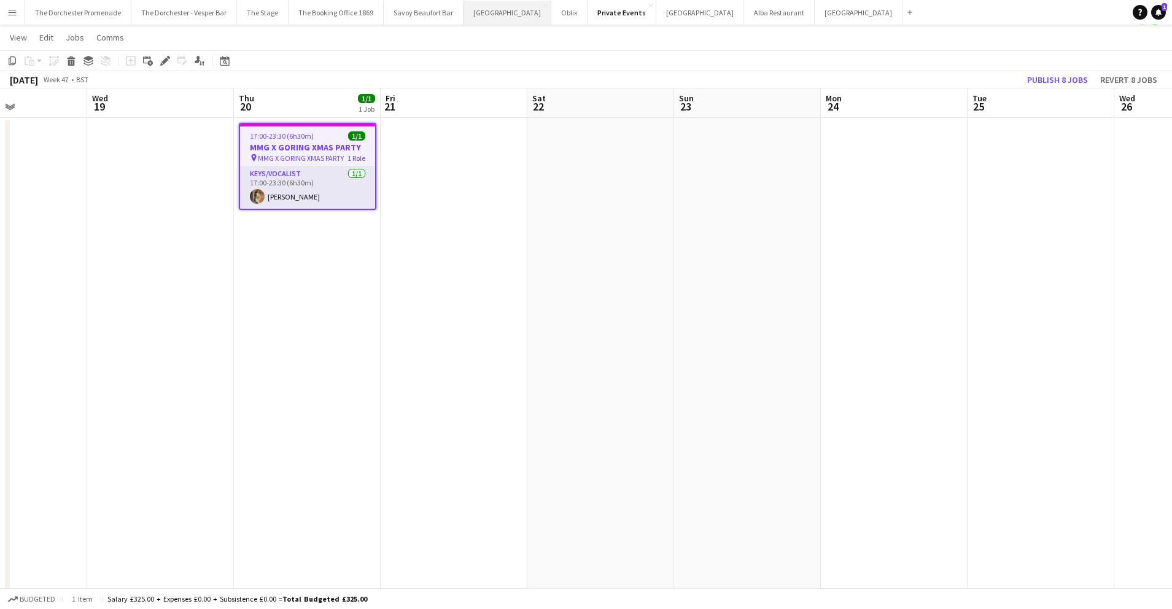
click at [486, 14] on button "[GEOGRAPHIC_DATA]" at bounding box center [507, 13] width 88 height 24
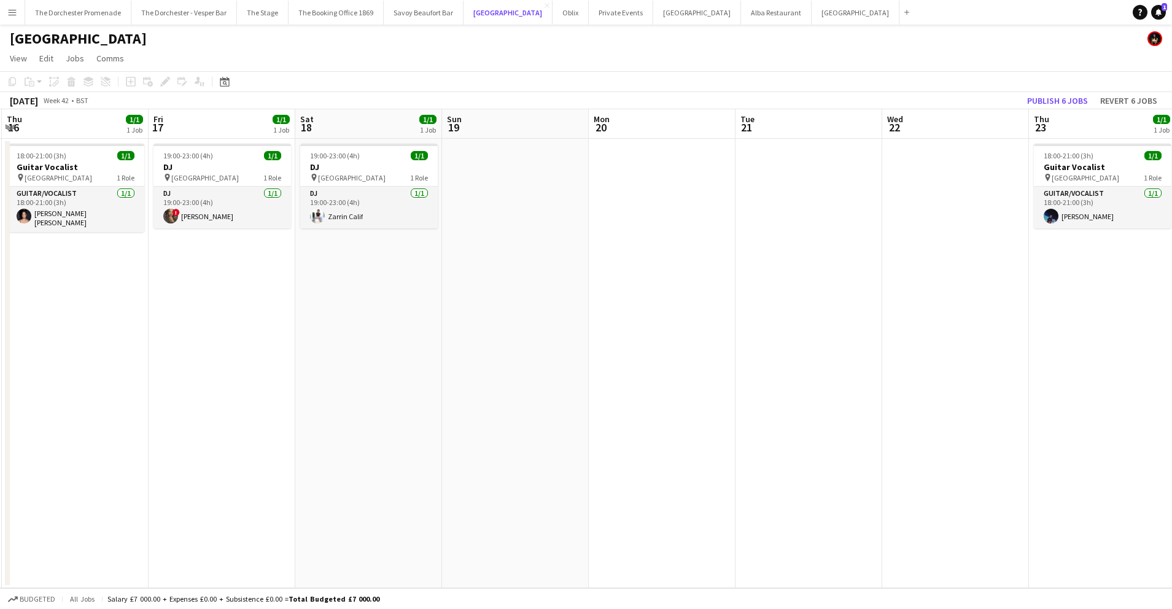
scroll to position [0, 264]
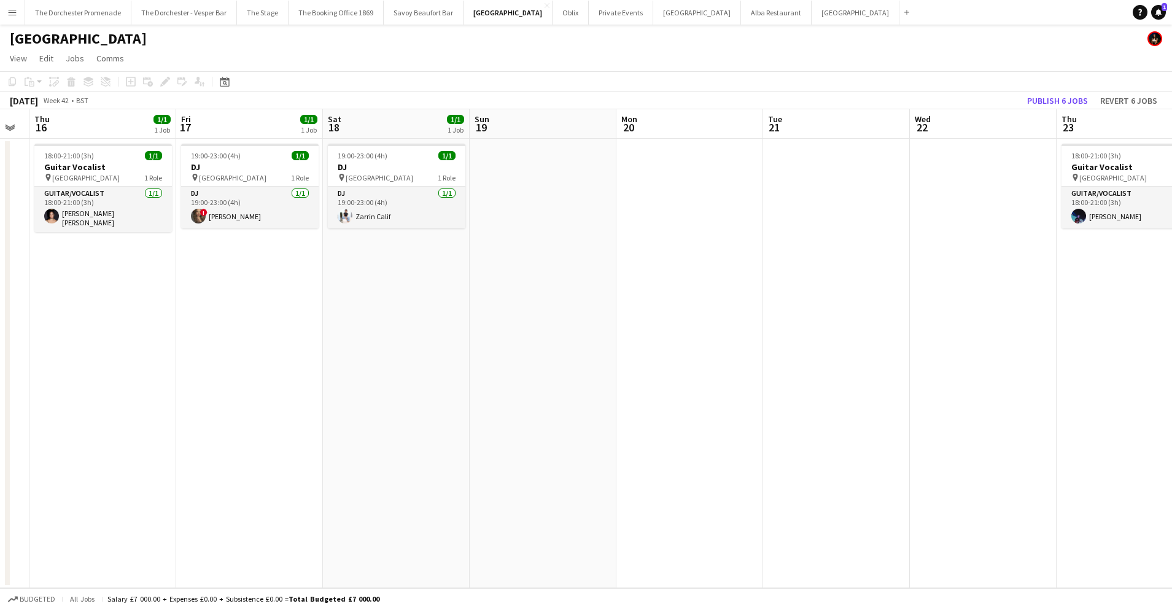
click at [12, 18] on button "Menu" at bounding box center [12, 12] width 25 height 25
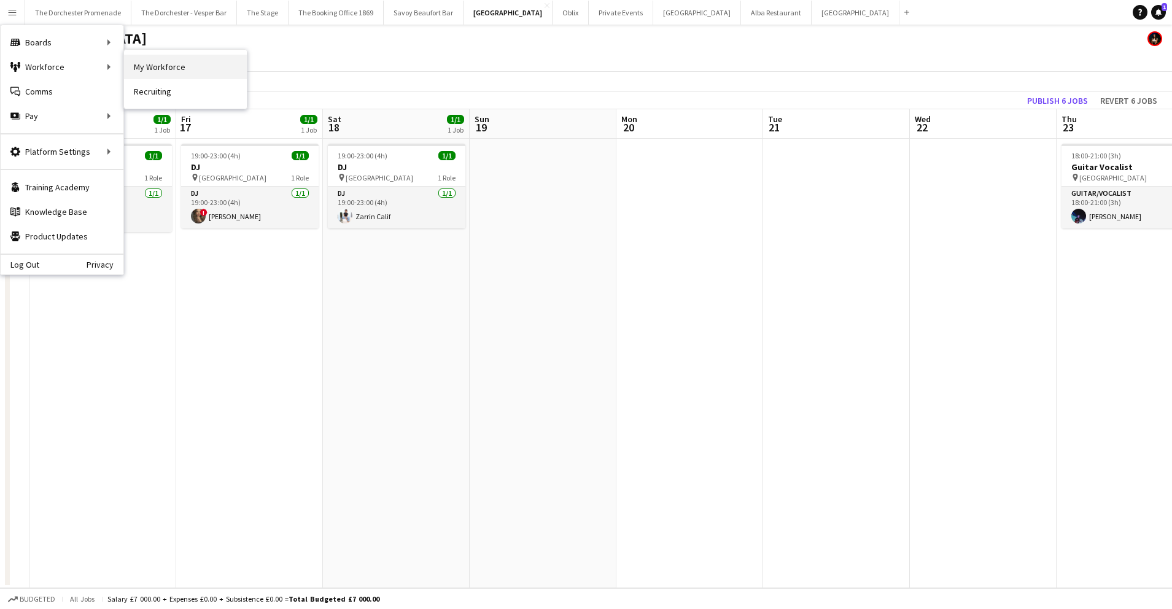
click at [193, 76] on link "My Workforce" at bounding box center [185, 67] width 123 height 25
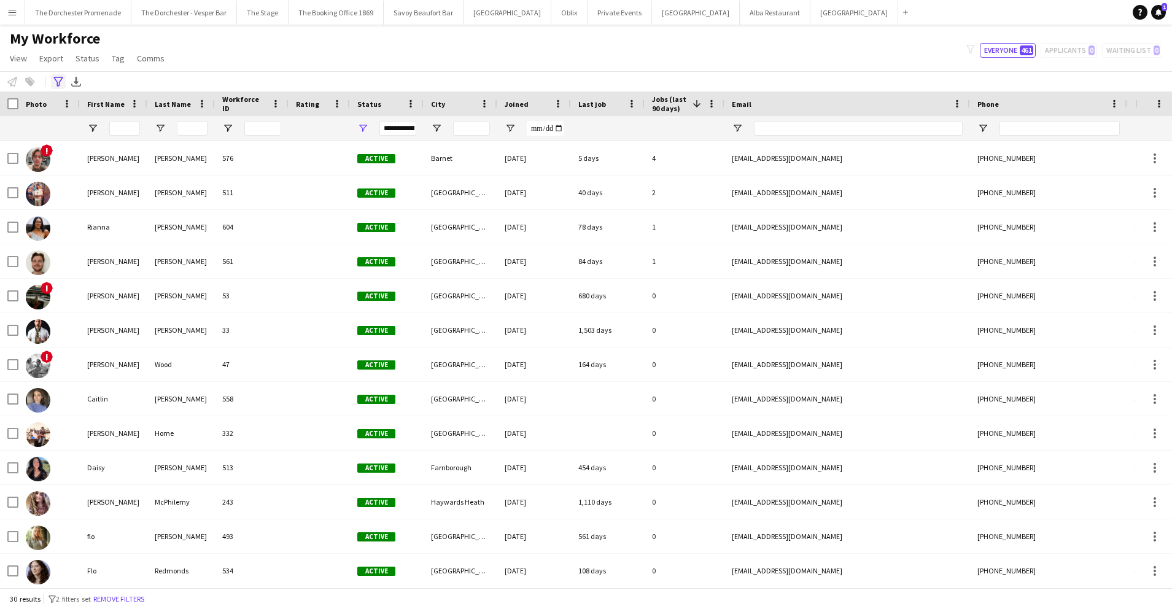
click at [59, 79] on icon "Advanced filters" at bounding box center [58, 82] width 10 height 10
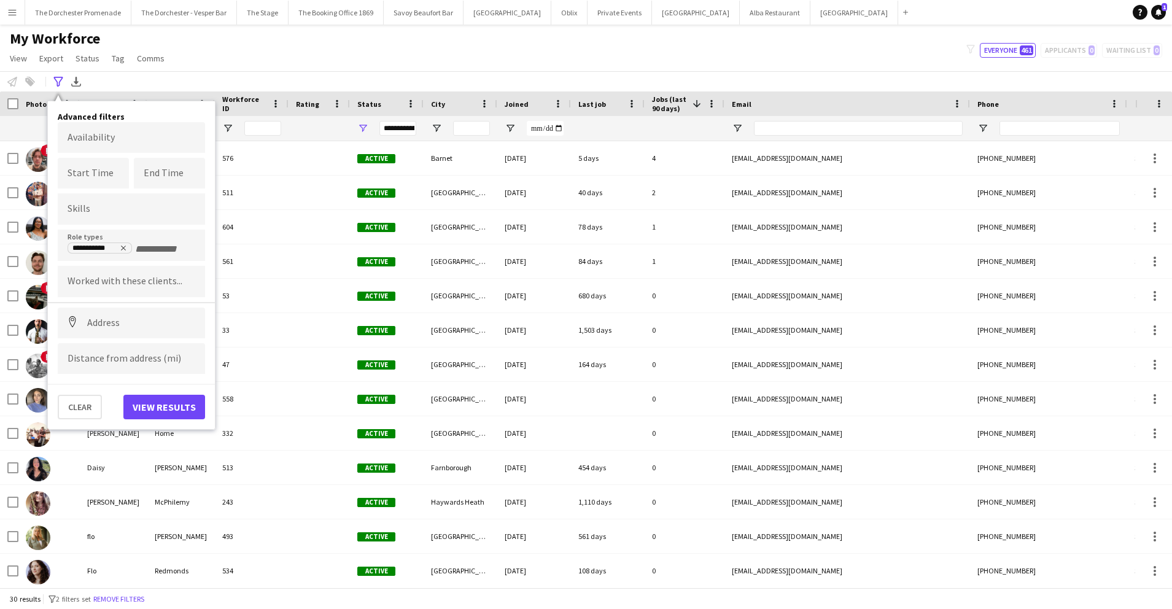
click at [315, 130] on div at bounding box center [319, 128] width 47 height 25
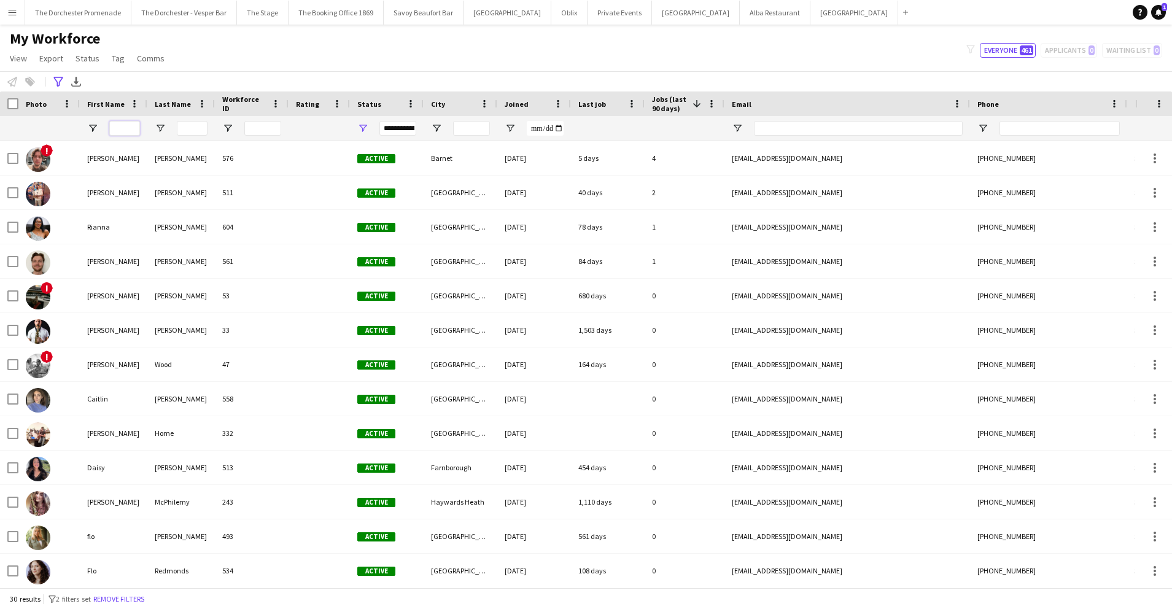
click at [119, 130] on input "First Name Filter Input" at bounding box center [124, 128] width 31 height 15
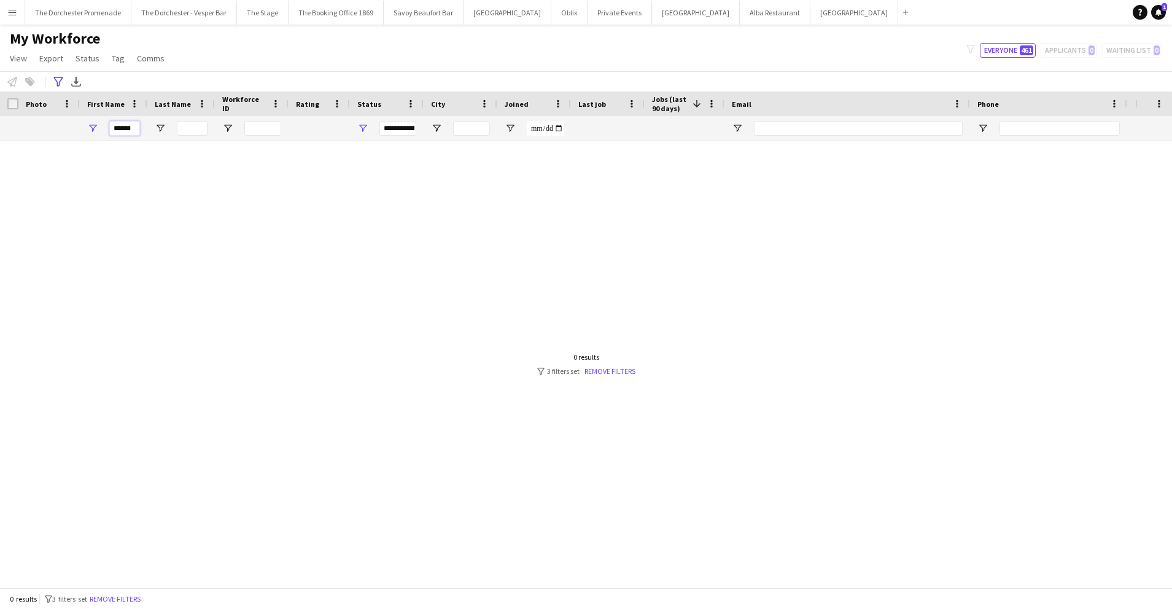
type input "******"
click at [88, 128] on span "Open Filter Menu" at bounding box center [92, 128] width 11 height 11
click at [601, 370] on link "Remove filters" at bounding box center [609, 370] width 51 height 9
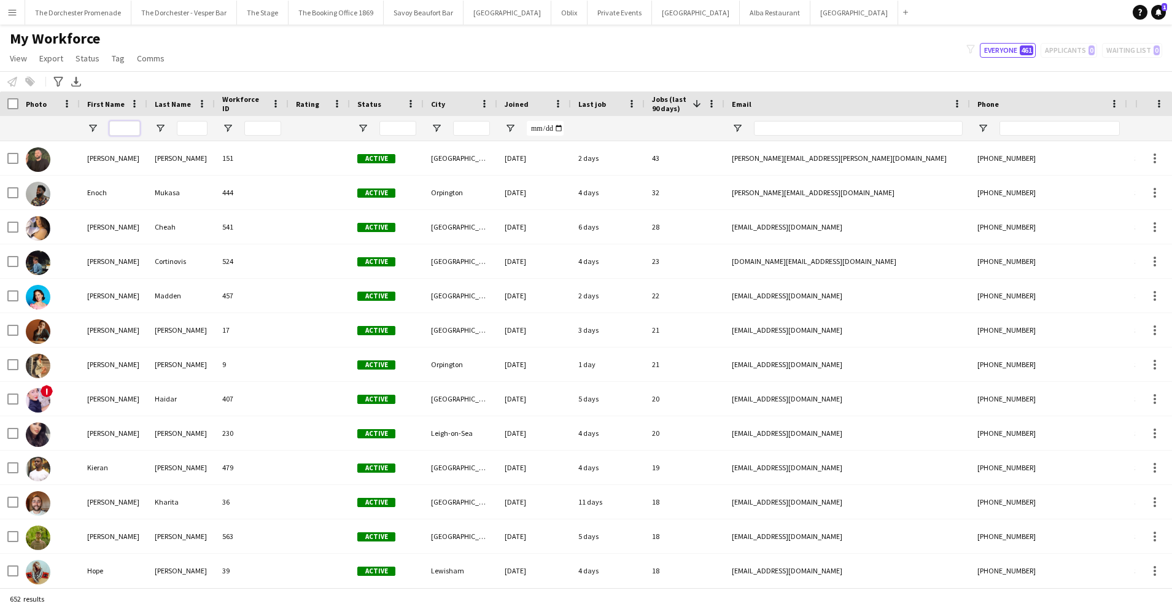
click at [117, 125] on input "First Name Filter Input" at bounding box center [124, 128] width 31 height 15
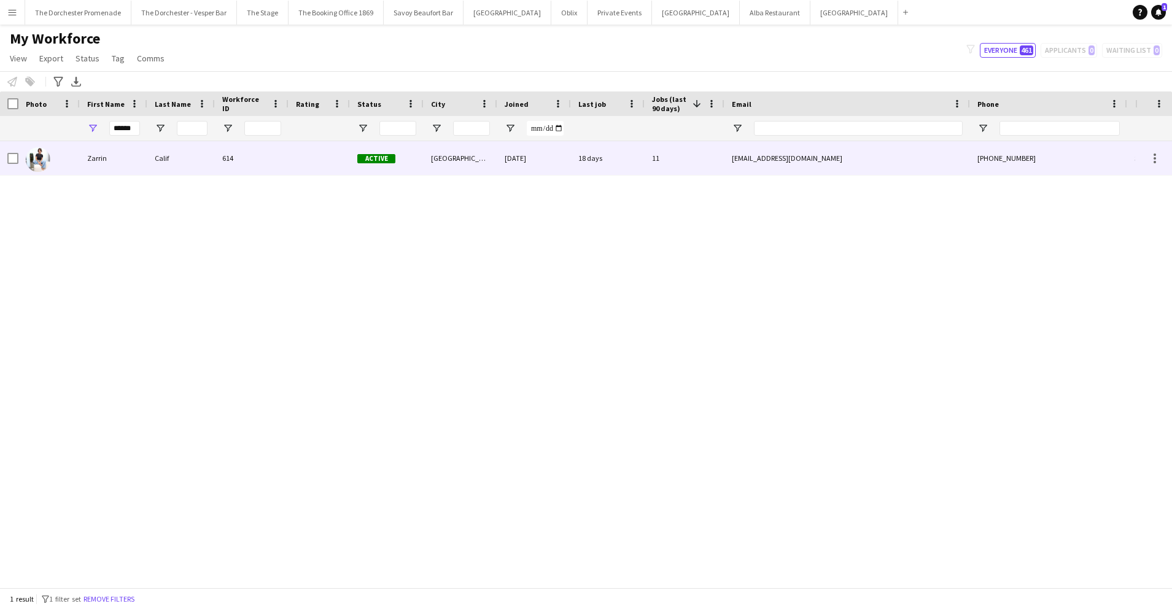
click at [131, 160] on div "Zarrin" at bounding box center [114, 158] width 68 height 34
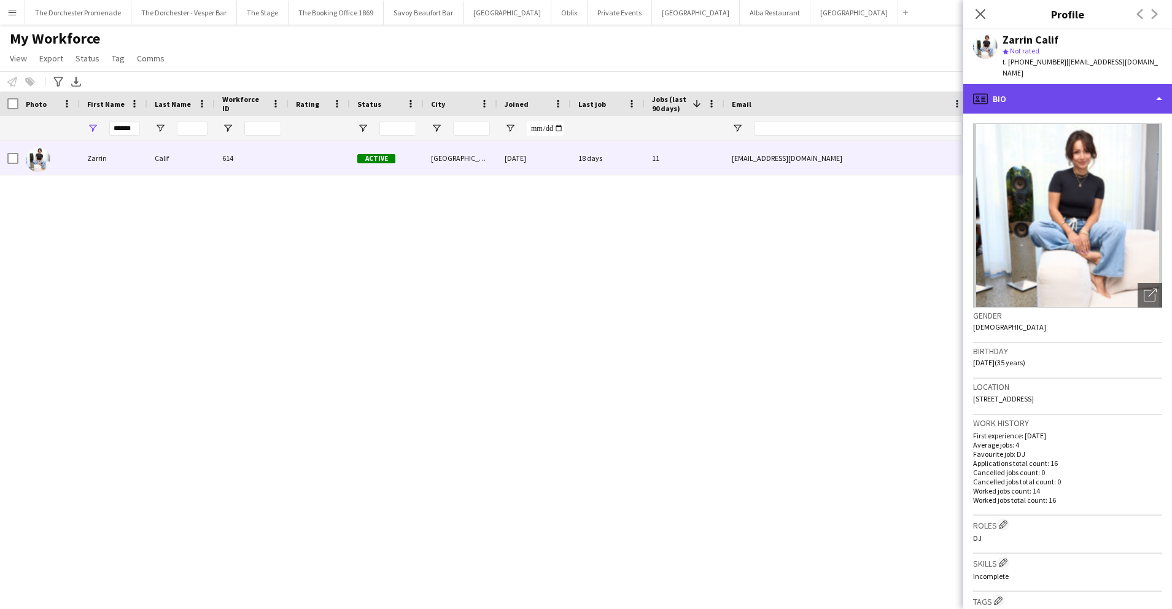
click at [1068, 91] on div "profile Bio" at bounding box center [1067, 98] width 209 height 29
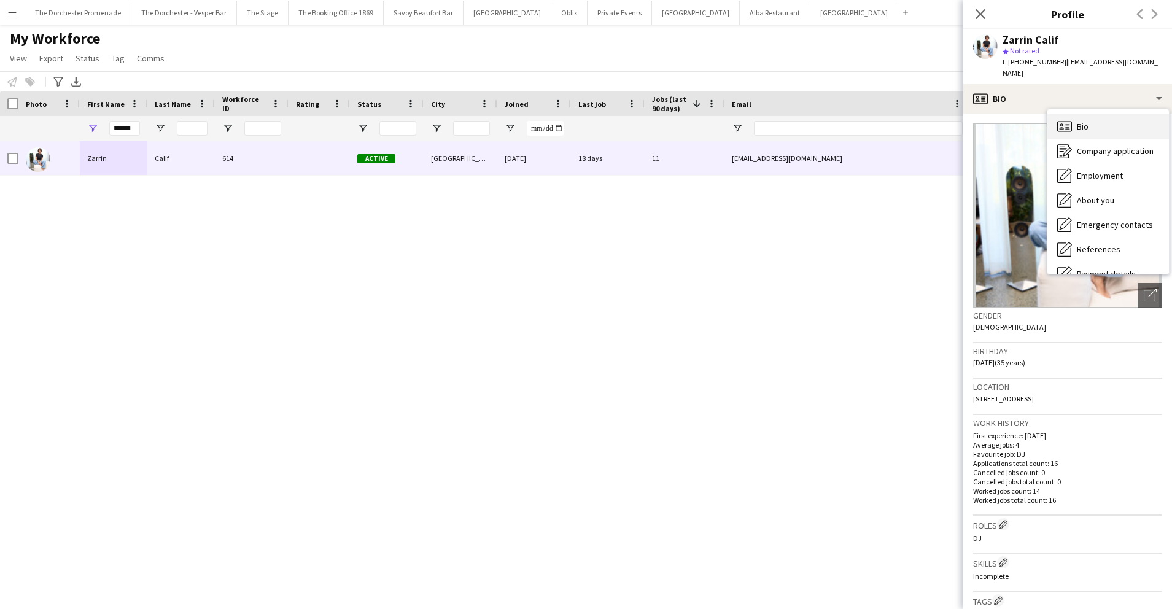
click at [1096, 114] on div "Bio Bio" at bounding box center [1108, 126] width 122 height 25
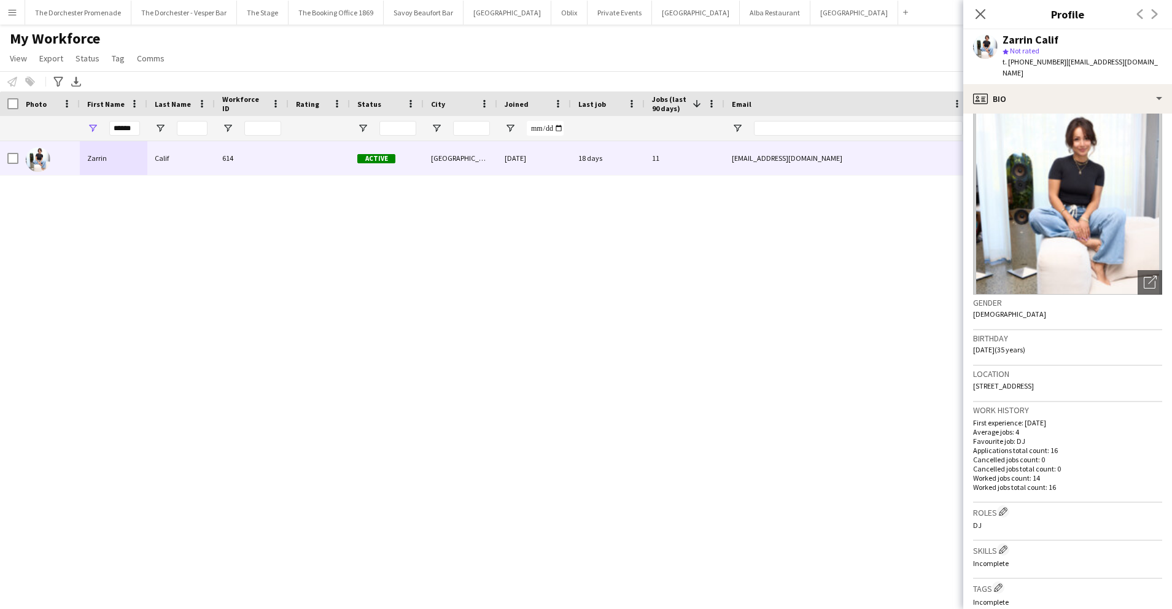
scroll to position [20, 0]
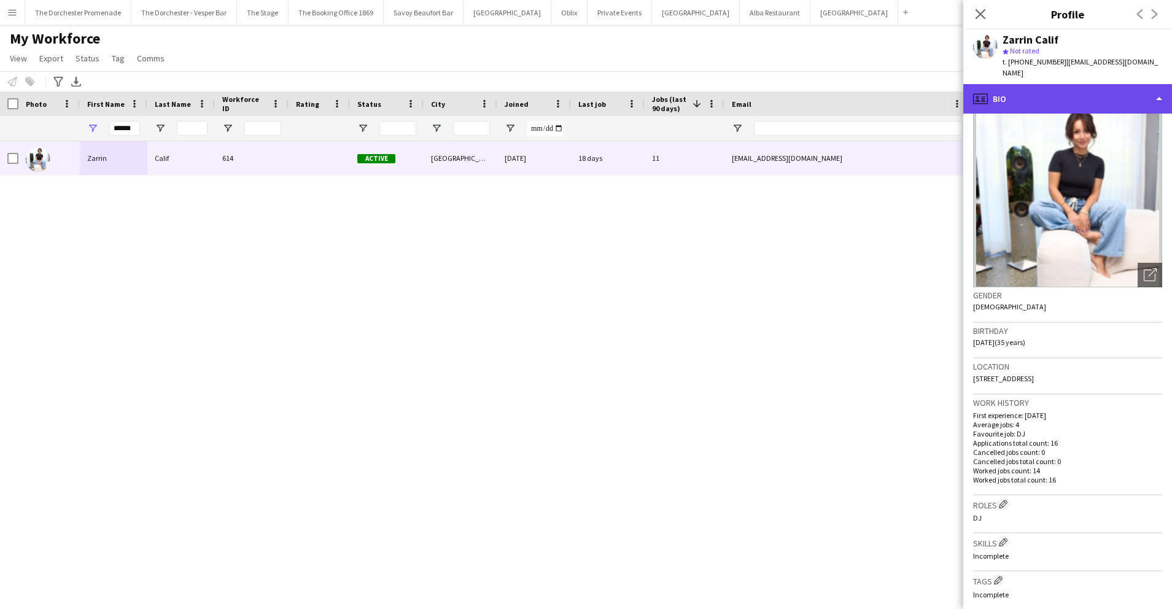
click at [1038, 84] on div "profile Bio" at bounding box center [1067, 98] width 209 height 29
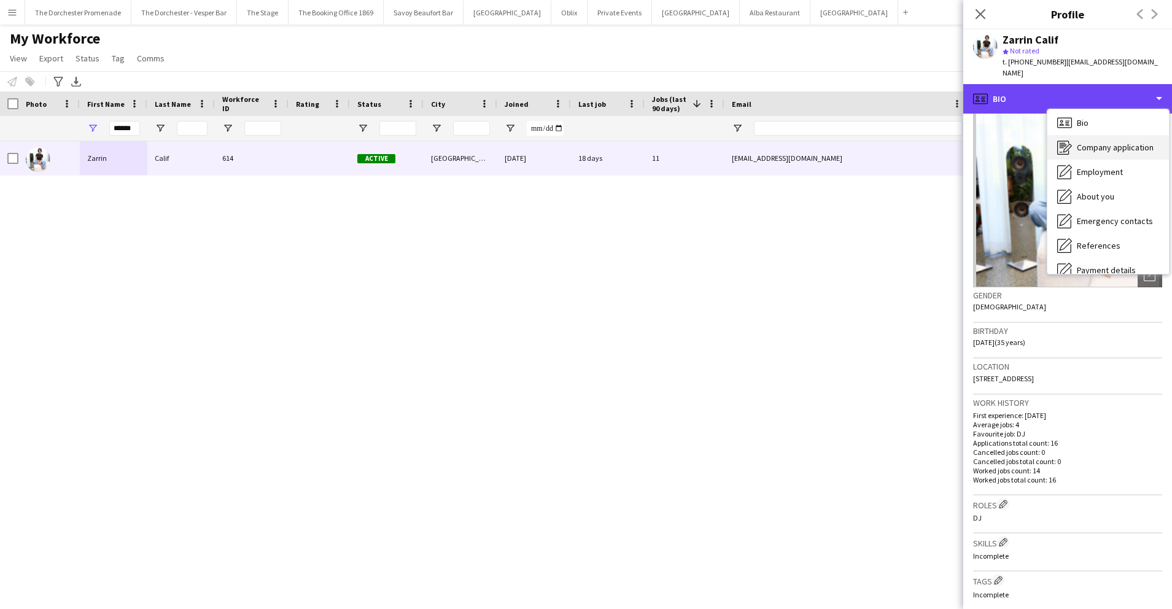
scroll to position [0, 0]
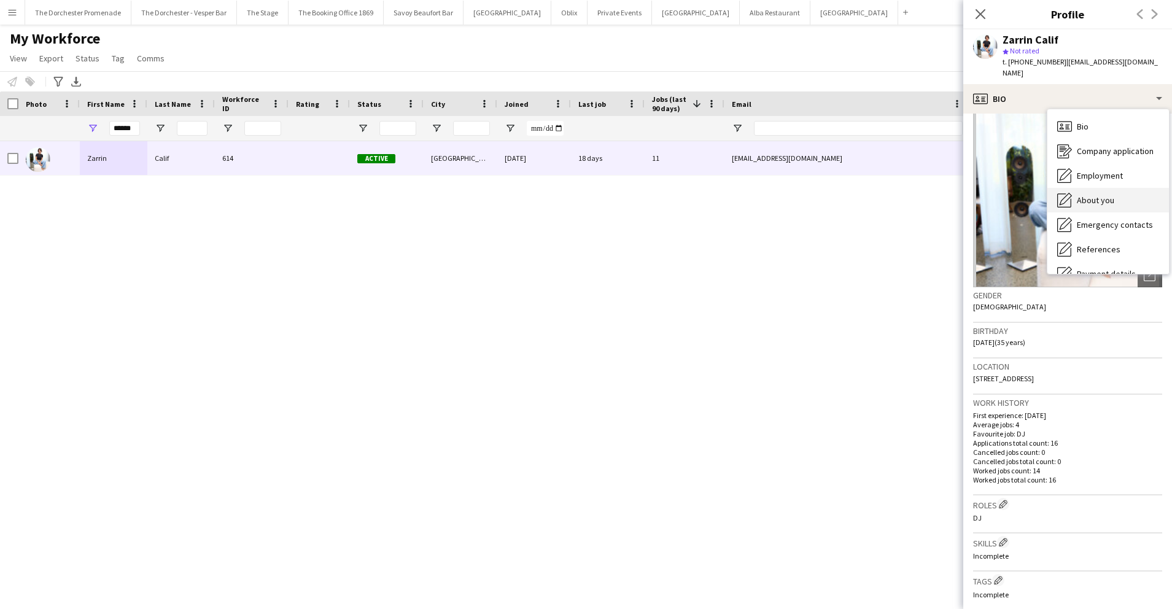
click at [1114, 188] on div "About you About you" at bounding box center [1108, 200] width 122 height 25
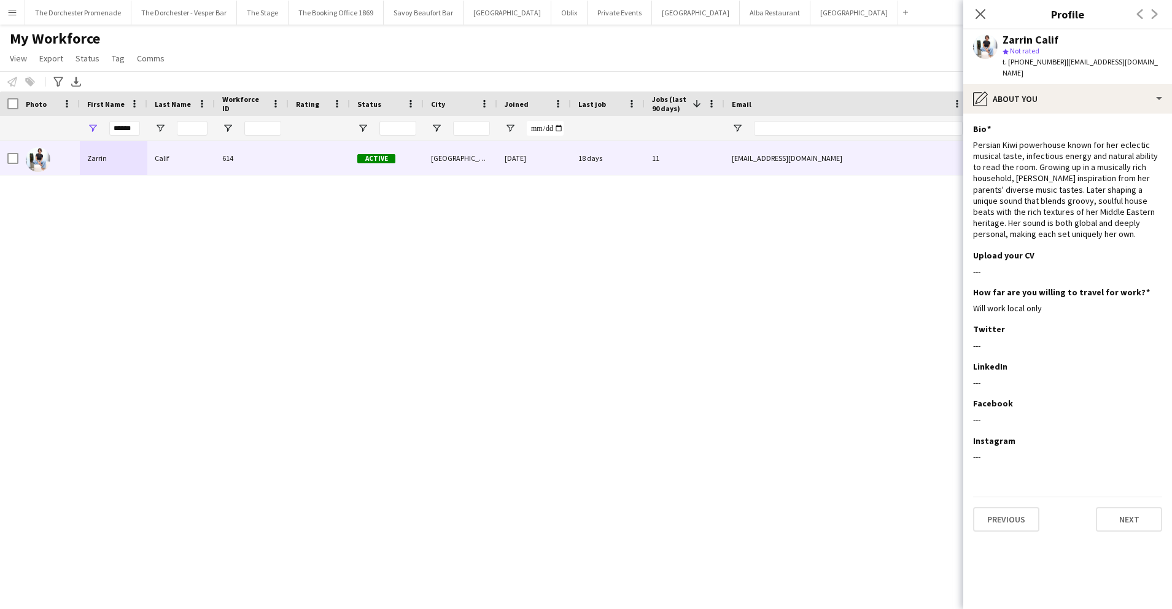
drag, startPoint x: 1046, startPoint y: 223, endPoint x: 969, endPoint y: 136, distance: 116.1
click at [969, 136] on app-section-data-types "Bio Edit this field Persian Kiwi powerhouse known for her eclectic musical tast…" at bounding box center [1067, 361] width 209 height 495
copy div "Persian Kiwi powerhouse known for her eclectic musical taste, infectious energy…"
click at [128, 128] on input "******" at bounding box center [124, 128] width 31 height 15
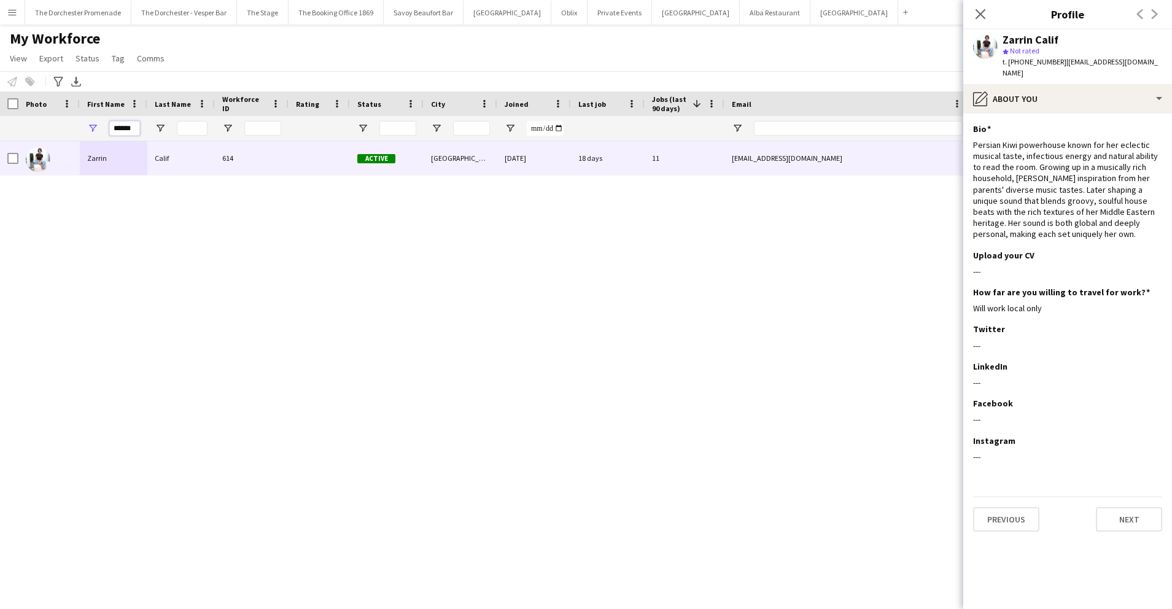
click at [128, 128] on input "******" at bounding box center [124, 128] width 31 height 15
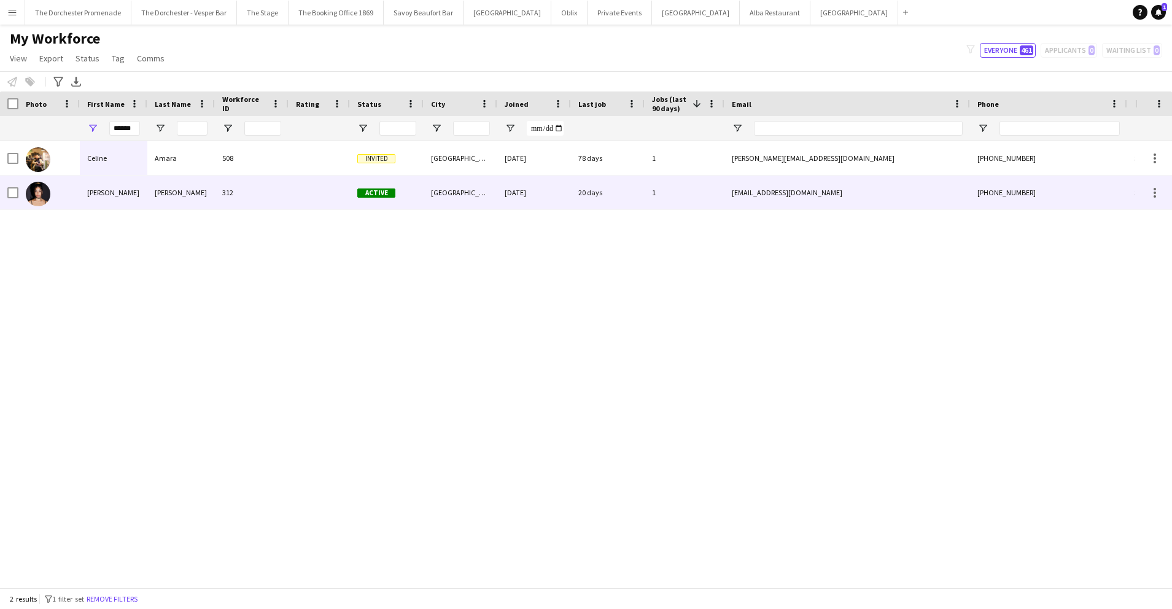
click at [118, 184] on div "[PERSON_NAME]" at bounding box center [114, 193] width 68 height 34
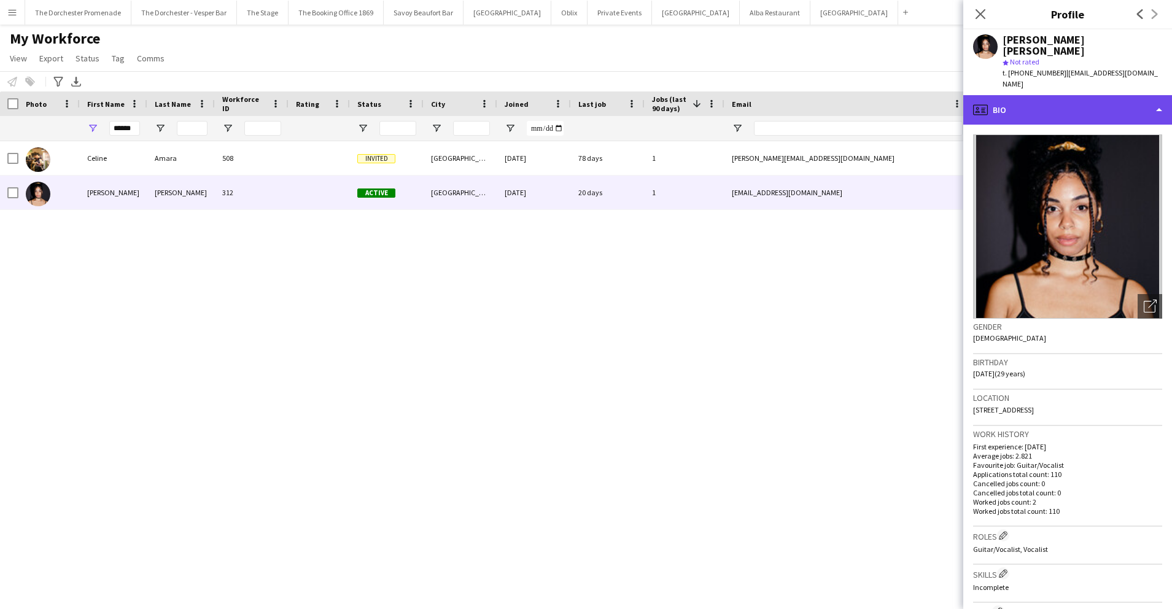
click at [1026, 95] on div "profile Bio" at bounding box center [1067, 109] width 209 height 29
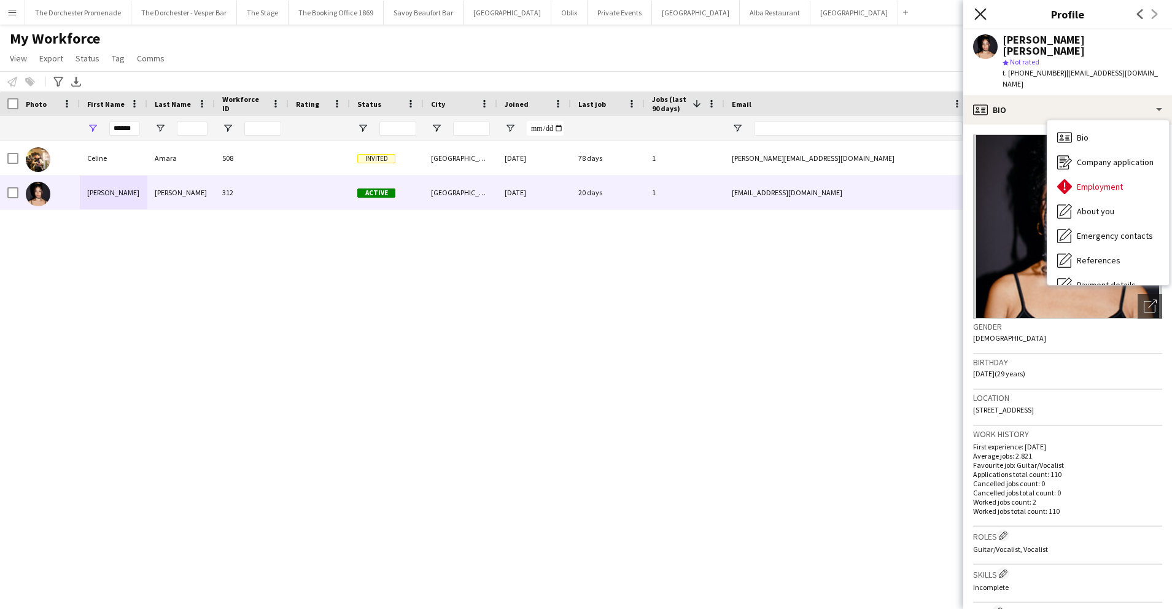
click at [980, 12] on icon "Close pop-in" at bounding box center [980, 14] width 12 height 12
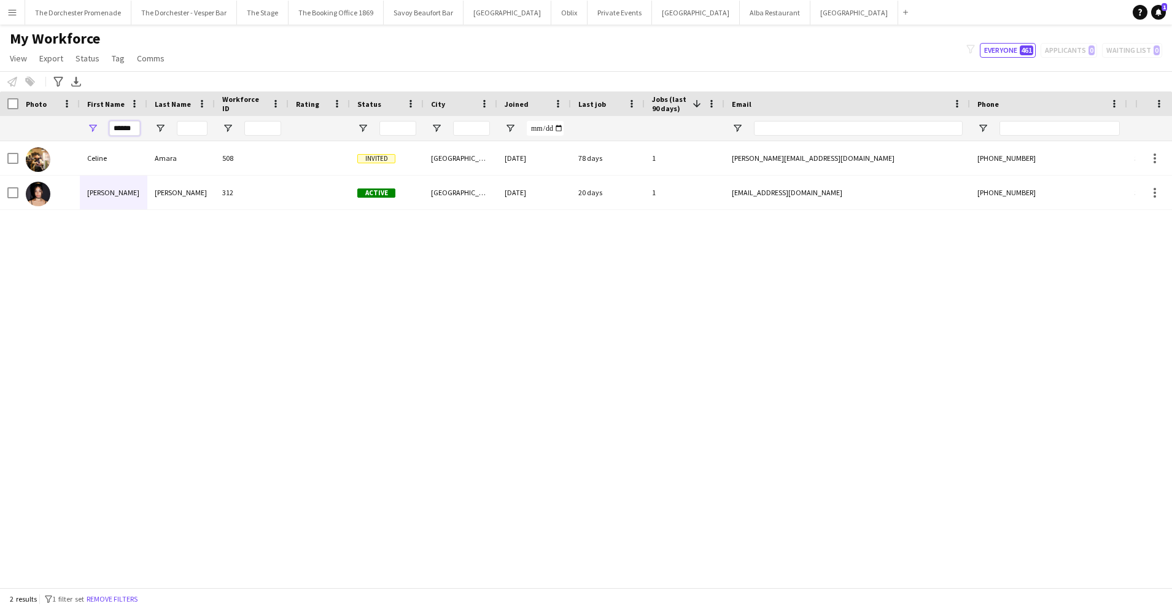
click at [130, 123] on input "******" at bounding box center [124, 128] width 31 height 15
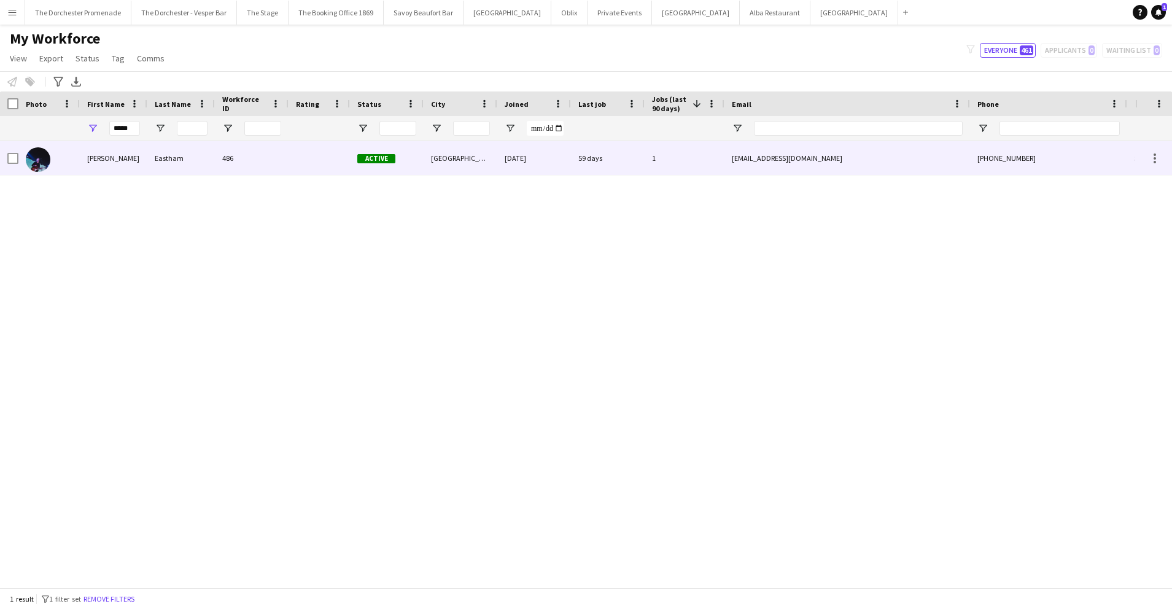
click at [109, 150] on div "[PERSON_NAME]" at bounding box center [114, 158] width 68 height 34
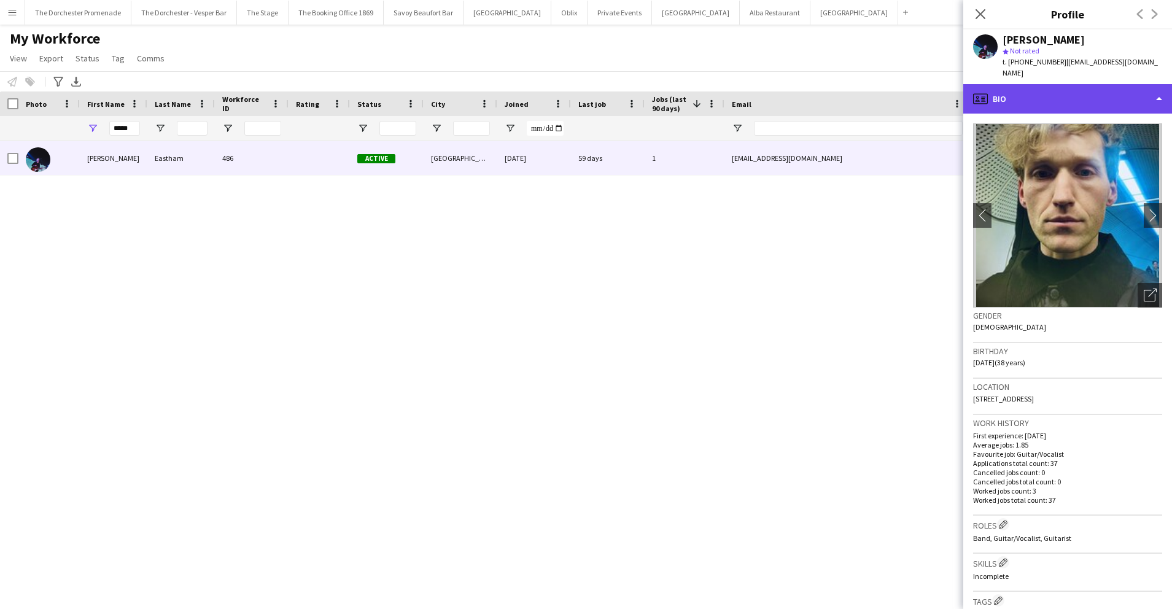
click at [1107, 84] on div "profile Bio" at bounding box center [1067, 98] width 209 height 29
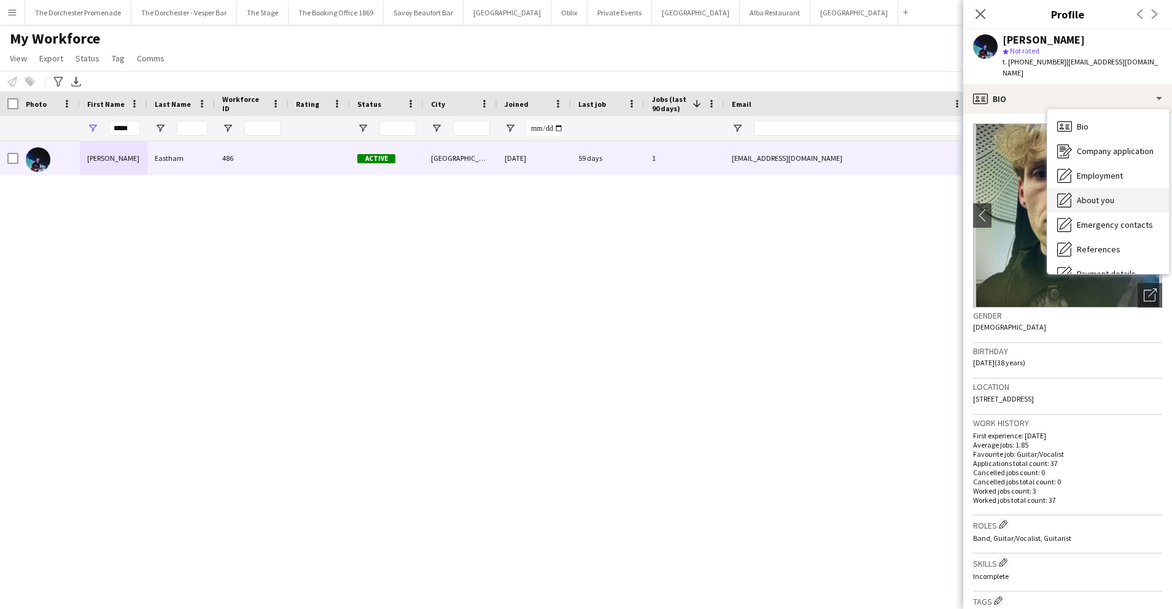
click at [1133, 188] on div "About you About you" at bounding box center [1108, 200] width 122 height 25
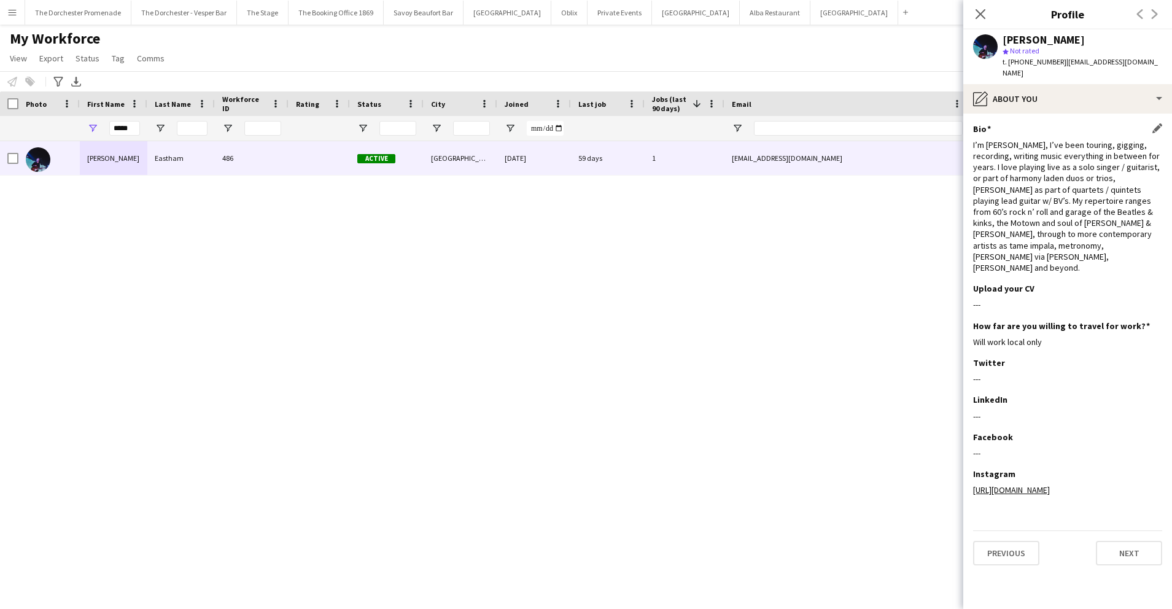
drag, startPoint x: 1110, startPoint y: 236, endPoint x: 1136, endPoint y: 182, distance: 59.9
click at [1136, 182] on div "I’m [PERSON_NAME], I’ve been touring, gigging, recording, writing music everyth…" at bounding box center [1067, 206] width 189 height 134
copy div "My repertoire ranges from 60’s rock n’ roll and garage of the Beatles & kinks, …"
click at [118, 125] on input "*****" at bounding box center [124, 128] width 31 height 15
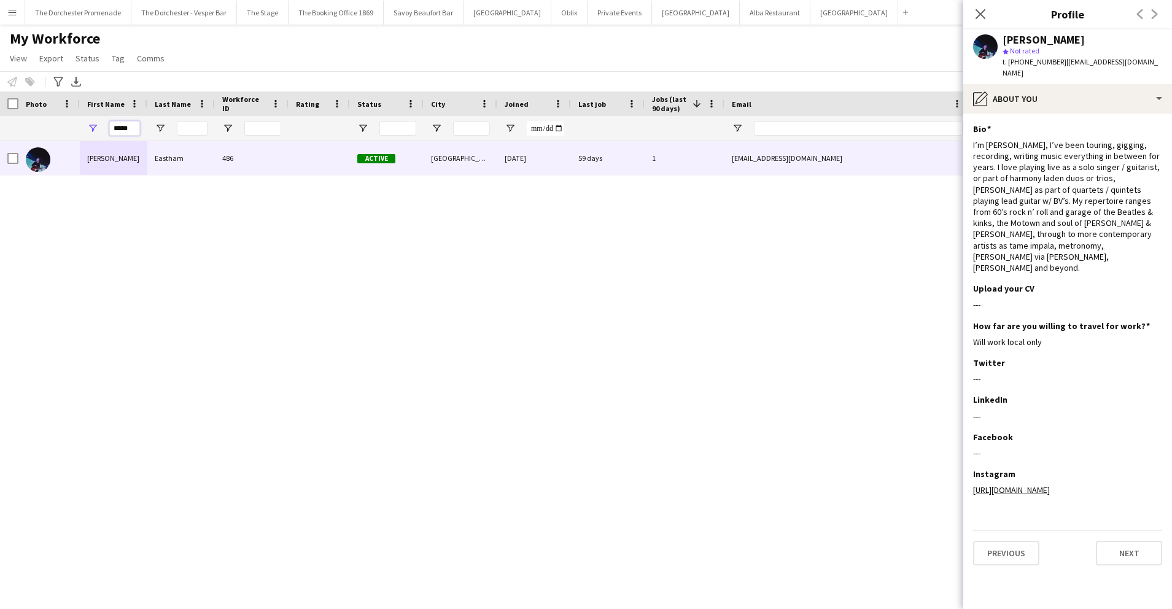
click at [118, 125] on input "*****" at bounding box center [124, 128] width 31 height 15
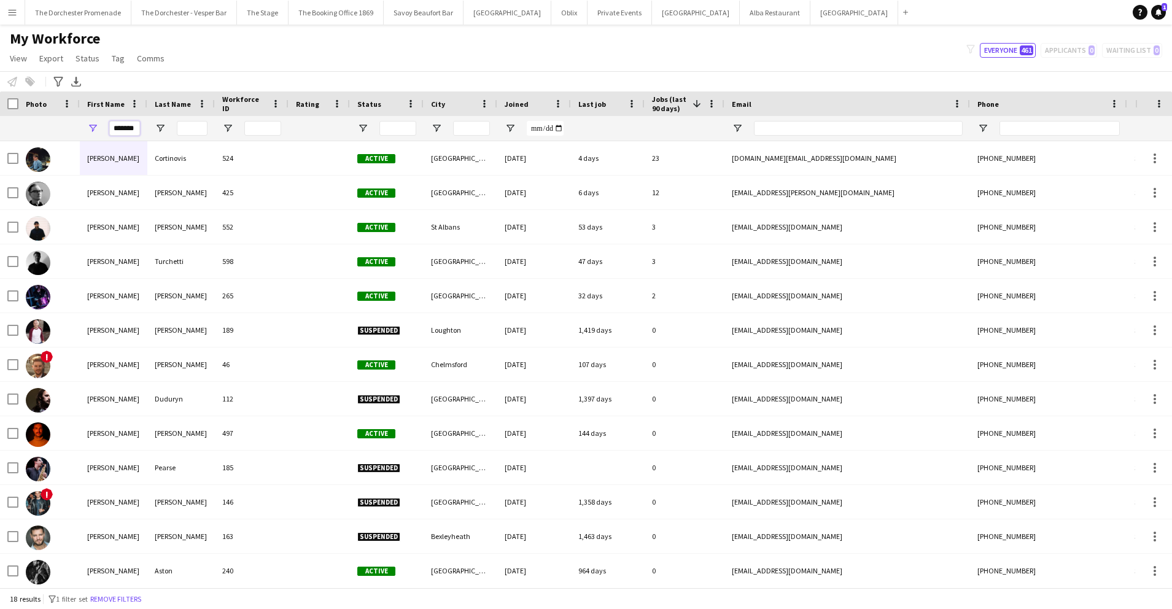
scroll to position [0, 2]
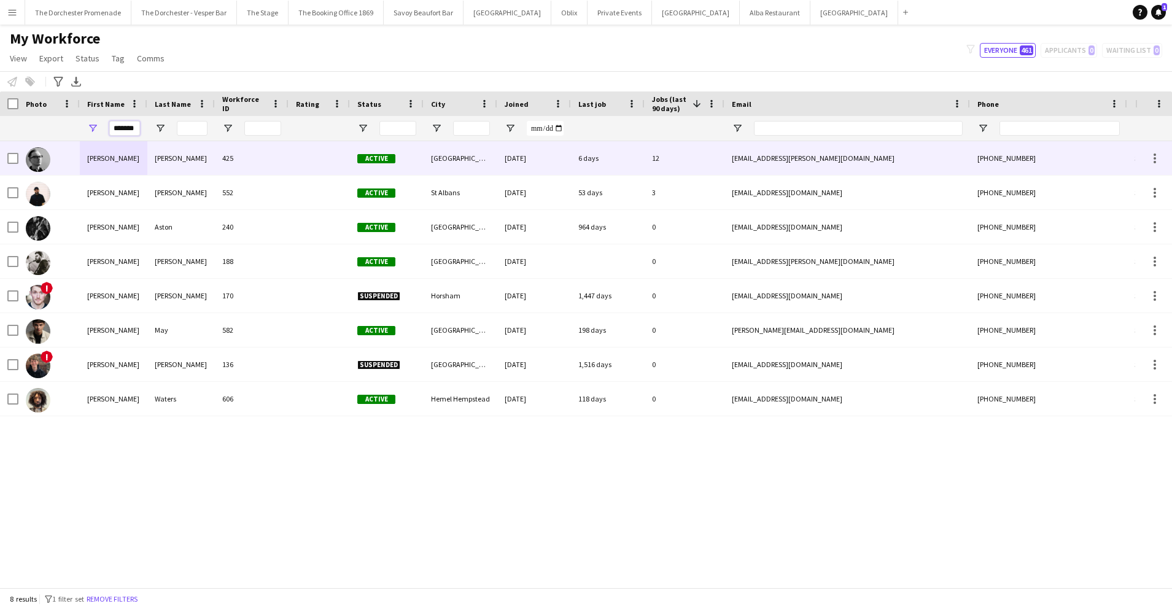
type input "*******"
click at [187, 163] on div "[PERSON_NAME]" at bounding box center [181, 158] width 68 height 34
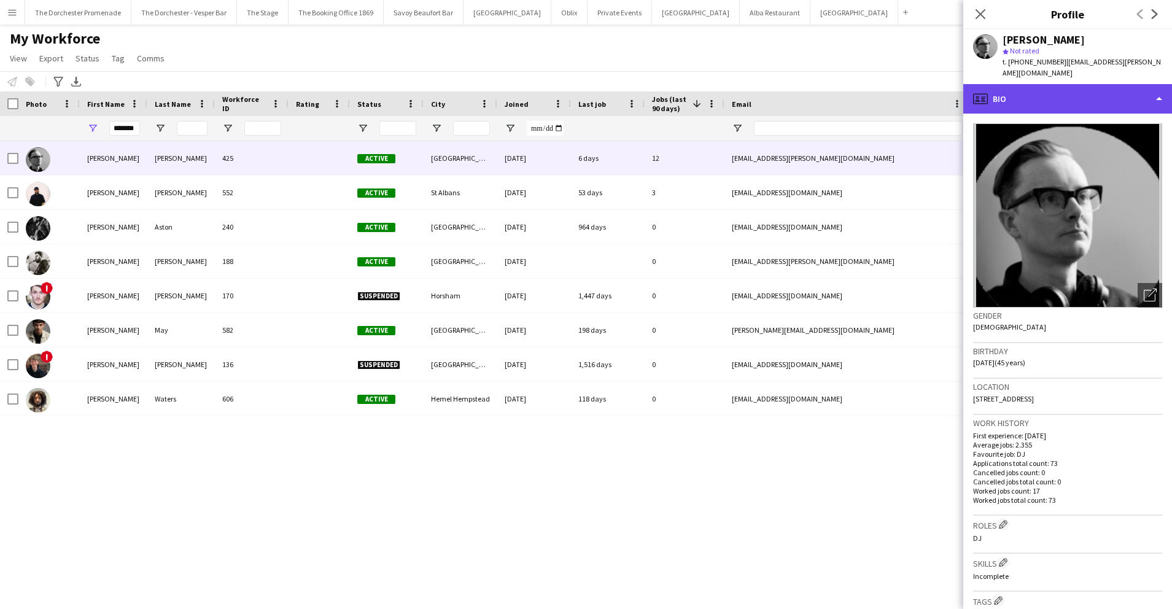
click at [1112, 84] on div "profile Bio" at bounding box center [1067, 98] width 209 height 29
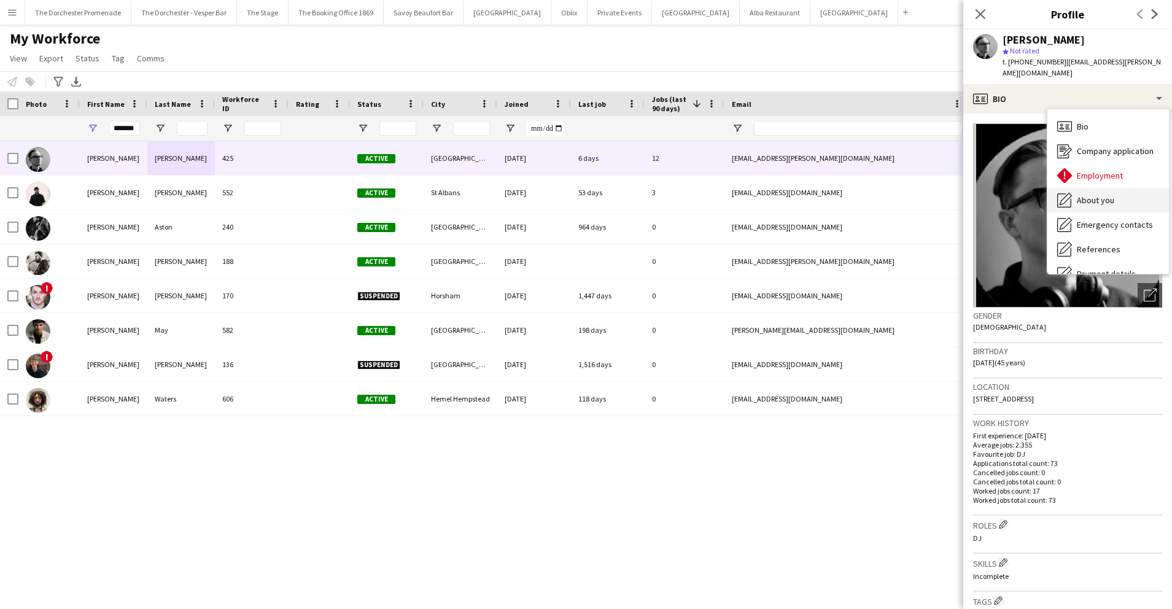
click at [1128, 190] on div "About you About you" at bounding box center [1108, 200] width 122 height 25
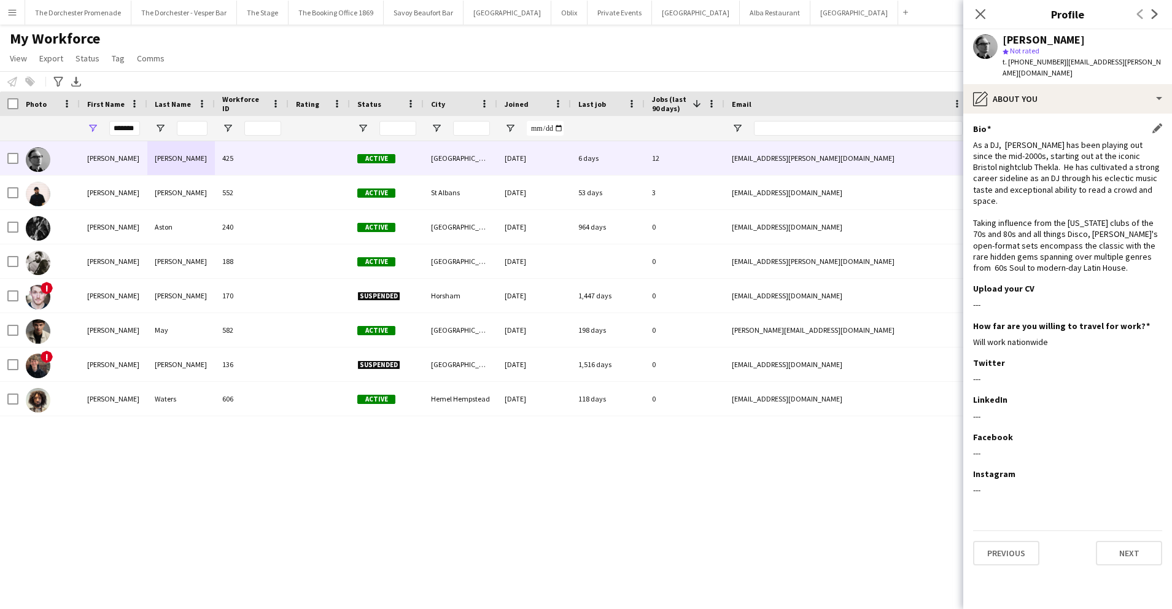
drag, startPoint x: 1088, startPoint y: 244, endPoint x: 972, endPoint y: 201, distance: 123.2
click at [973, 201] on div "As a DJ, [PERSON_NAME] has been playing out since the mid-2000s, starting out a…" at bounding box center [1067, 206] width 189 height 134
copy div "Taking influence from the [US_STATE] clubs of the 70s and 80s and all things Di…"
click at [587, 14] on button "Private Events Close" at bounding box center [619, 13] width 64 height 24
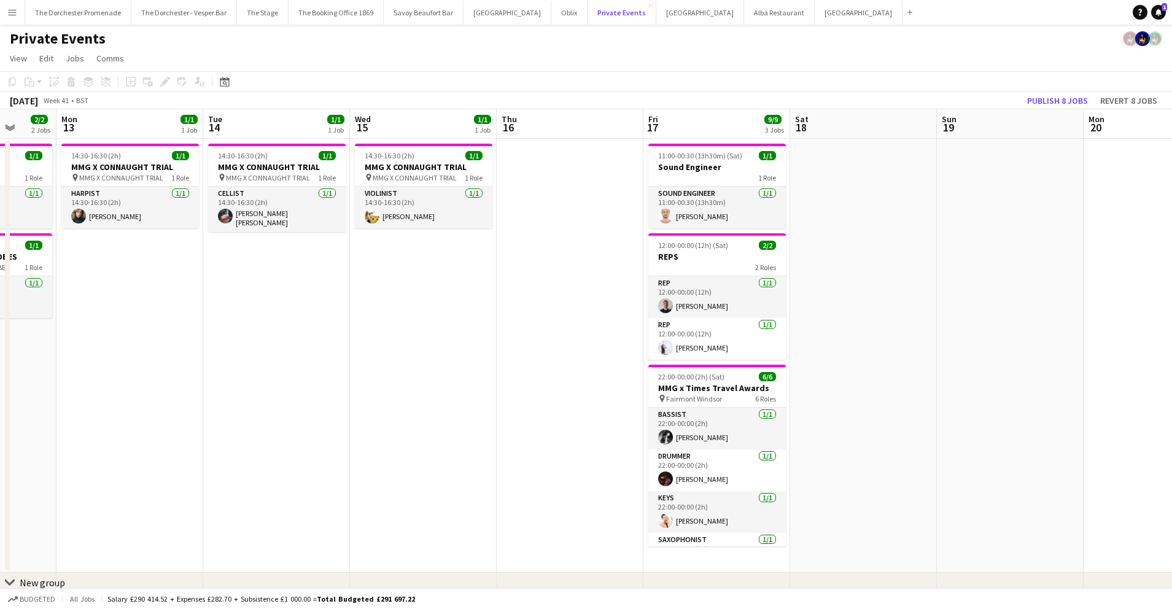
scroll to position [0, 349]
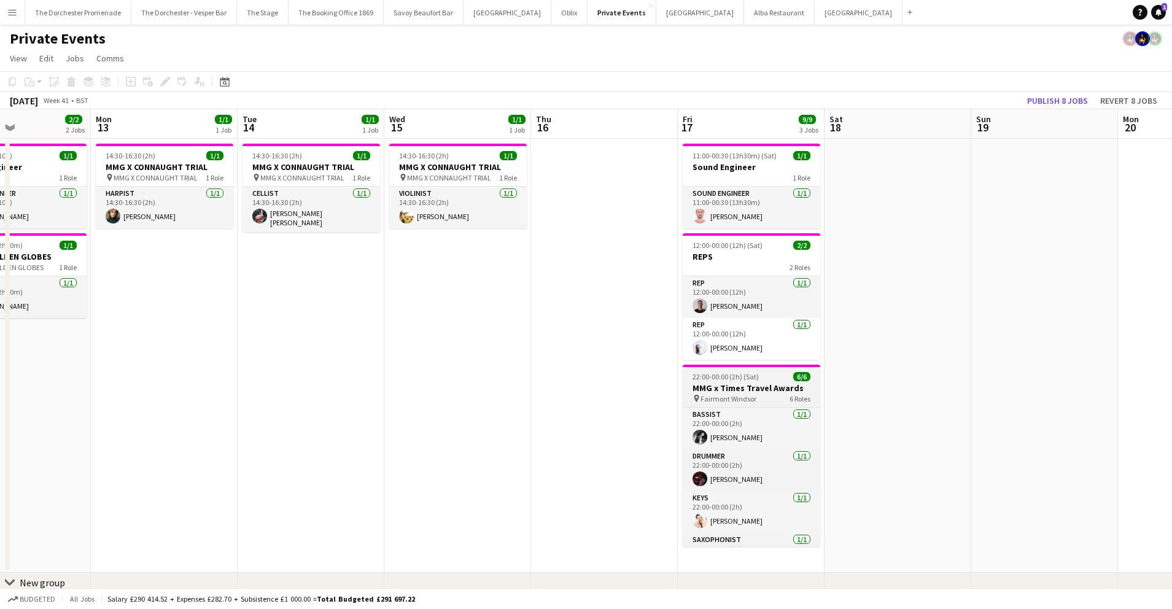
click at [755, 390] on h3 "MMG x Times Travel Awards" at bounding box center [752, 387] width 138 height 11
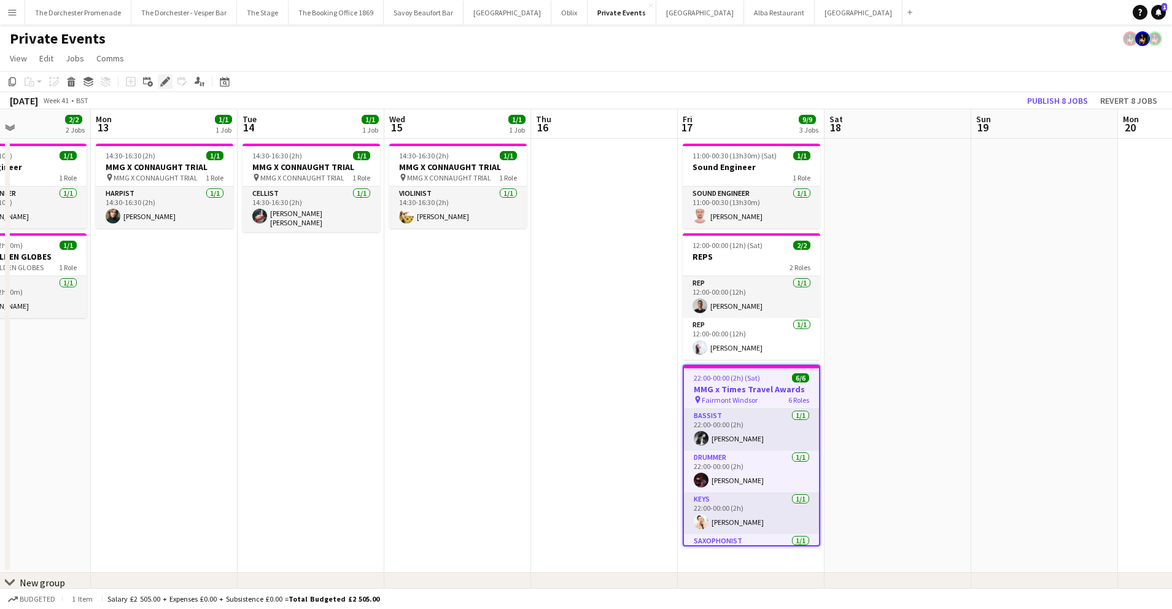
click at [166, 82] on icon "Edit" at bounding box center [165, 82] width 10 height 10
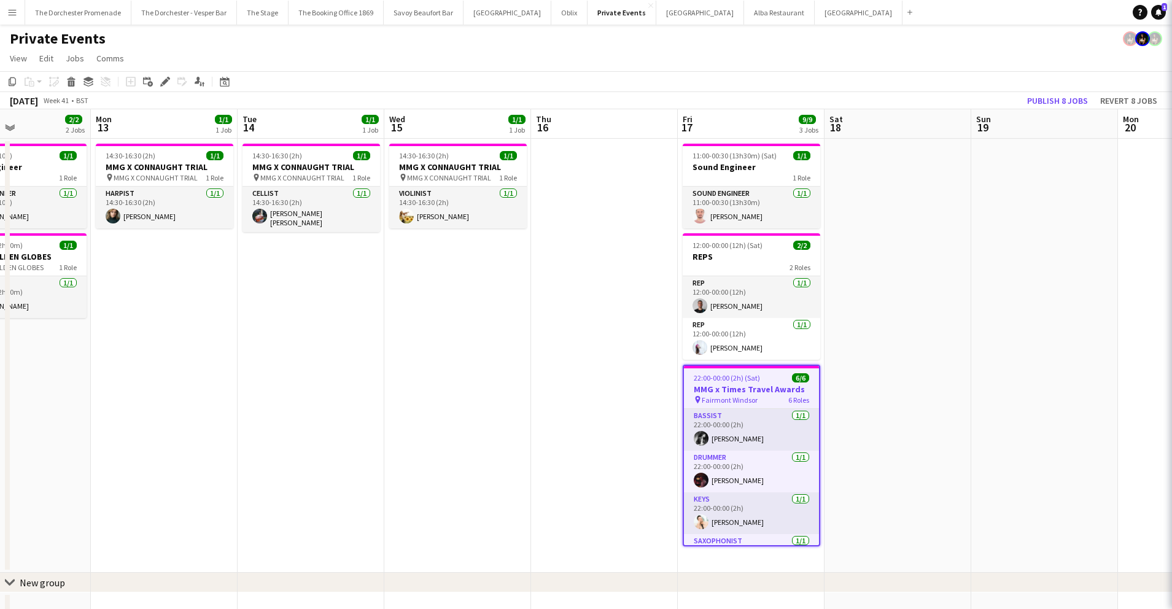
type input "**********"
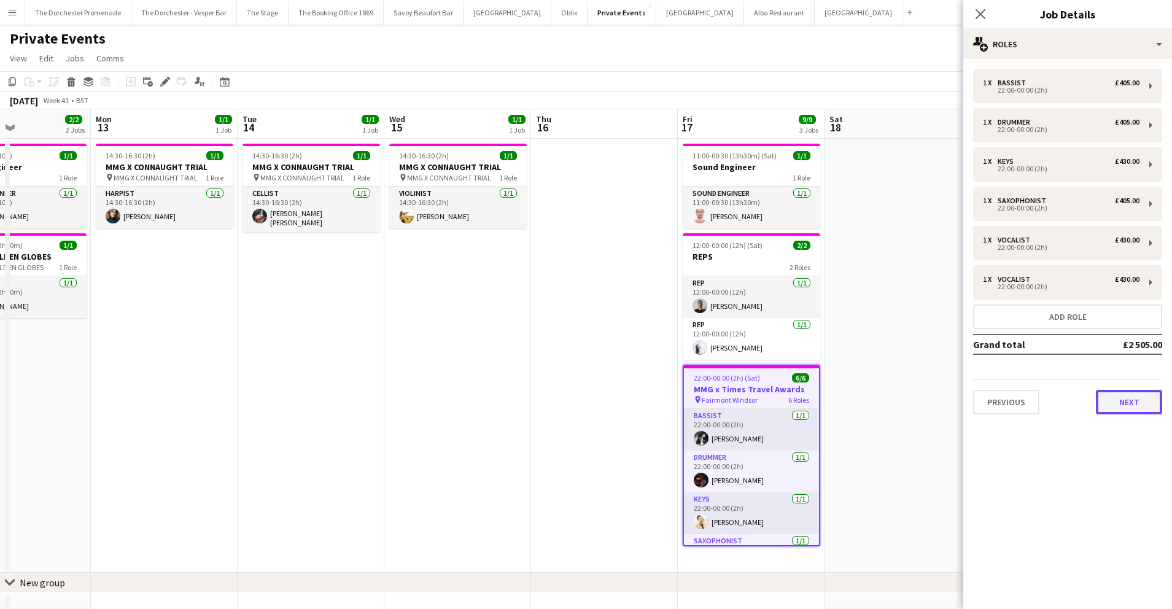
click at [1154, 395] on button "Next" at bounding box center [1129, 402] width 66 height 25
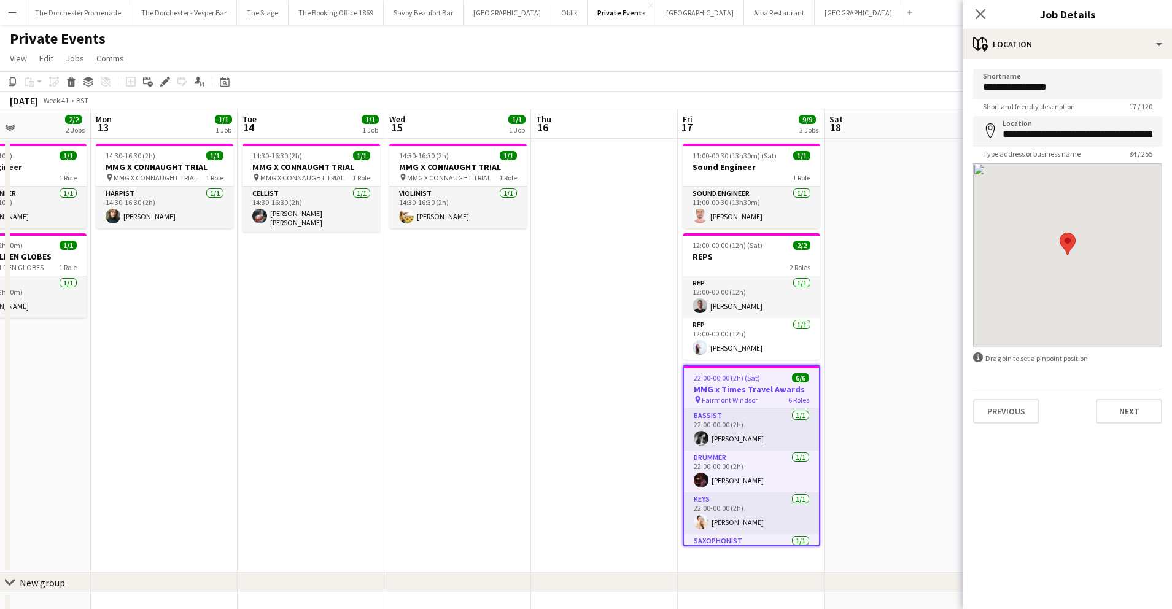
click at [1132, 424] on div "**********" at bounding box center [1067, 246] width 209 height 374
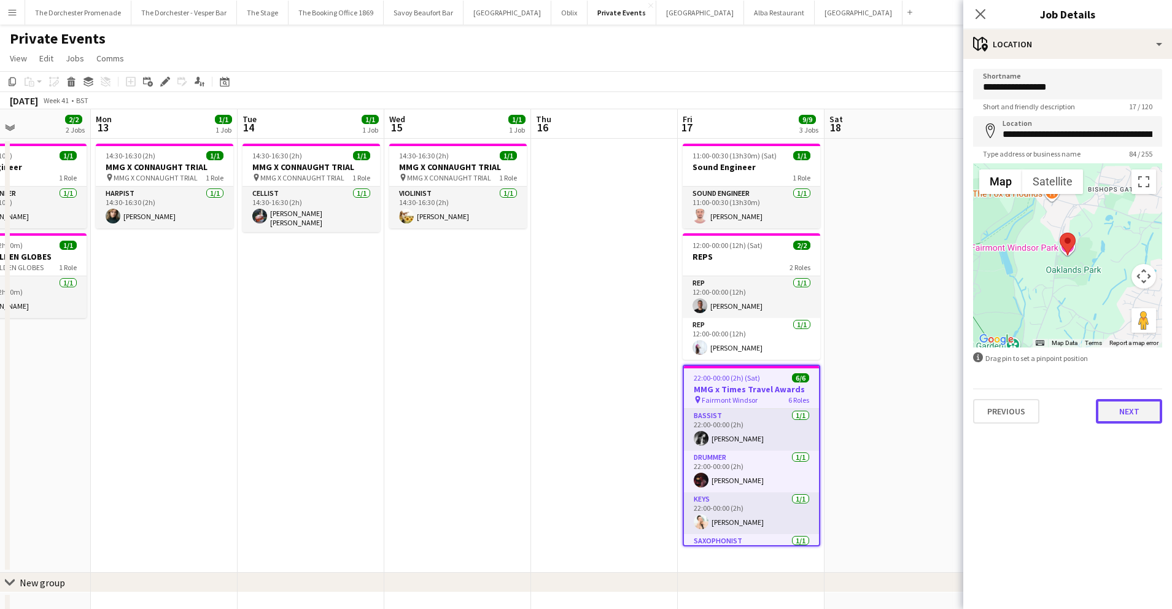
click at [1130, 414] on button "Next" at bounding box center [1129, 411] width 66 height 25
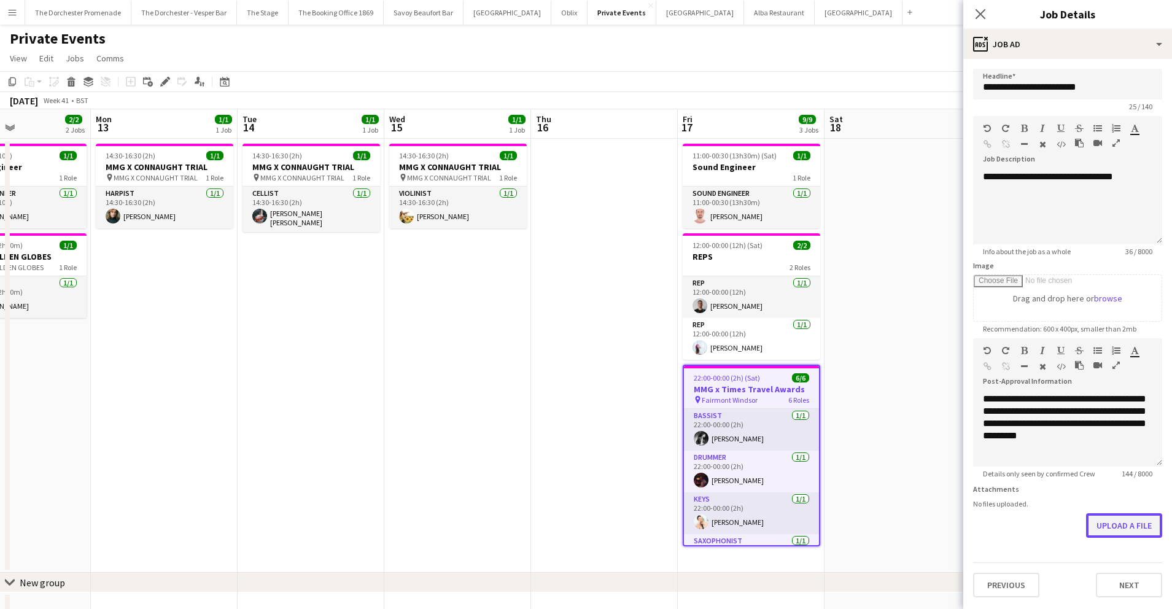
click at [1137, 525] on button "Upload a file" at bounding box center [1124, 525] width 76 height 25
click at [1109, 521] on button "Upload a file" at bounding box center [1124, 525] width 76 height 25
click at [1106, 524] on button "Upload a file" at bounding box center [1124, 525] width 76 height 25
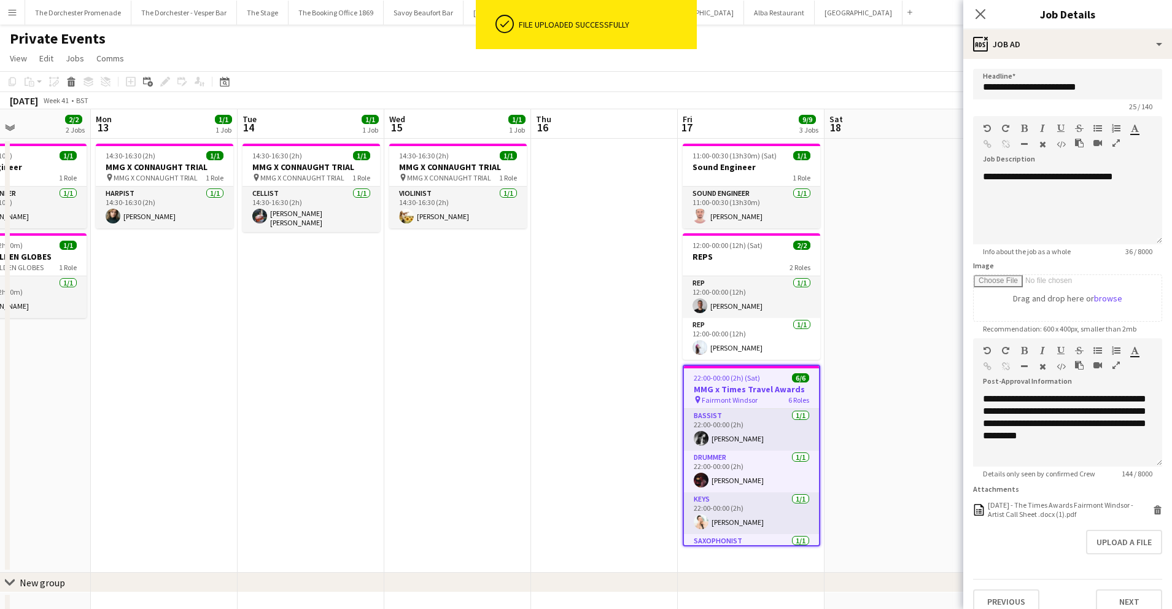
click at [888, 479] on app-date-cell at bounding box center [897, 356] width 147 height 434
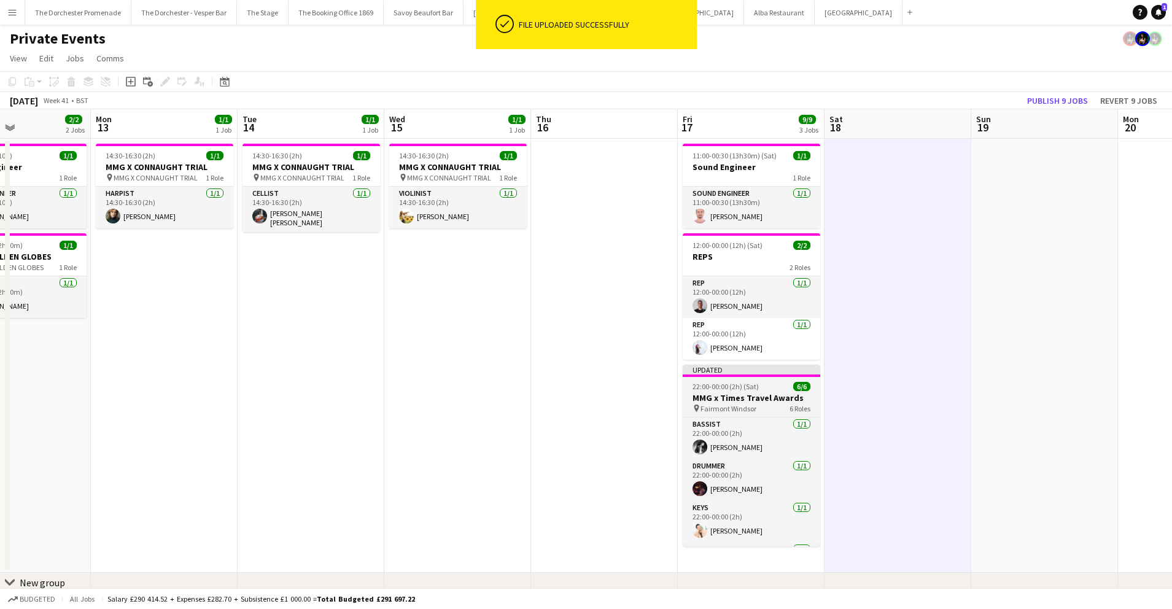
click at [742, 386] on span "22:00-00:00 (2h) (Sat)" at bounding box center [725, 386] width 66 height 9
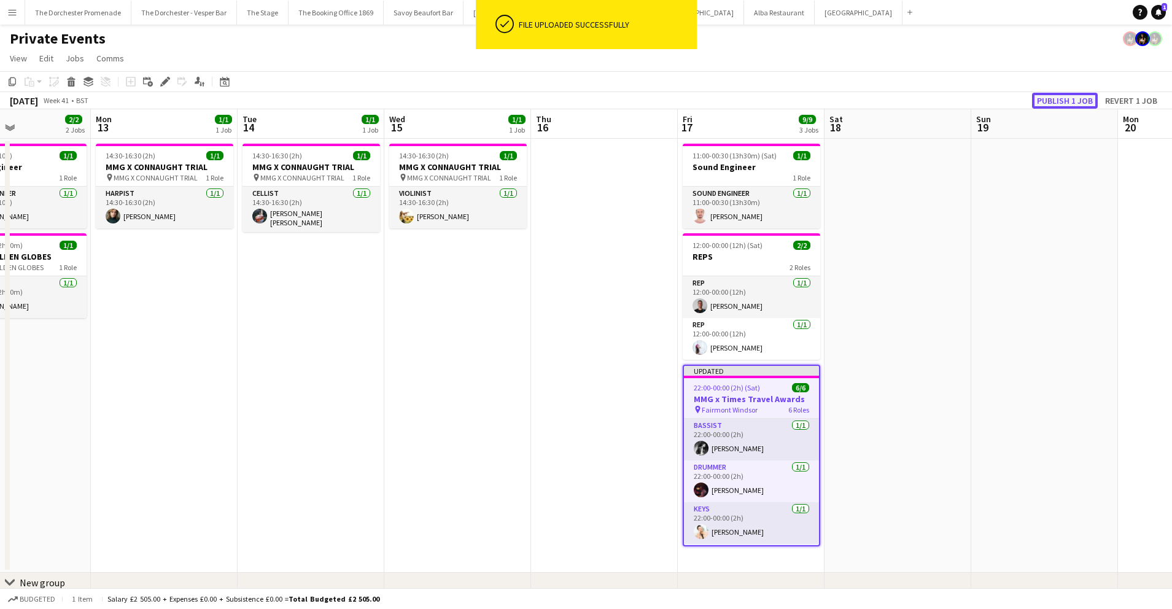
click at [1067, 95] on button "Publish 1 job" at bounding box center [1065, 101] width 66 height 16
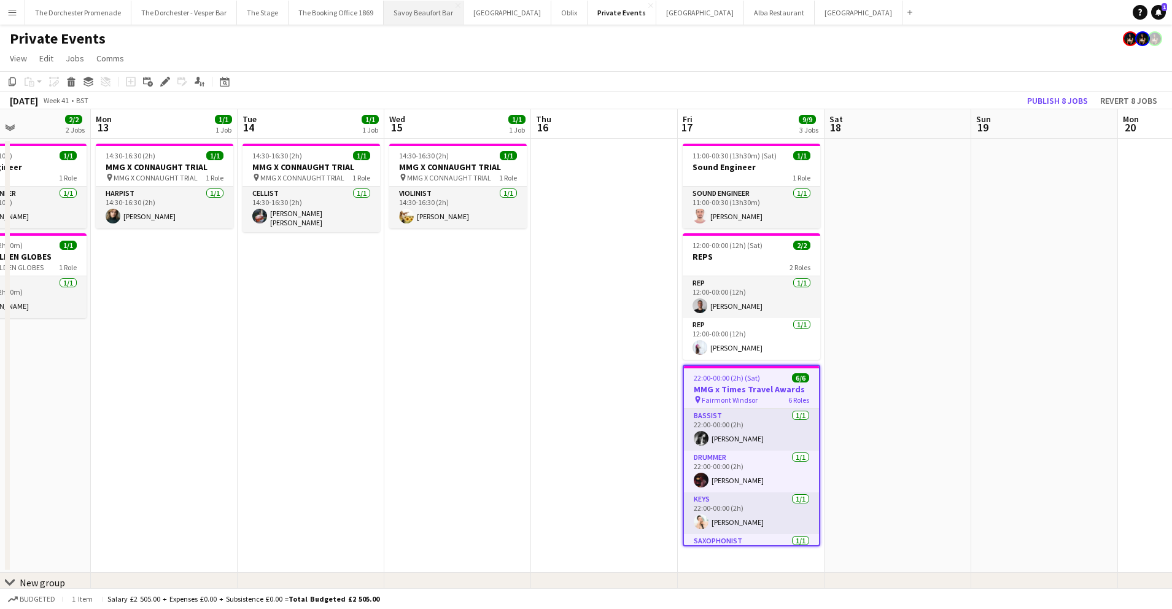
click at [419, 10] on button "Savoy Beaufort Bar Close" at bounding box center [424, 13] width 80 height 24
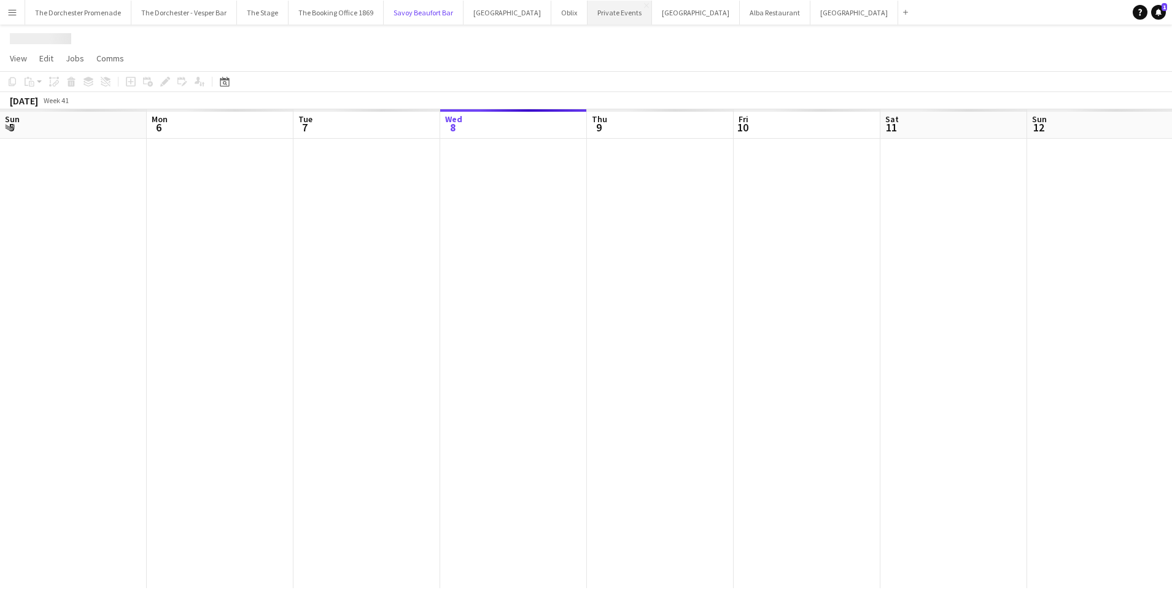
scroll to position [0, 293]
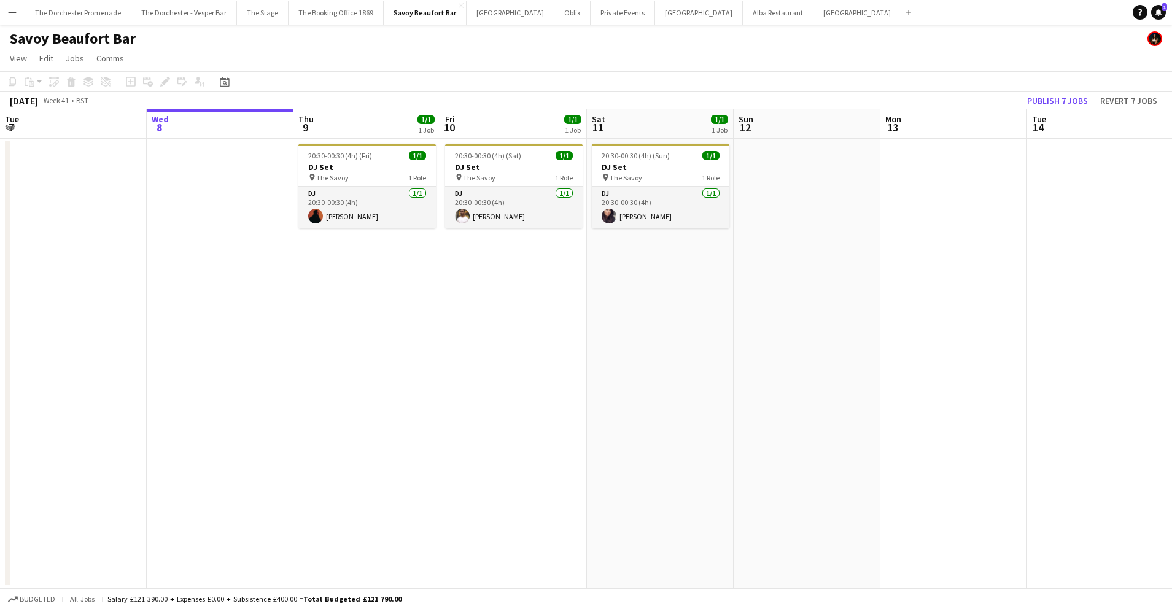
click at [17, 14] on app-icon "Menu" at bounding box center [12, 12] width 10 height 10
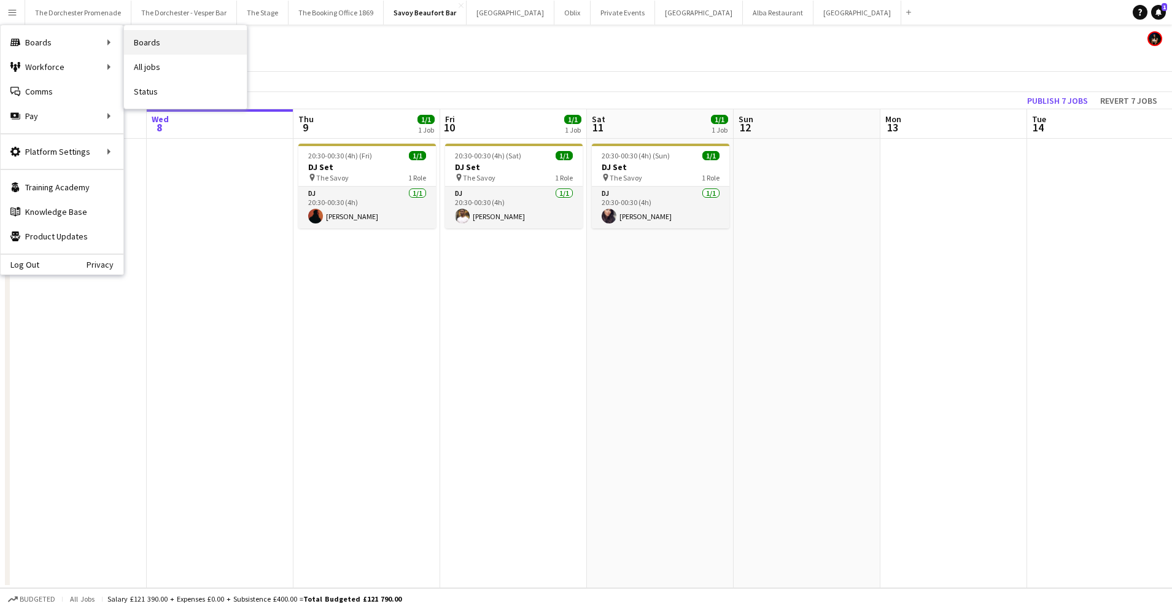
click at [151, 46] on link "Boards" at bounding box center [185, 42] width 123 height 25
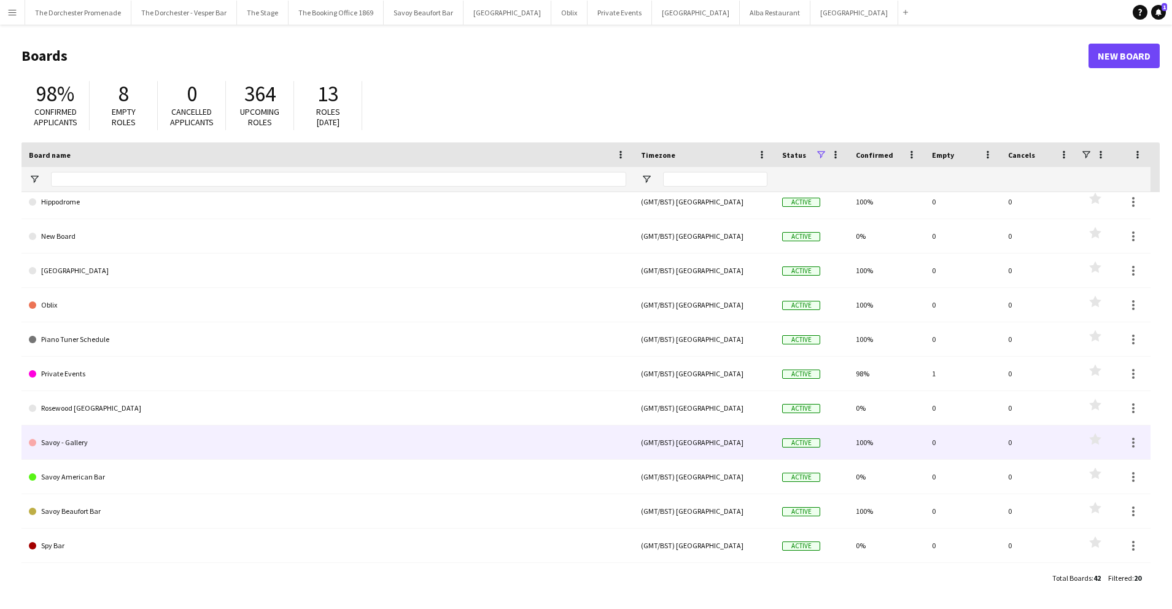
click at [170, 448] on link "Savoy - Gallery" at bounding box center [327, 442] width 597 height 34
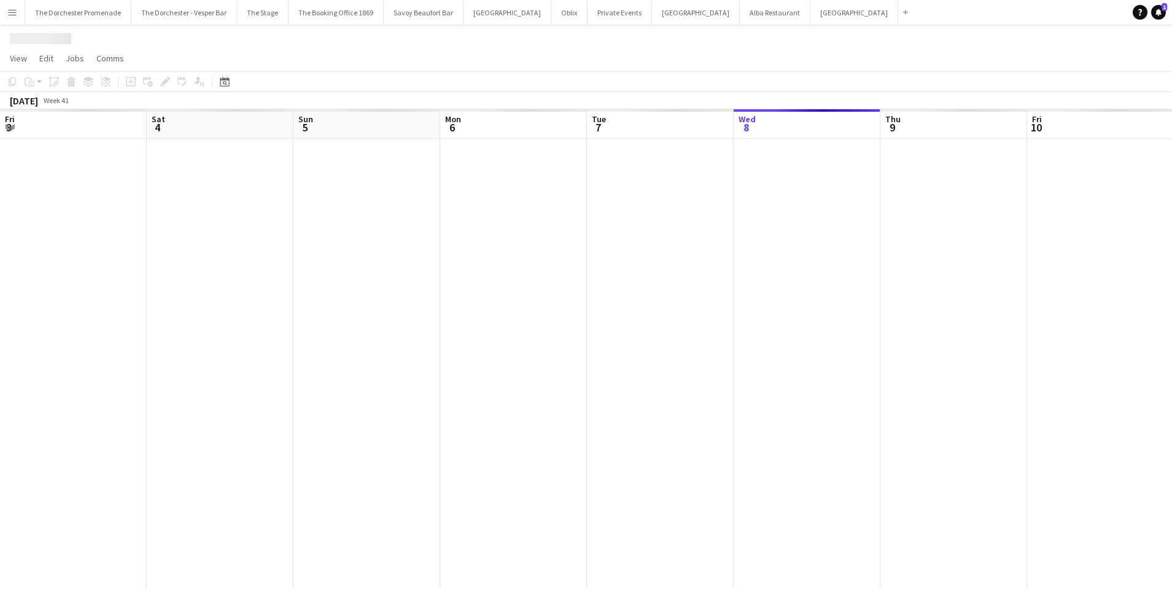
scroll to position [0, 293]
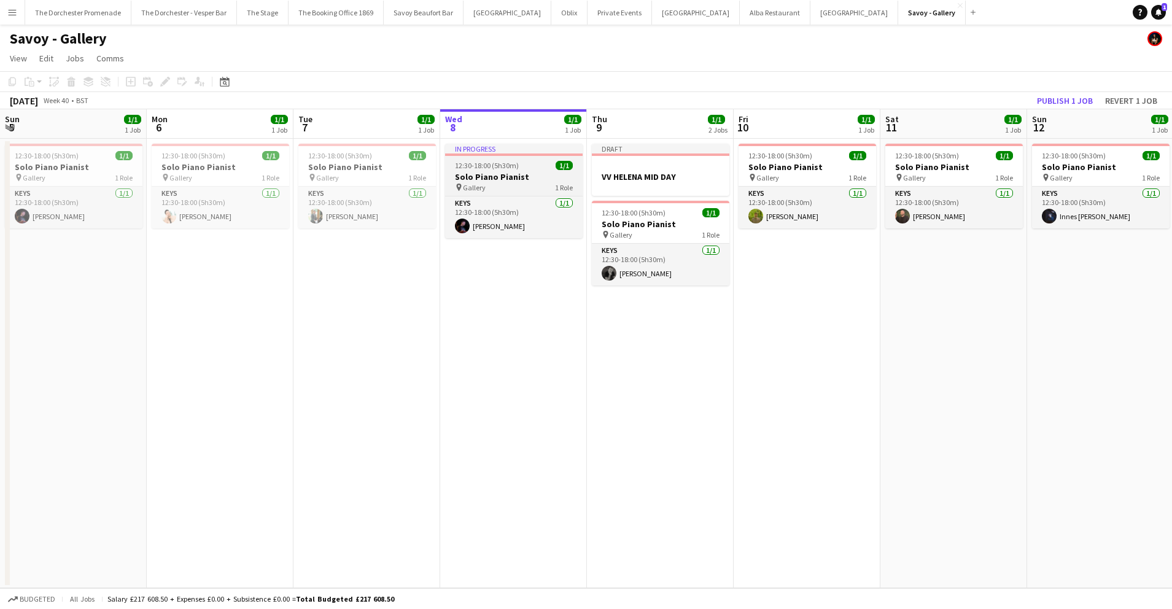
click at [507, 174] on h3 "Solo Piano Pianist" at bounding box center [514, 176] width 138 height 11
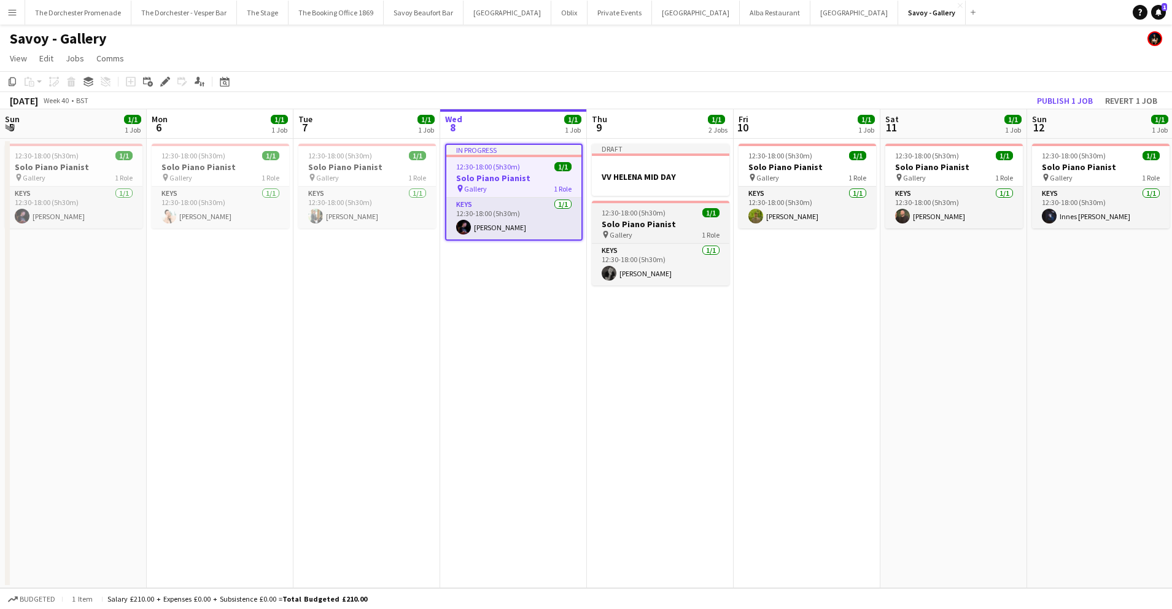
click at [646, 227] on h3 "Solo Piano Pianist" at bounding box center [661, 224] width 138 height 11
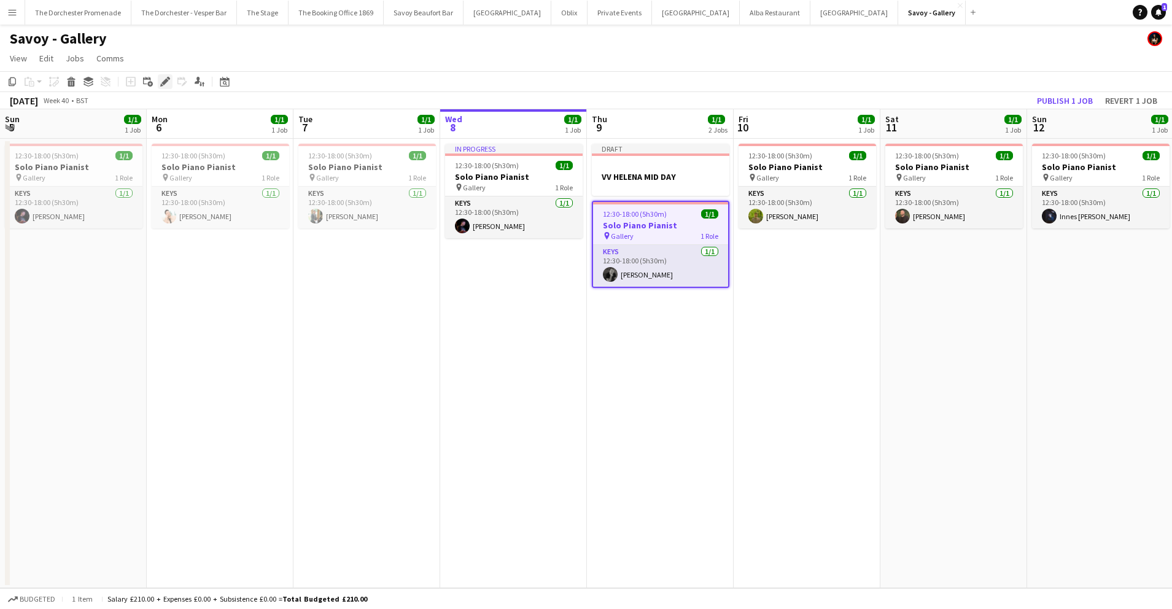
click at [163, 79] on icon "Edit" at bounding box center [165, 82] width 10 height 10
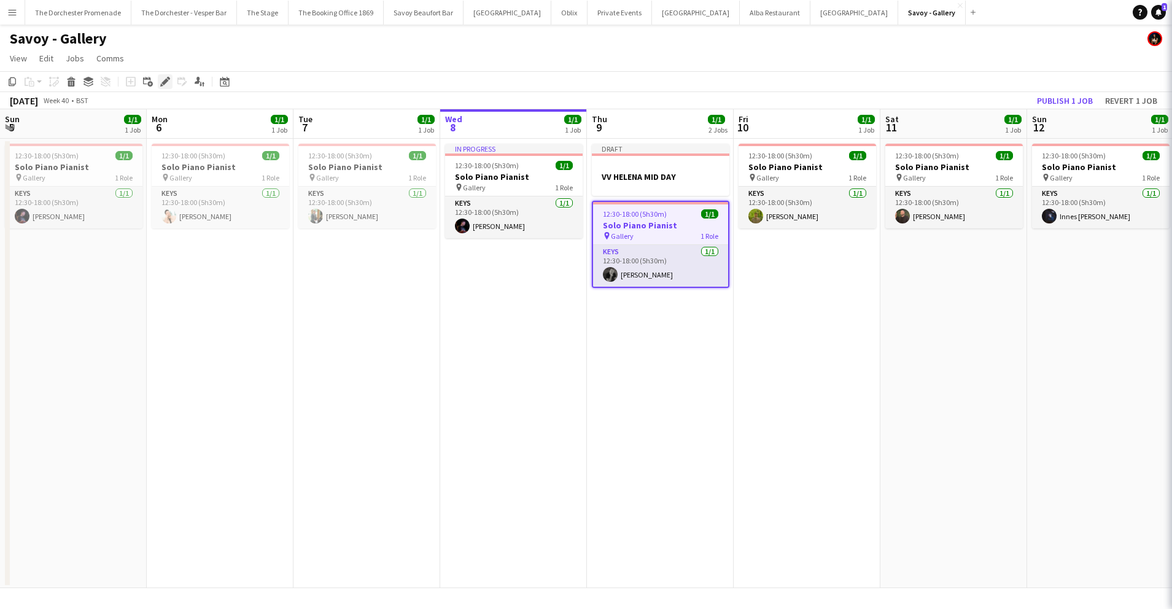
type input "**********"
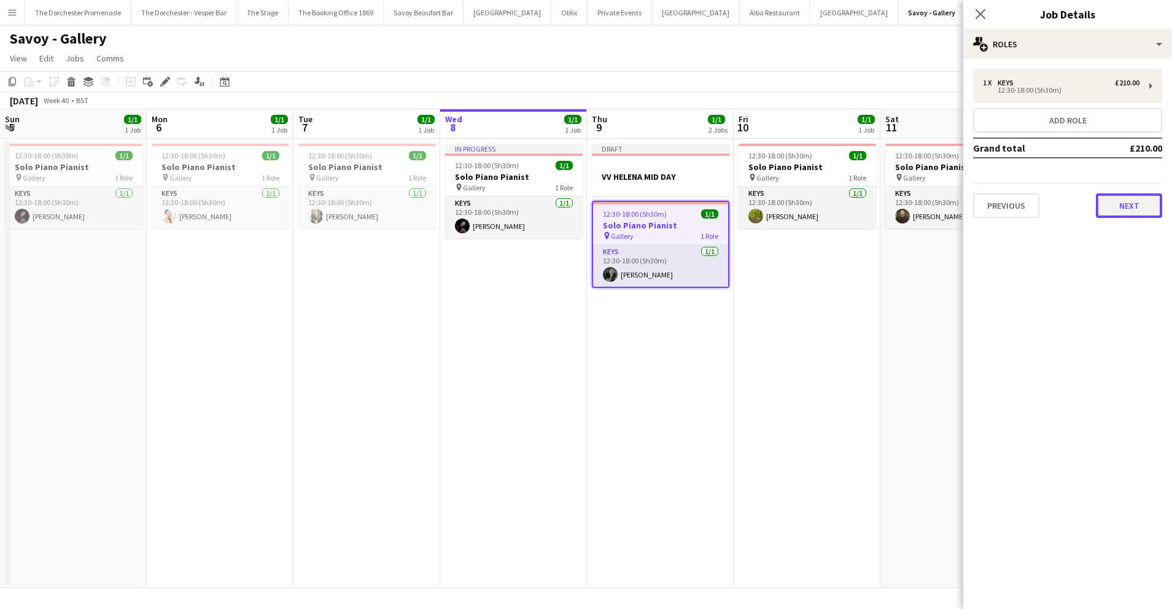
click at [1144, 210] on button "Next" at bounding box center [1129, 205] width 66 height 25
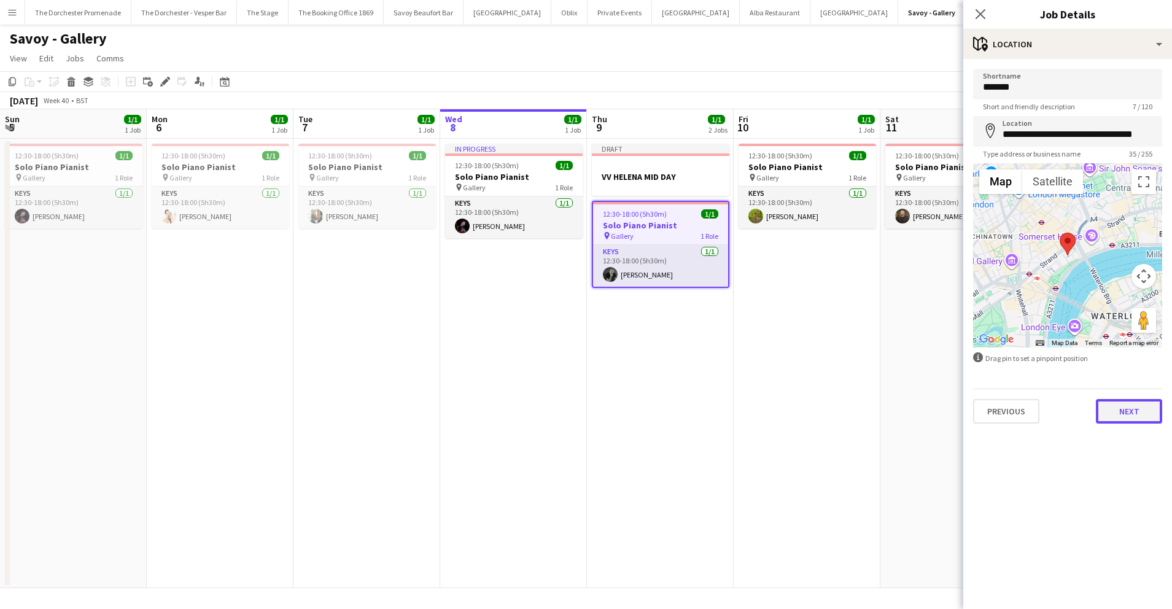
click at [1131, 417] on button "Next" at bounding box center [1129, 411] width 66 height 25
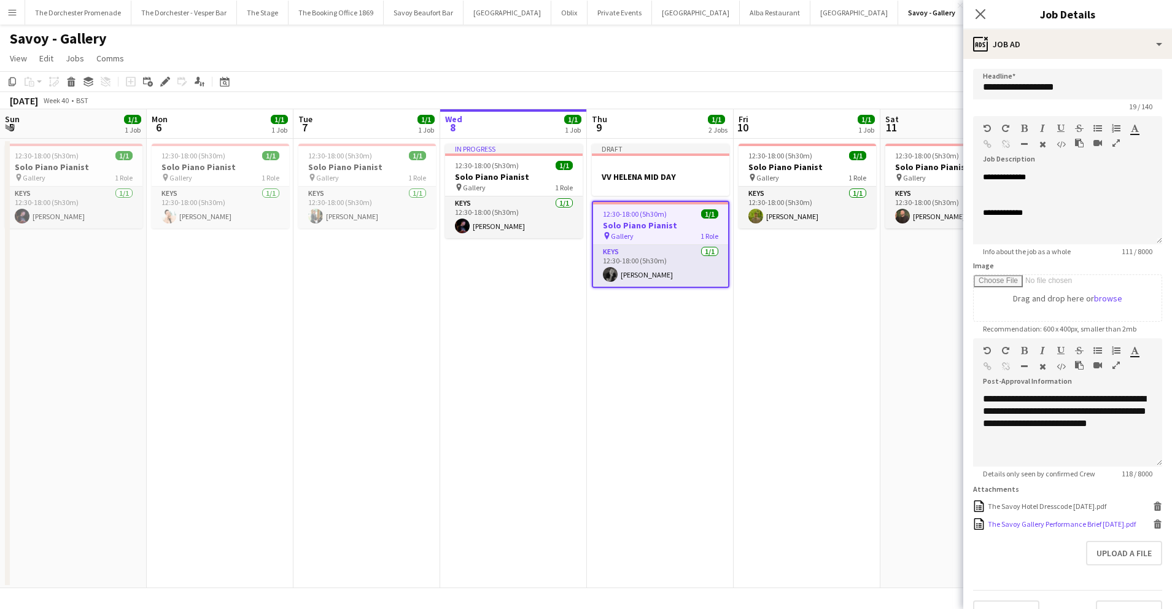
click at [1047, 522] on div "The Savoy Gallery Performance Brief [DATE].pdf" at bounding box center [1062, 523] width 148 height 9
click at [587, 15] on button "Private Events Close" at bounding box center [619, 13] width 64 height 24
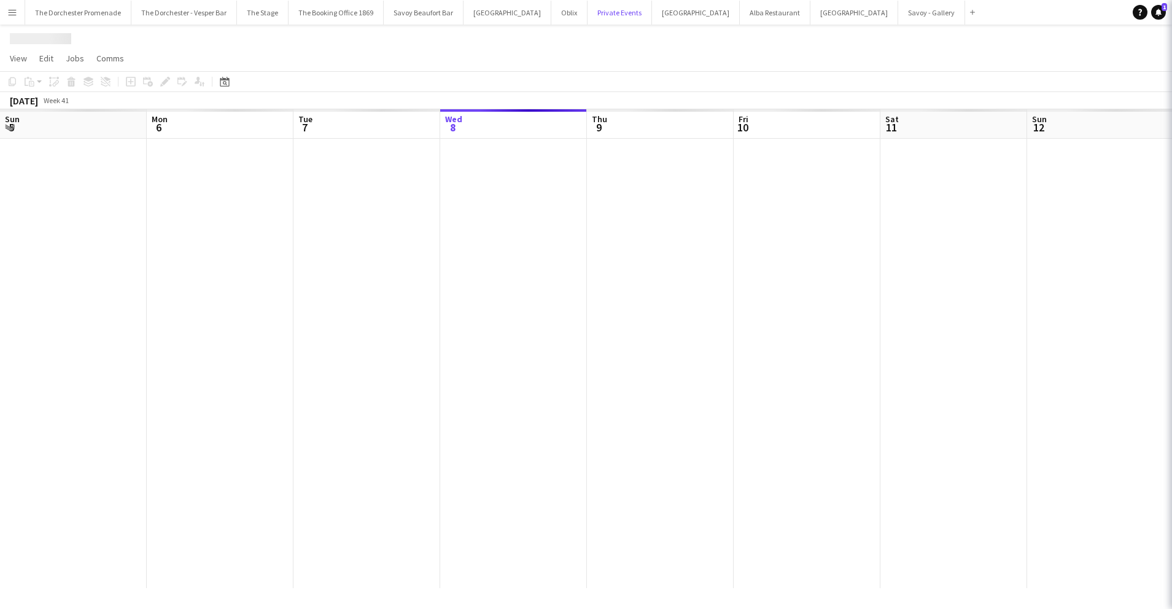
scroll to position [0, 293]
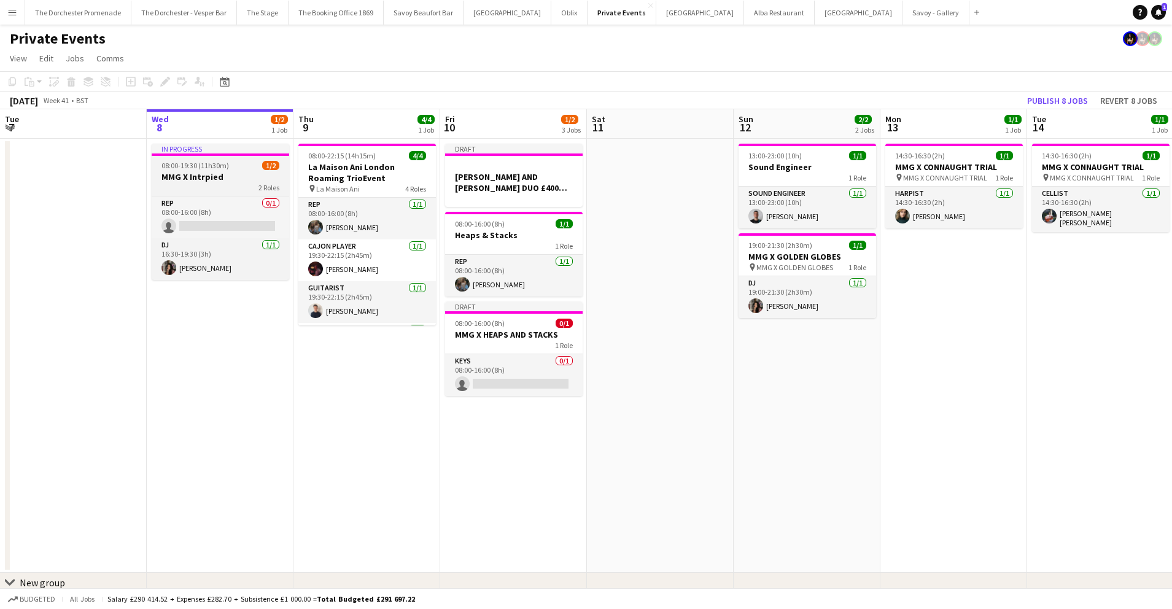
click at [214, 171] on h3 "MMG X Intrpied" at bounding box center [221, 176] width 138 height 11
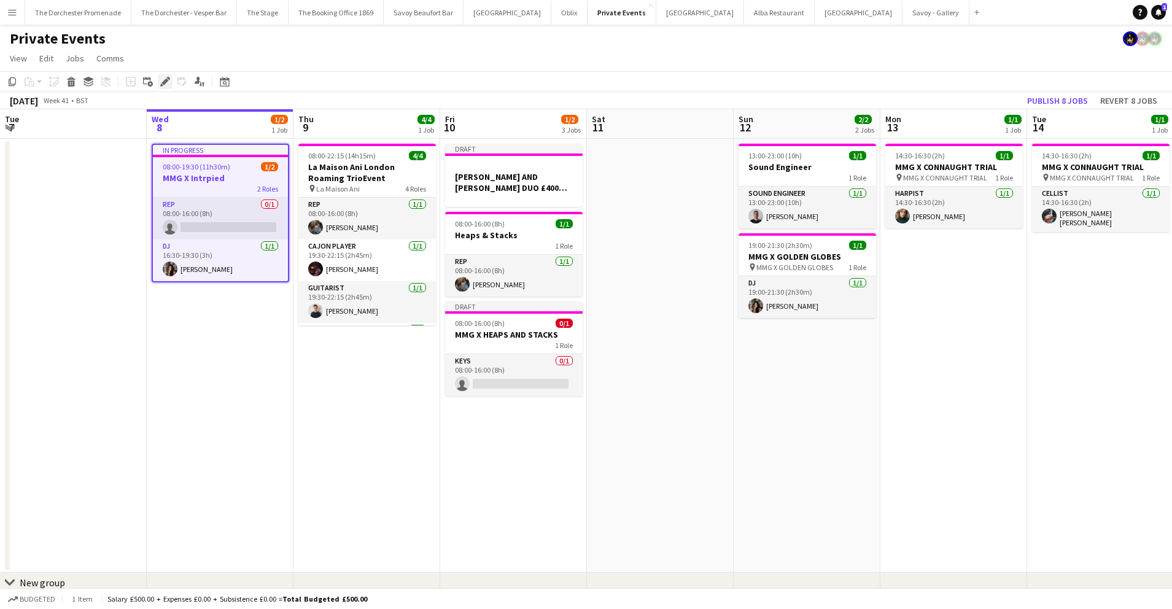
click at [165, 78] on icon "Edit" at bounding box center [165, 82] width 10 height 10
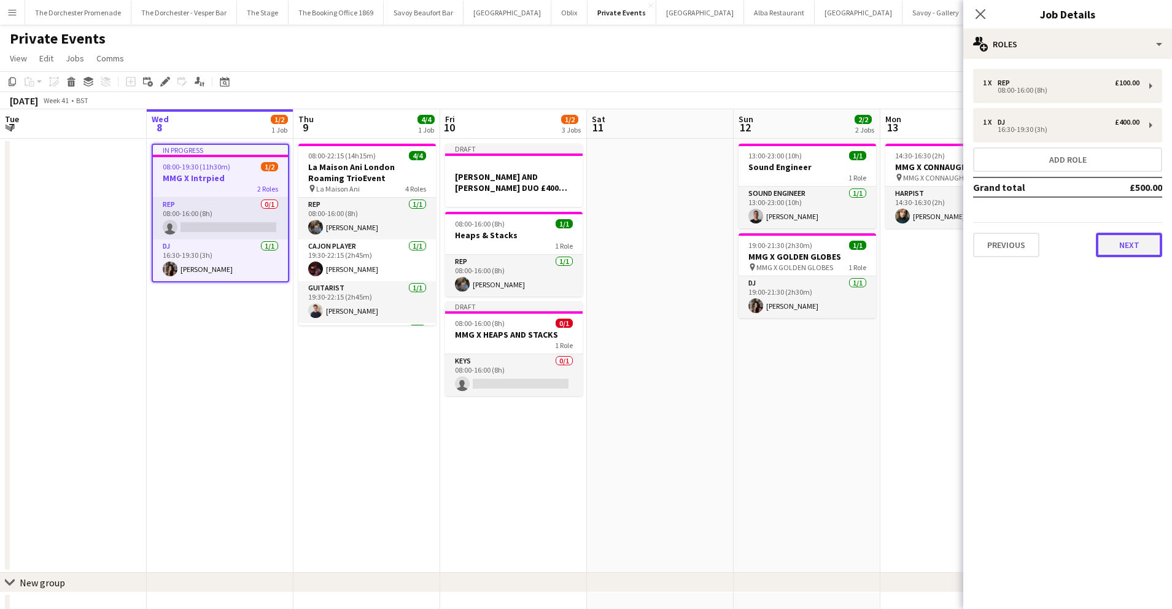
click at [1146, 233] on button "Next" at bounding box center [1129, 245] width 66 height 25
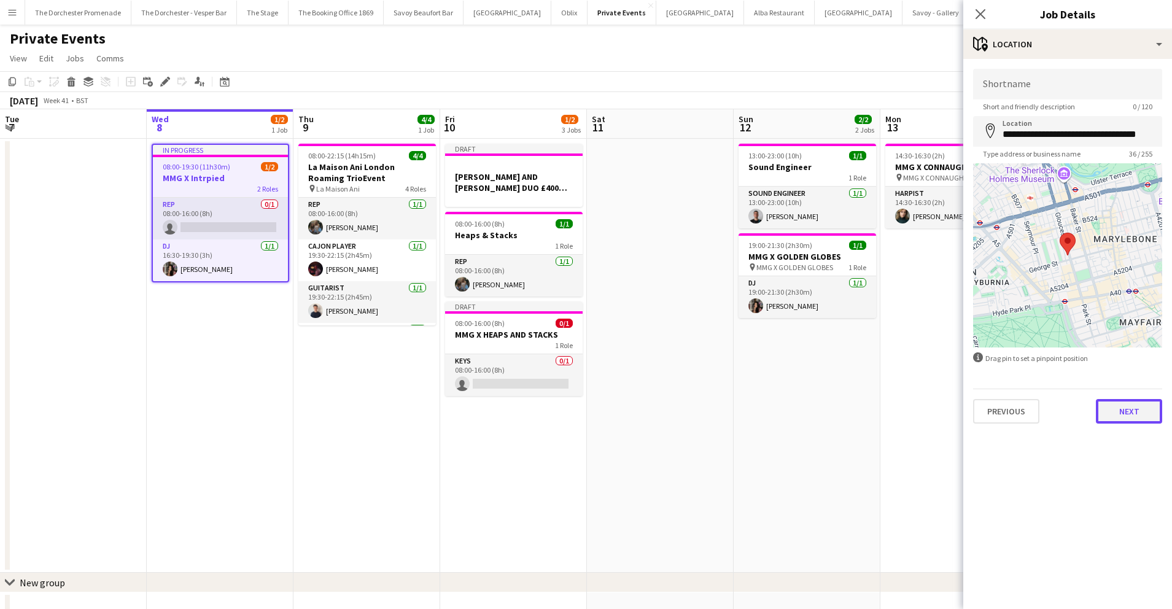
click at [1138, 413] on button "Next" at bounding box center [1129, 411] width 66 height 25
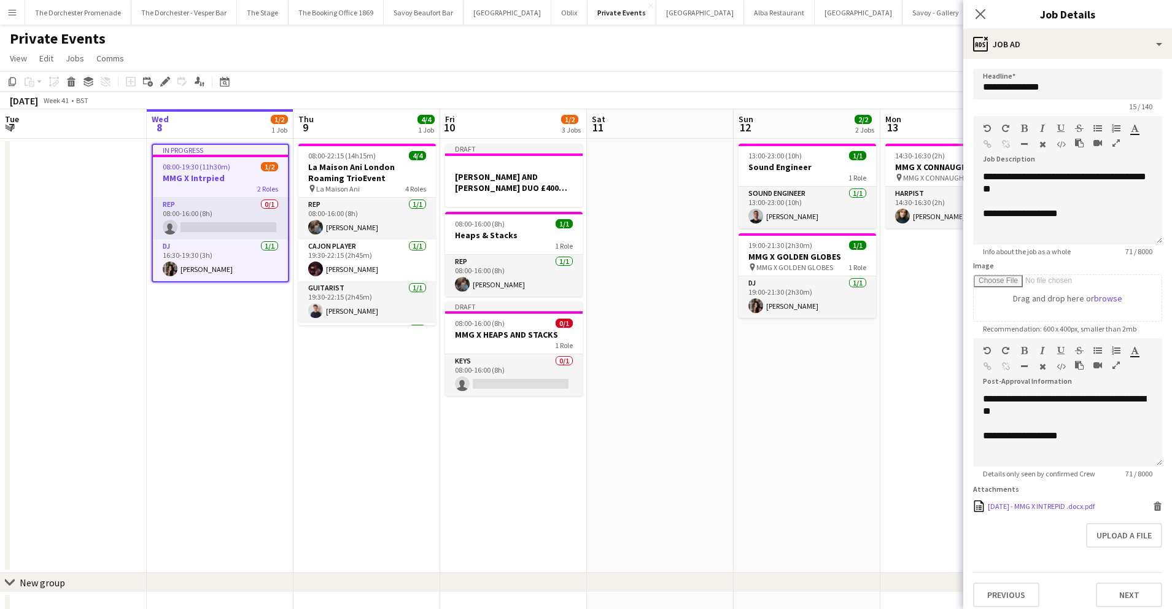
click at [1055, 505] on div "[DATE] - MMG X INTREPID .docx.pdf" at bounding box center [1041, 506] width 107 height 9
